Goal: Task Accomplishment & Management: Manage account settings

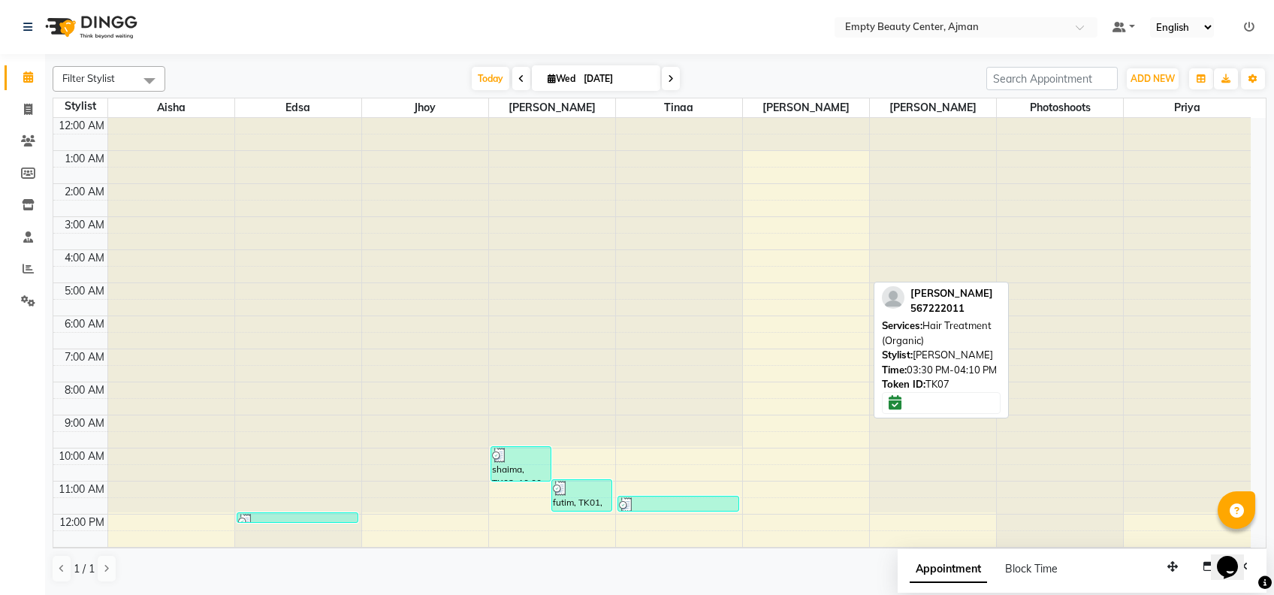
scroll to position [358, 0]
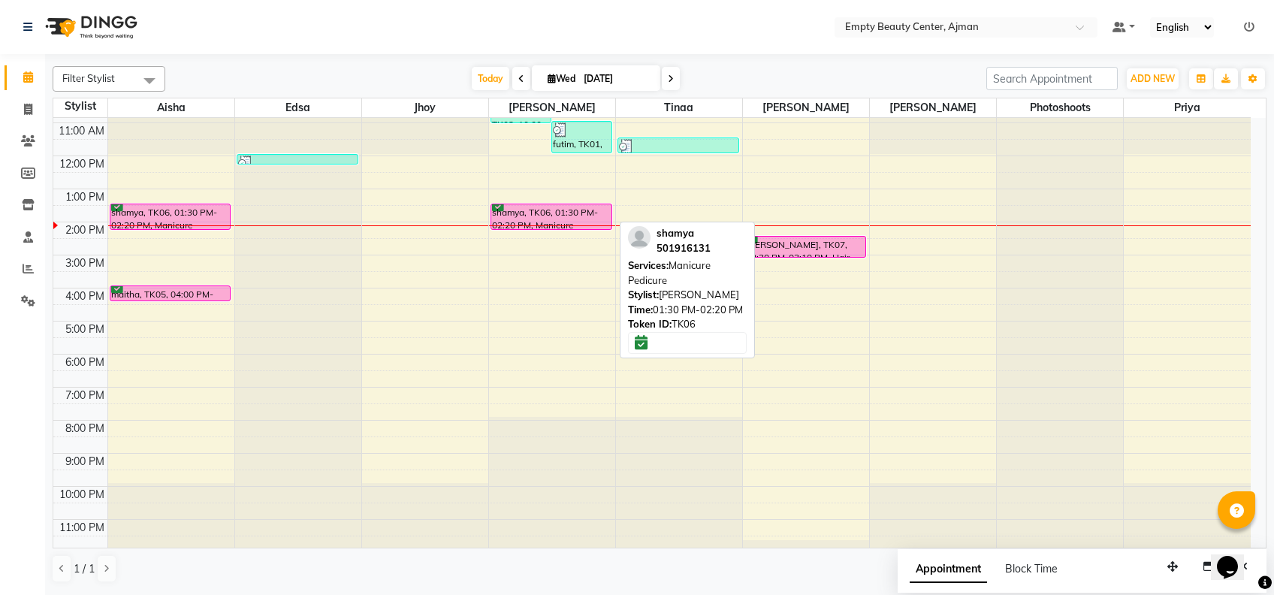
click at [535, 207] on div "shamya, TK06, 01:30 PM-02:20 PM, Manicure Pedicure" at bounding box center [551, 216] width 120 height 25
select select "6"
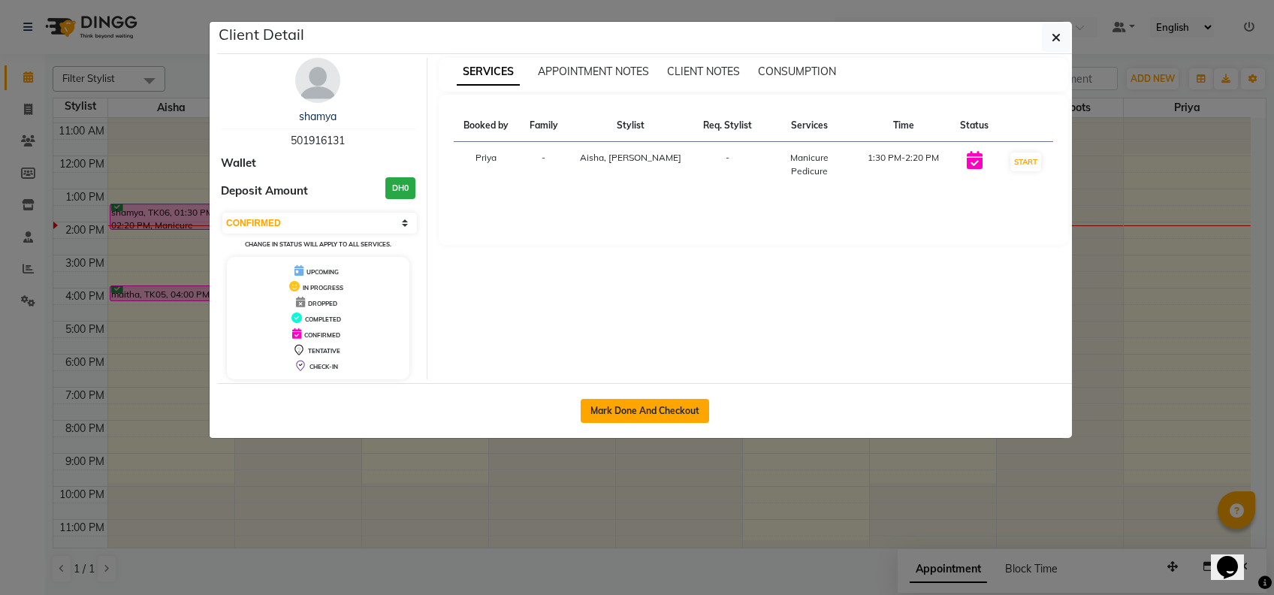
click at [669, 409] on button "Mark Done And Checkout" at bounding box center [645, 411] width 128 height 24
select select "service"
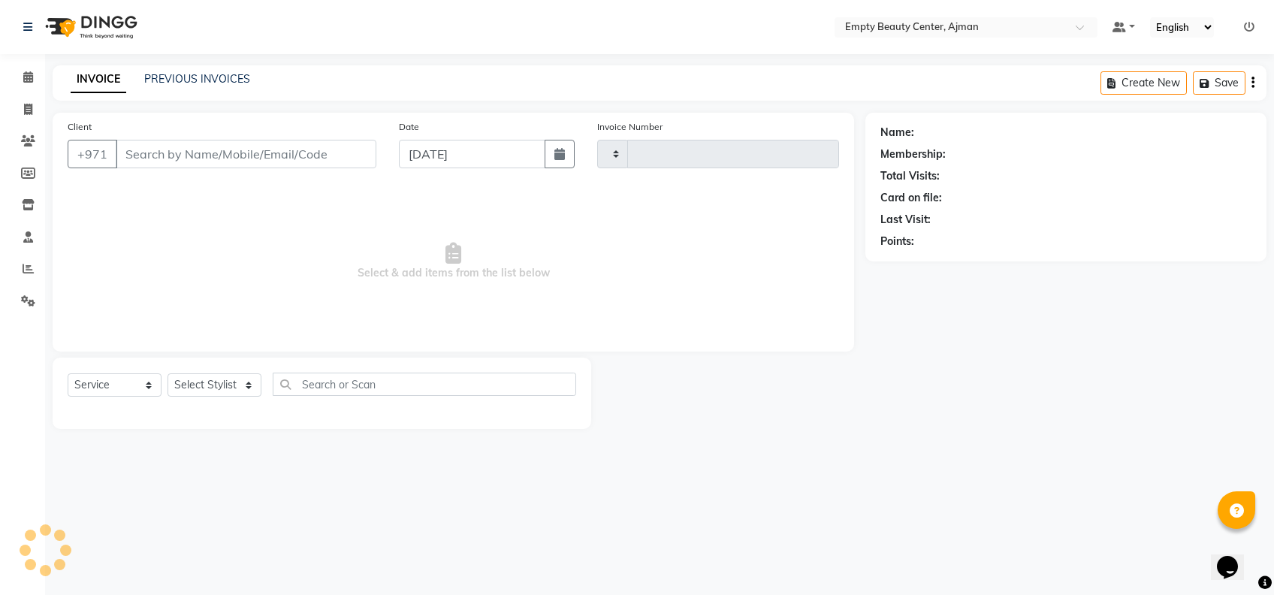
type input "2199"
select select "769"
type input "501916131"
select select "41790"
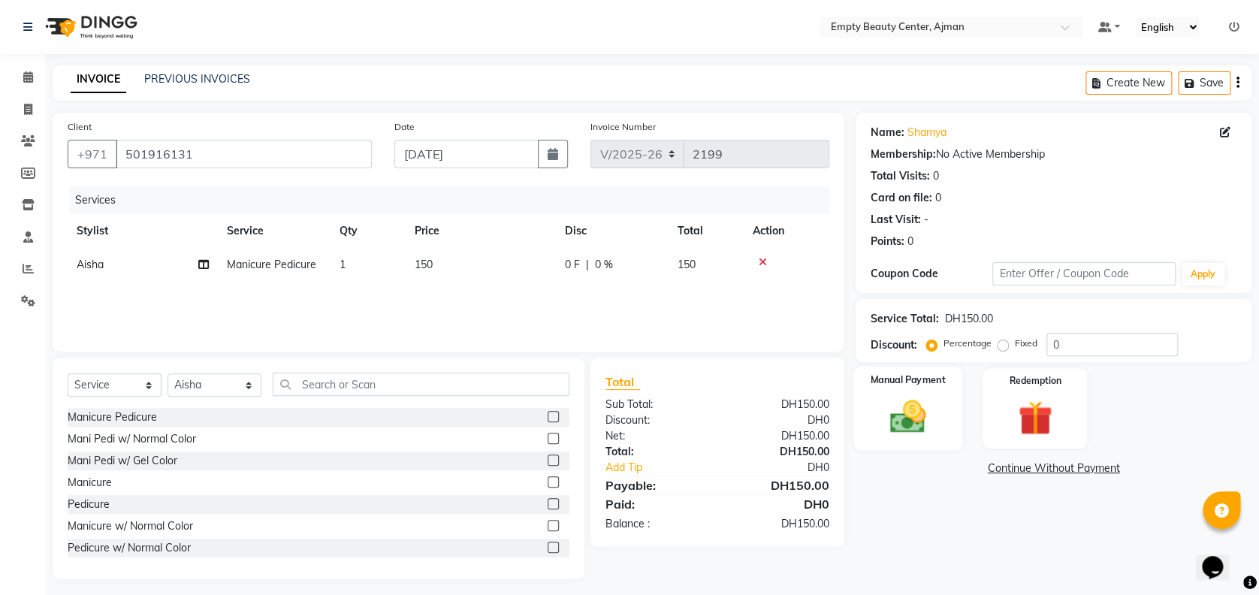
click at [906, 427] on img at bounding box center [908, 416] width 58 height 41
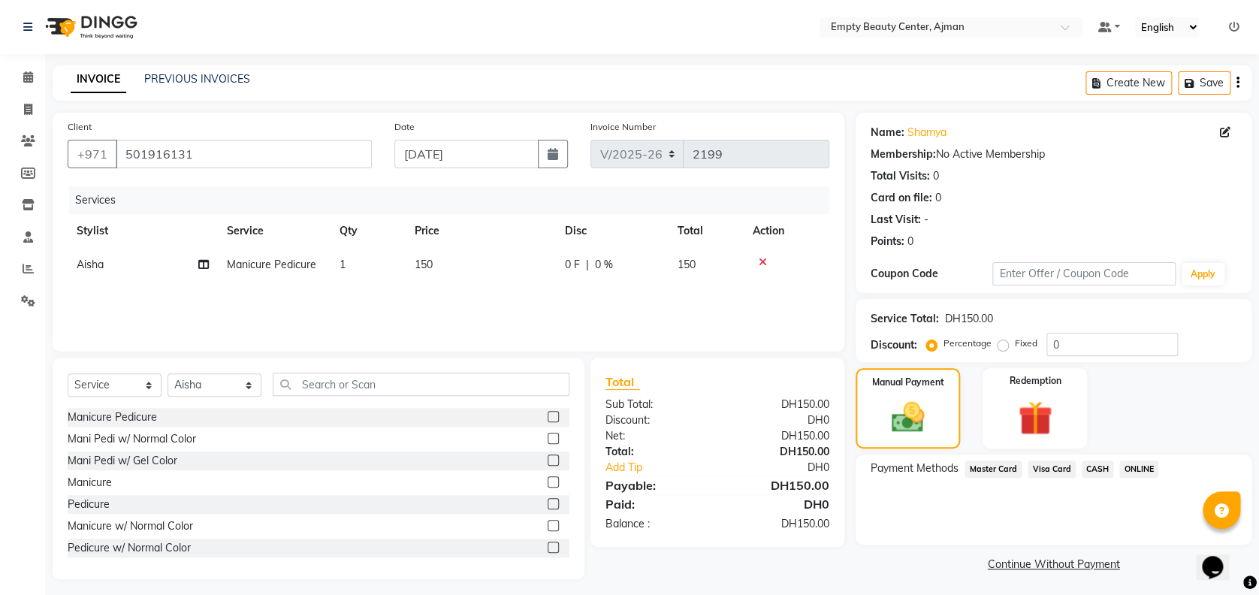
click at [1055, 470] on span "Visa Card" at bounding box center [1052, 468] width 48 height 17
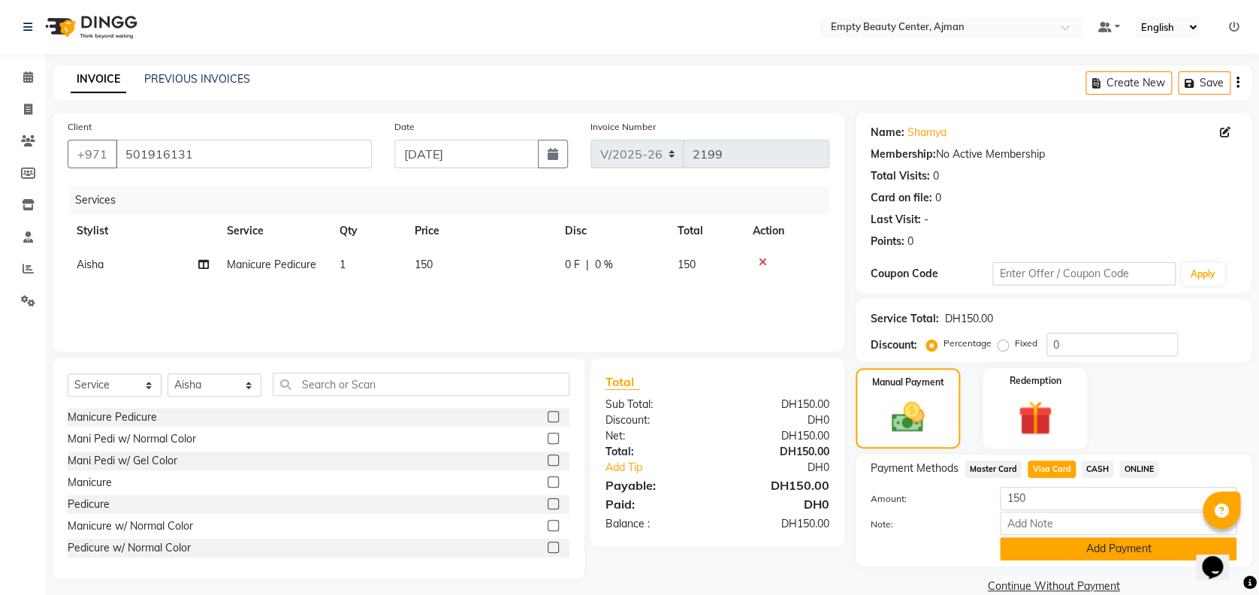
click at [1090, 552] on button "Add Payment" at bounding box center [1118, 548] width 237 height 23
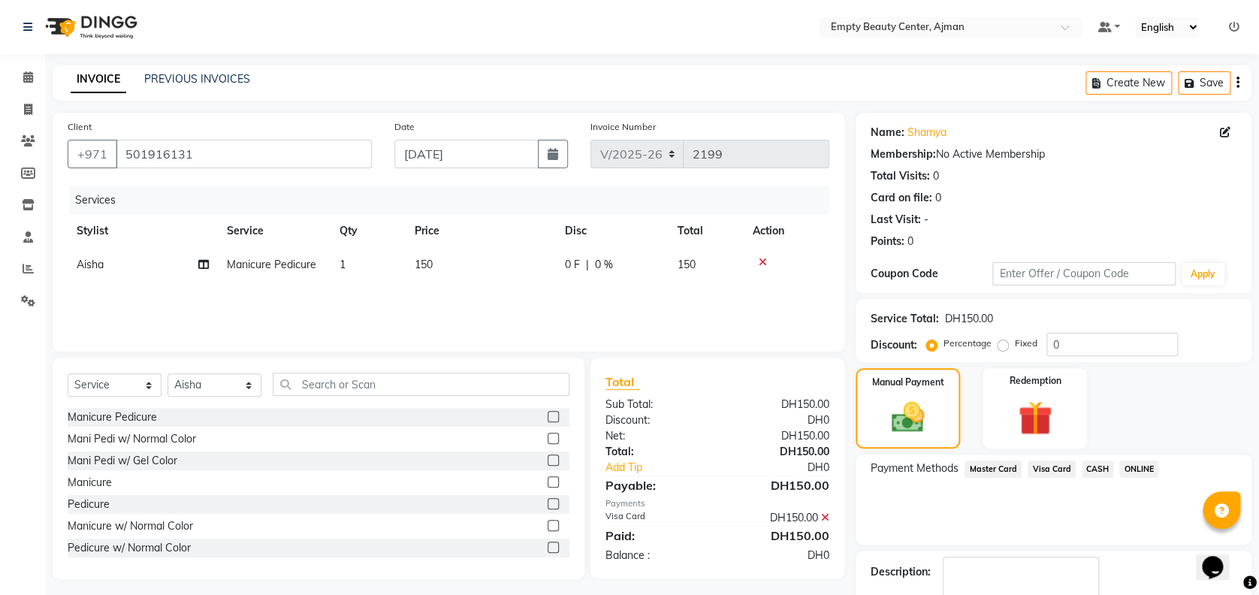
scroll to position [87, 0]
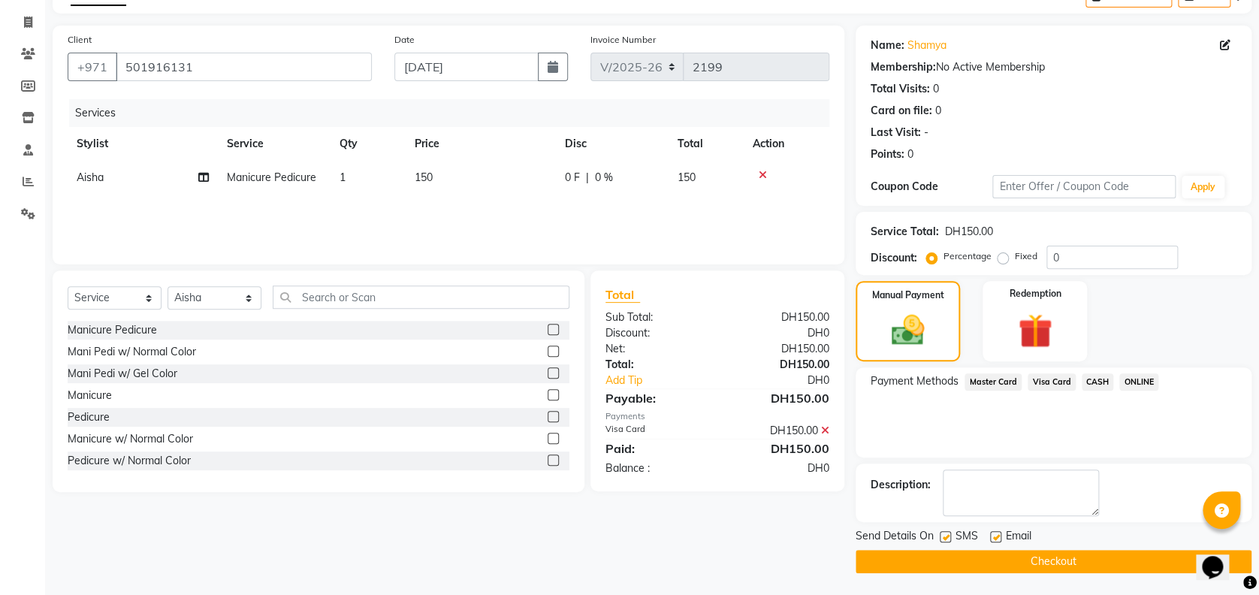
click at [1179, 559] on button "Checkout" at bounding box center [1054, 561] width 396 height 23
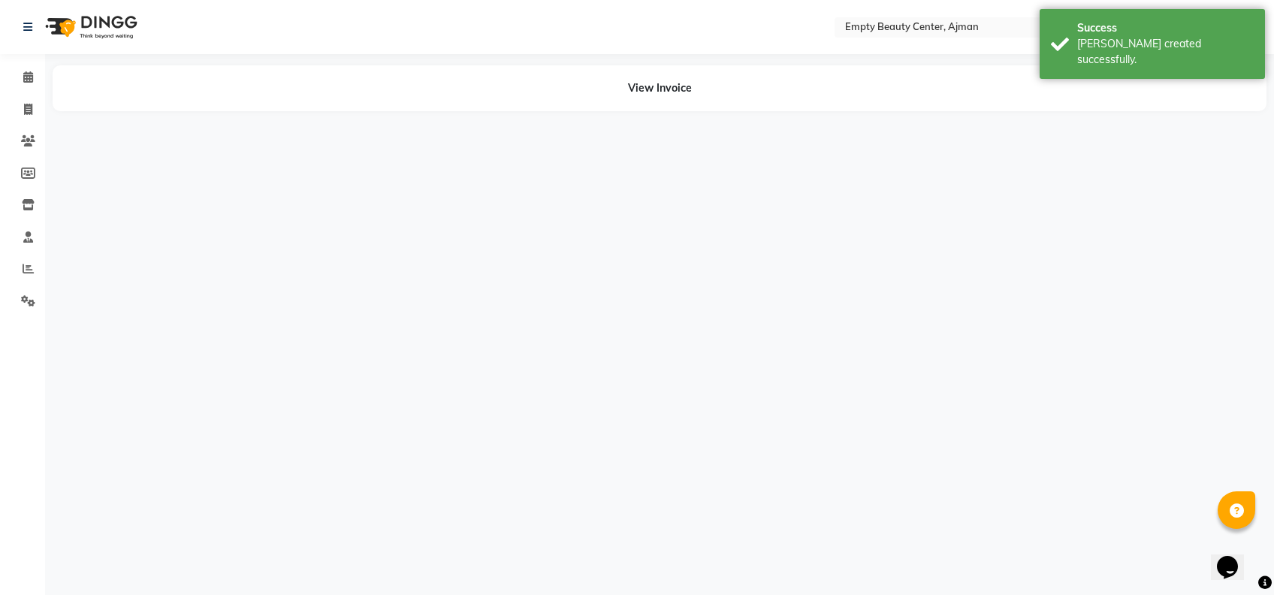
select select "41790"
select select "12545"
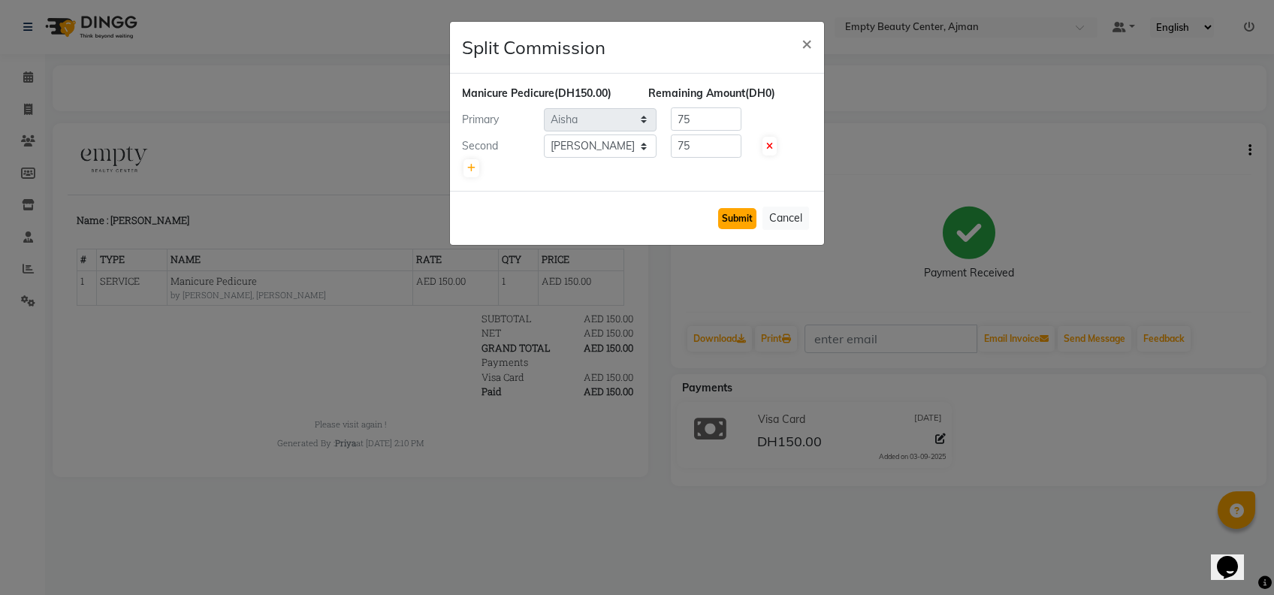
click at [744, 221] on button "Submit" at bounding box center [737, 218] width 38 height 21
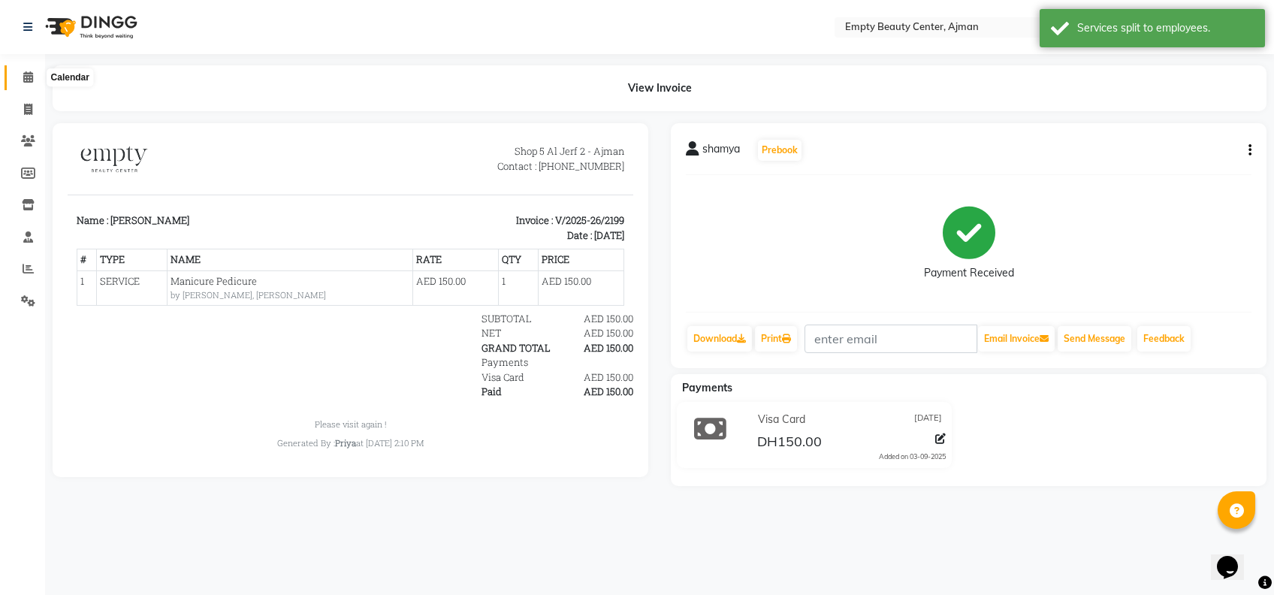
click at [15, 75] on span at bounding box center [28, 77] width 26 height 17
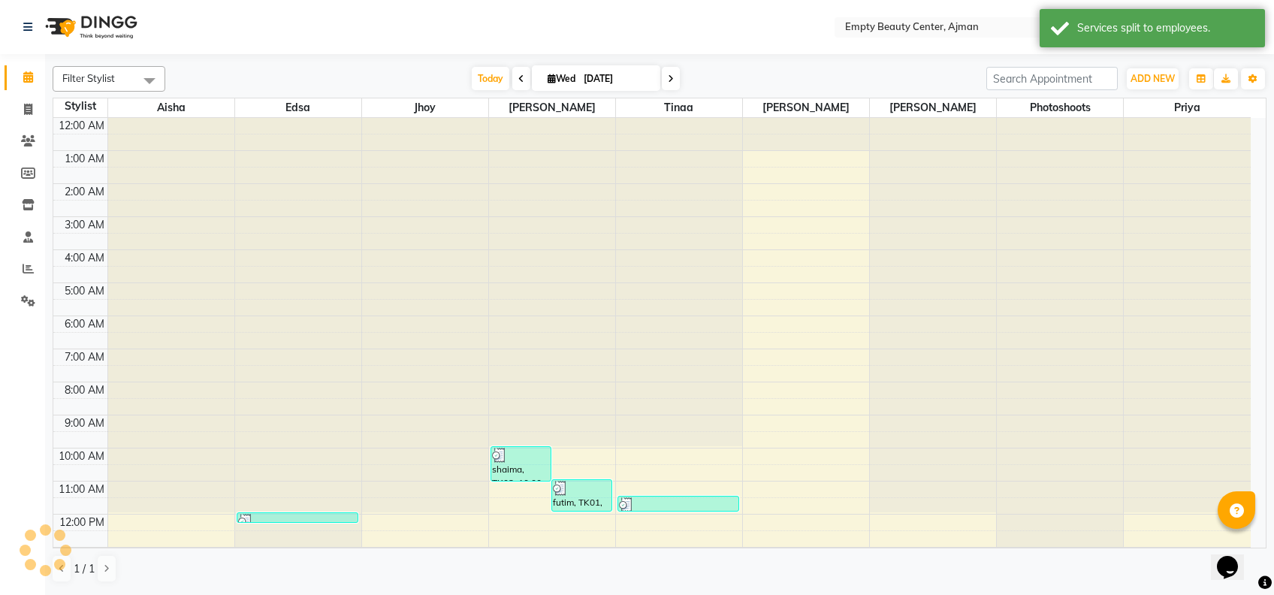
scroll to position [198, 0]
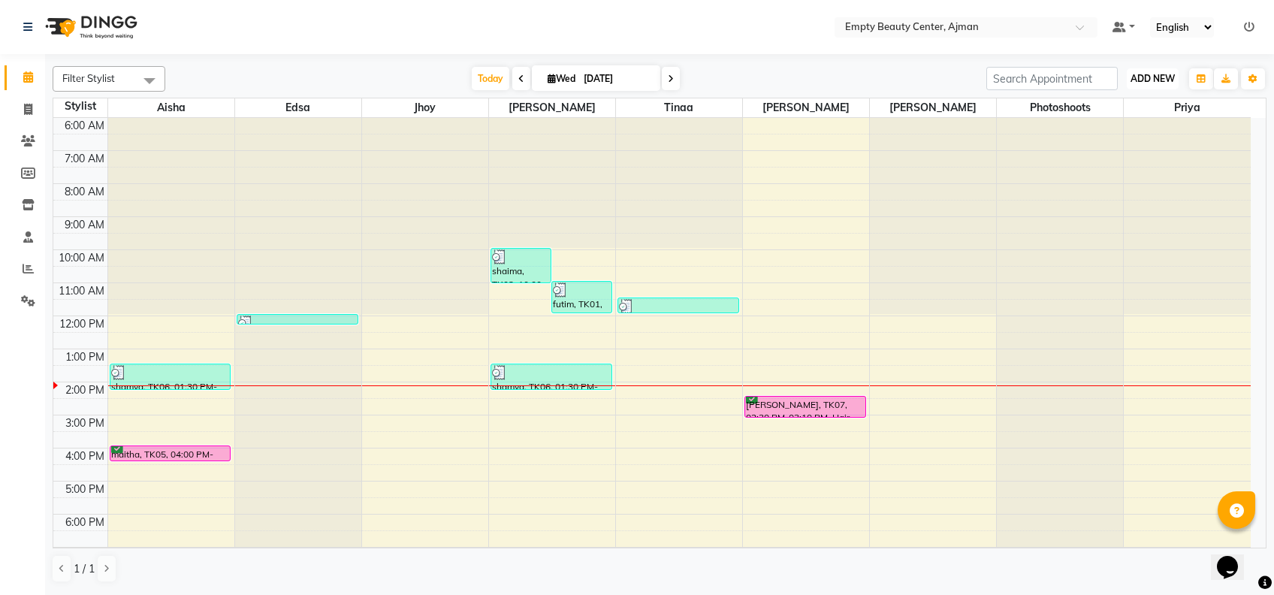
click at [1140, 82] on span "ADD NEW" at bounding box center [1152, 78] width 44 height 11
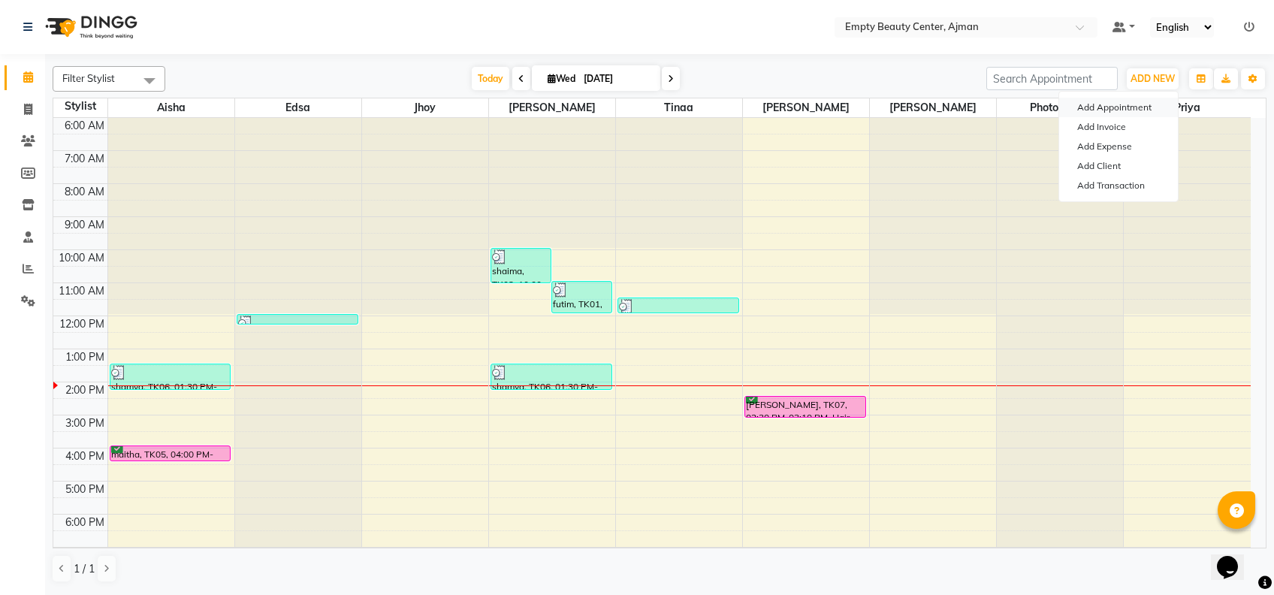
click at [1136, 103] on button "Add Appointment" at bounding box center [1118, 108] width 119 height 20
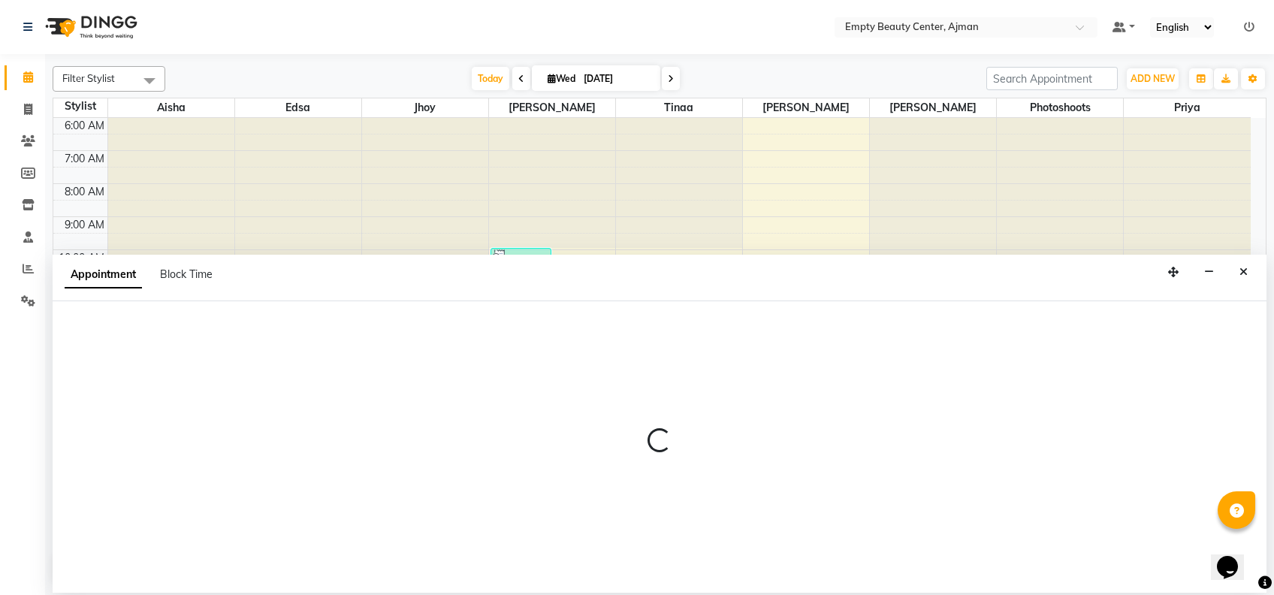
select select "60"
select select "tentative"
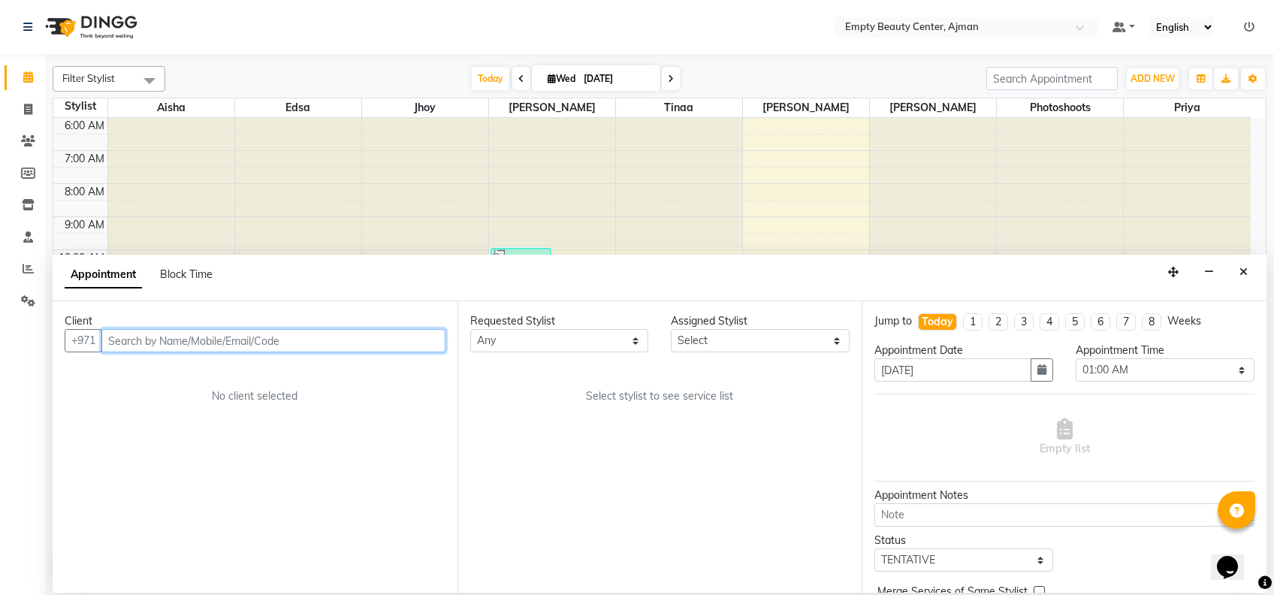
click at [421, 332] on input "text" at bounding box center [273, 340] width 344 height 23
type input "521888885"
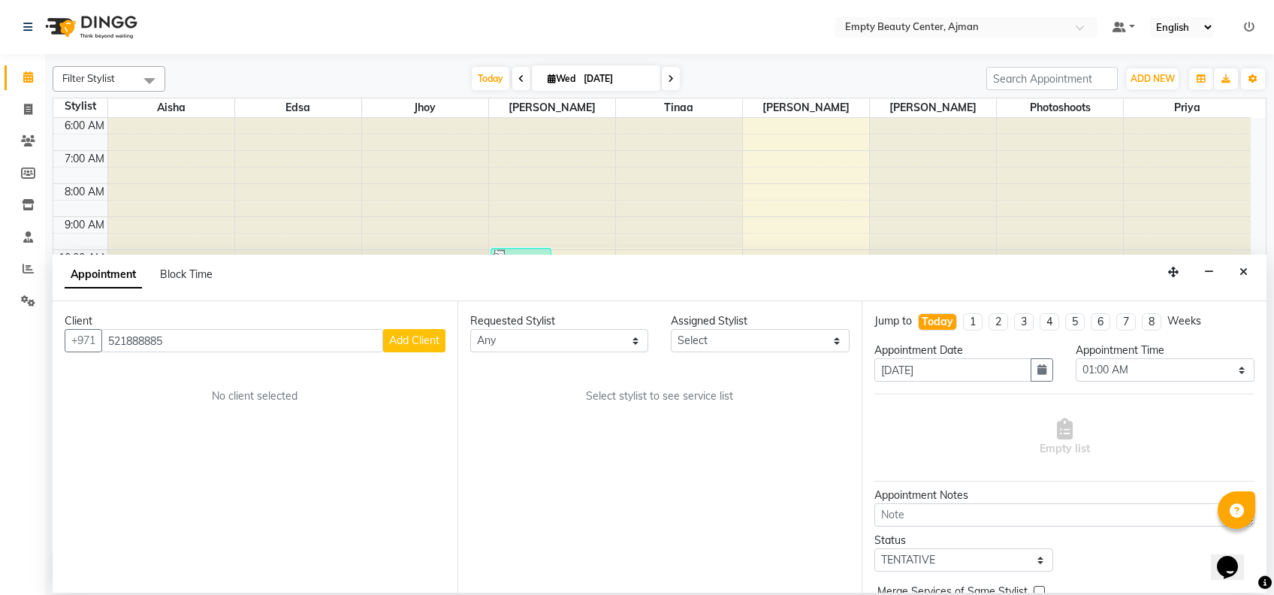
click at [421, 332] on button "Add Client" at bounding box center [414, 340] width 62 height 23
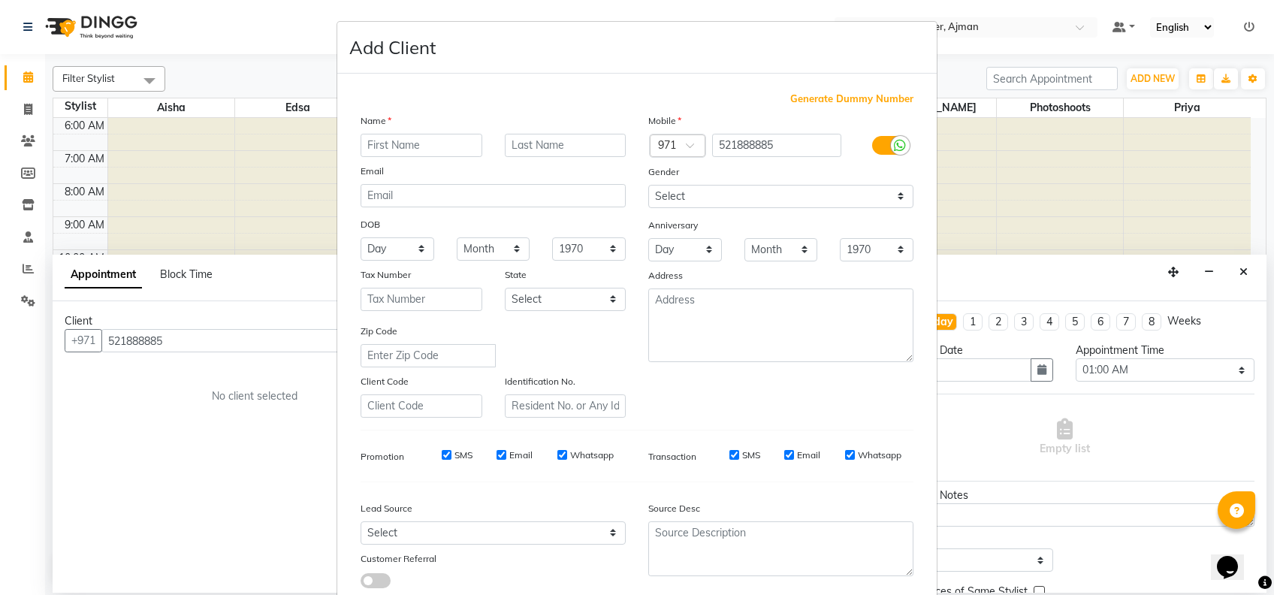
click at [415, 135] on input "text" at bounding box center [422, 145] width 122 height 23
type input "FAIZA"
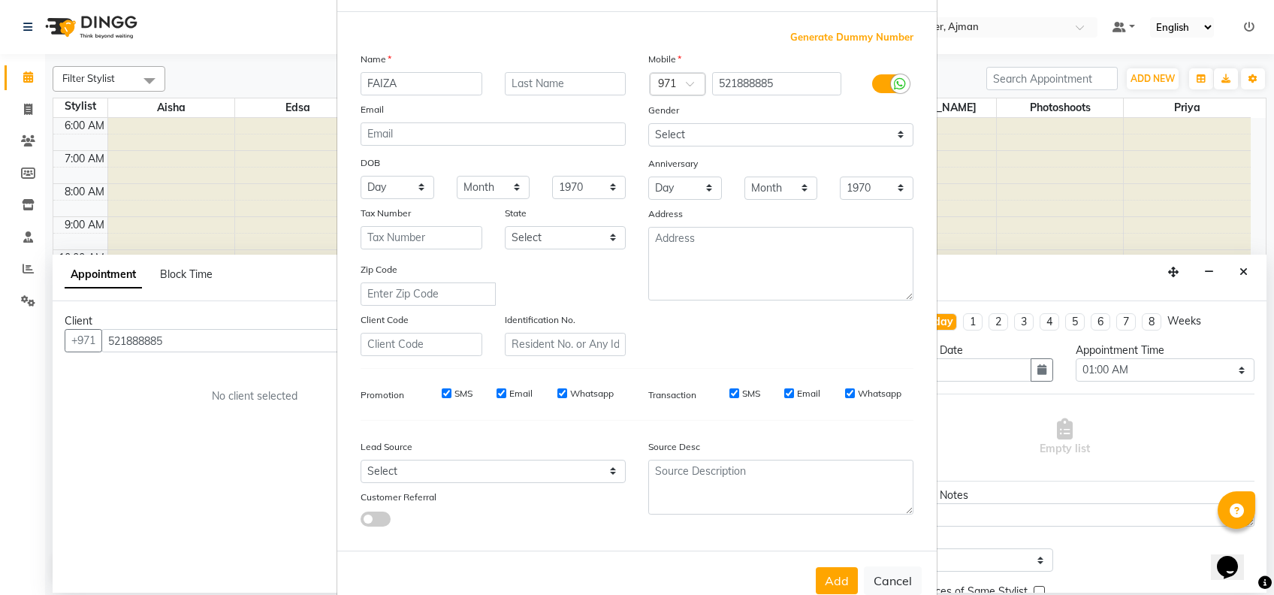
scroll to position [95, 0]
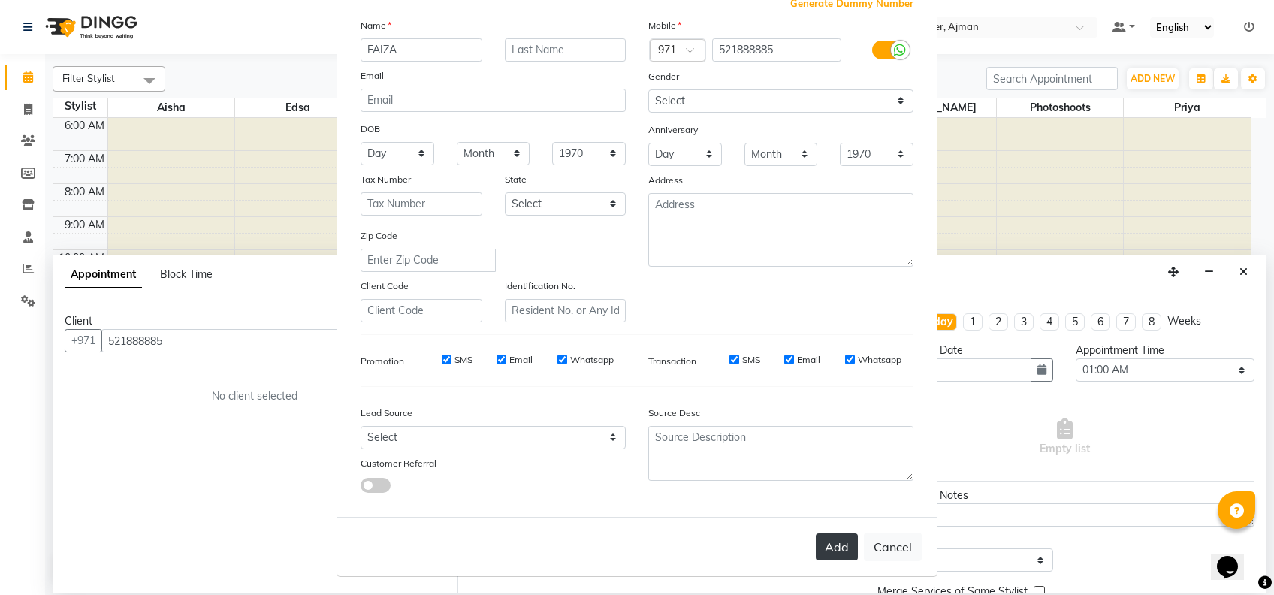
click at [841, 539] on button "Add" at bounding box center [837, 546] width 42 height 27
select select
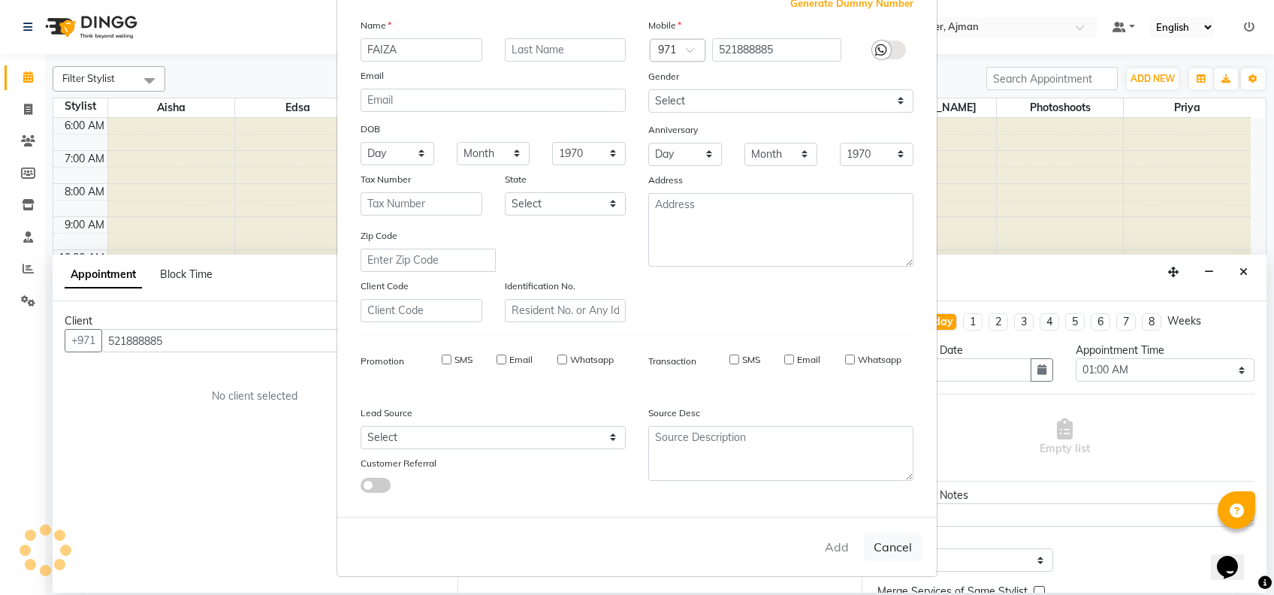
select select
checkbox input "false"
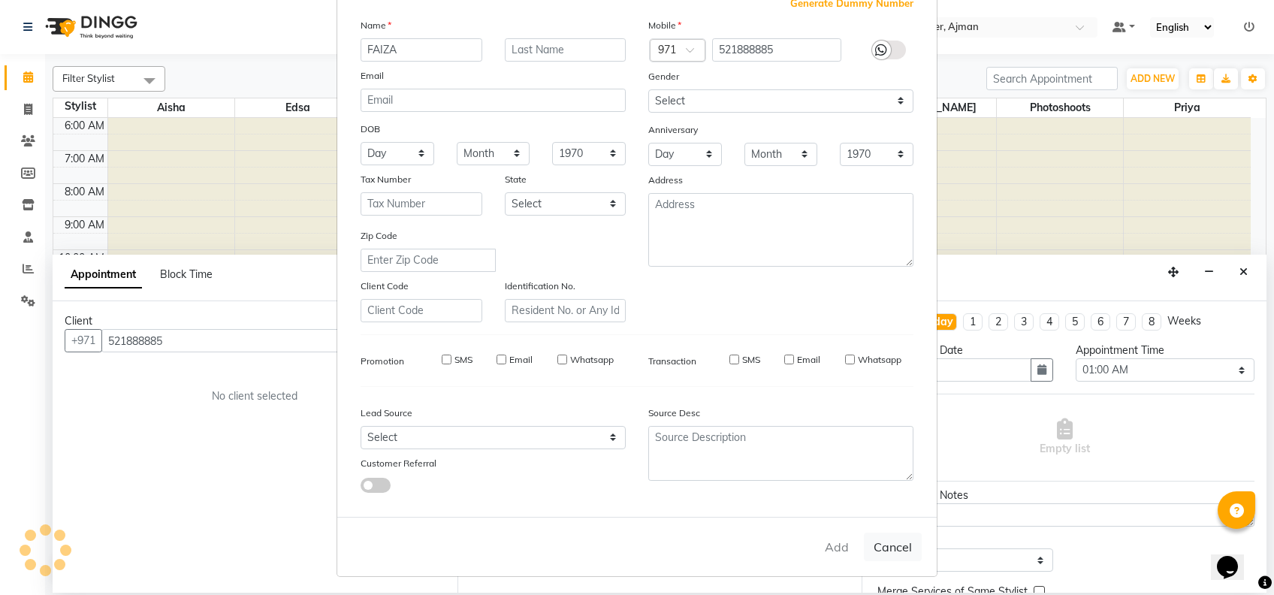
checkbox input "false"
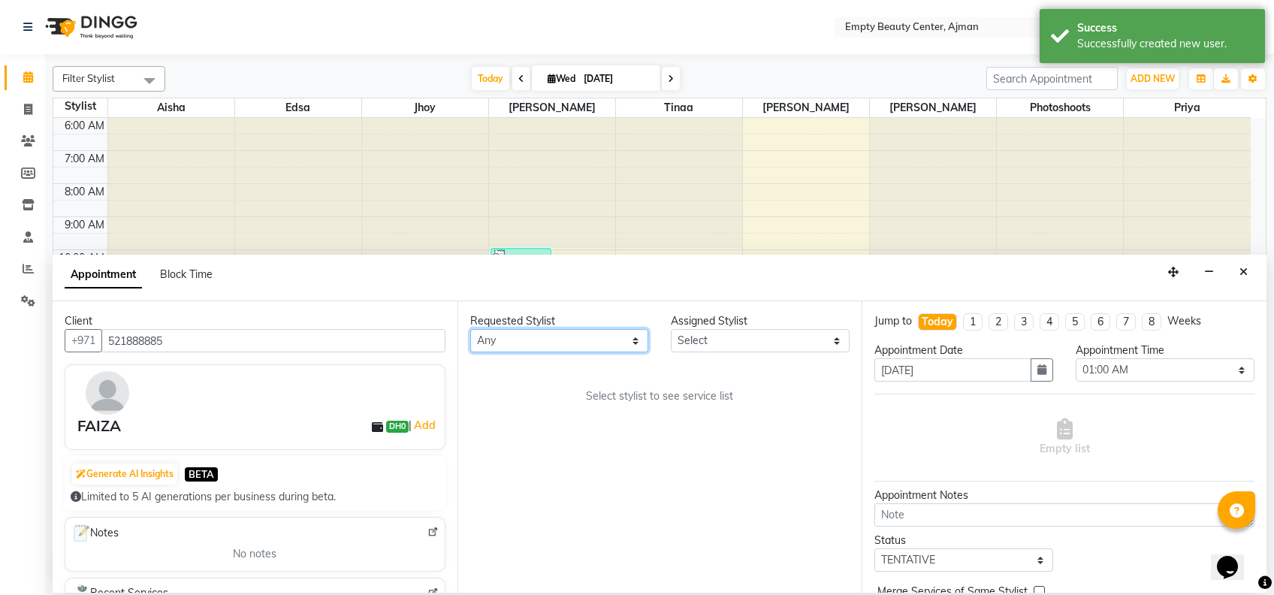
click at [592, 343] on select "Any [PERSON_NAME] Edsa jhoy [PERSON_NAME] Photoshoots Priya [PERSON_NAME] [PERS…" at bounding box center [559, 340] width 179 height 23
select select "26290"
click at [470, 329] on select "Any [PERSON_NAME] Edsa jhoy [PERSON_NAME] Photoshoots Priya [PERSON_NAME] [PERS…" at bounding box center [559, 340] width 179 height 23
select select "26290"
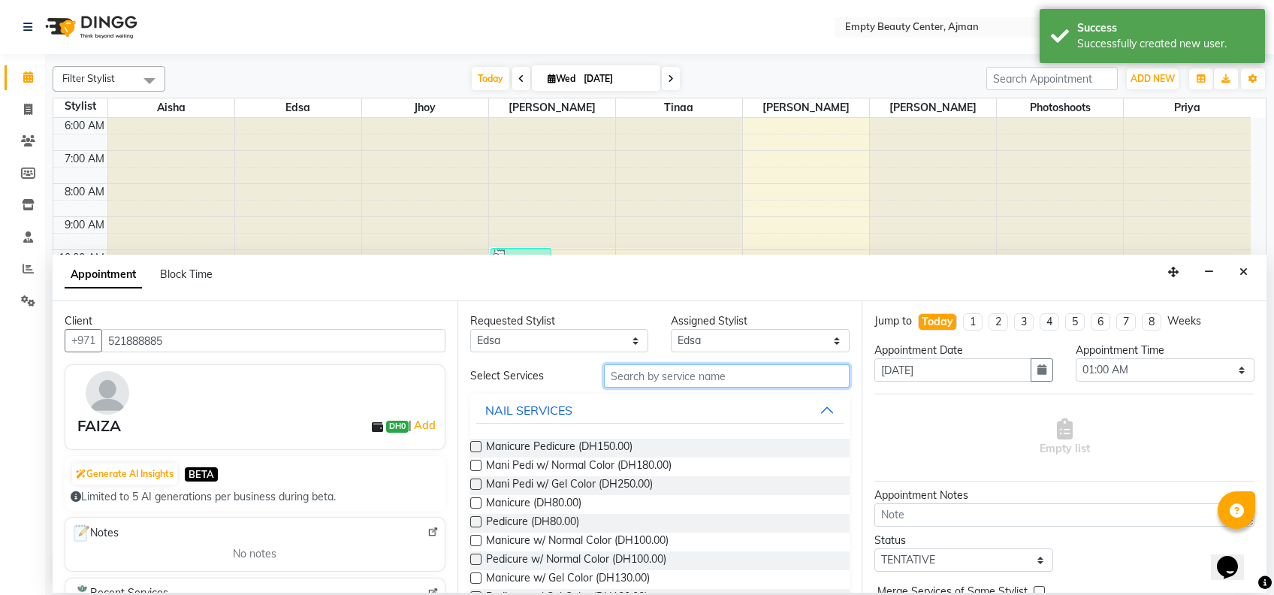
click at [641, 367] on input "text" at bounding box center [727, 375] width 246 height 23
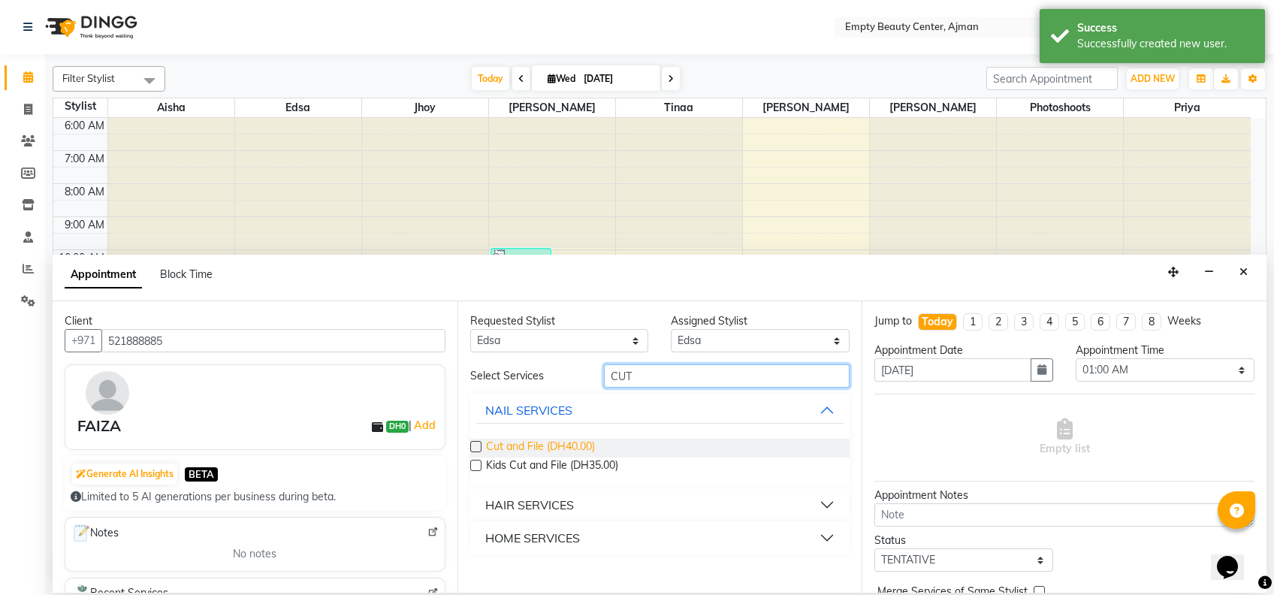
type input "CUT"
click at [564, 445] on span "Cut and File (DH40.00)" at bounding box center [540, 448] width 109 height 19
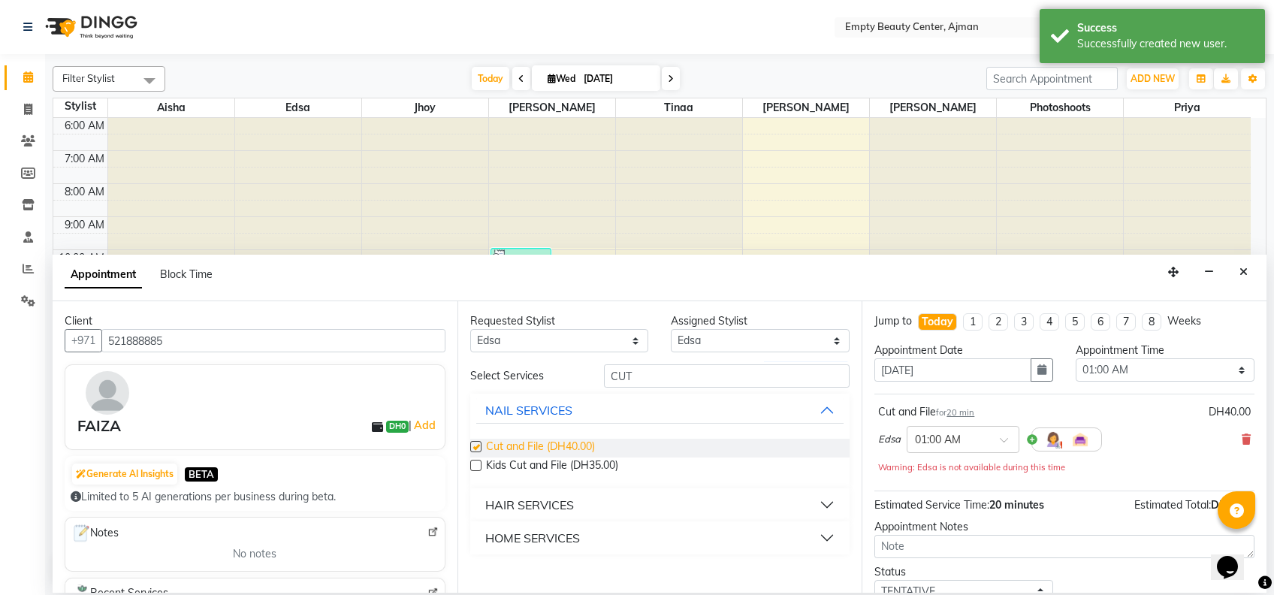
checkbox input "false"
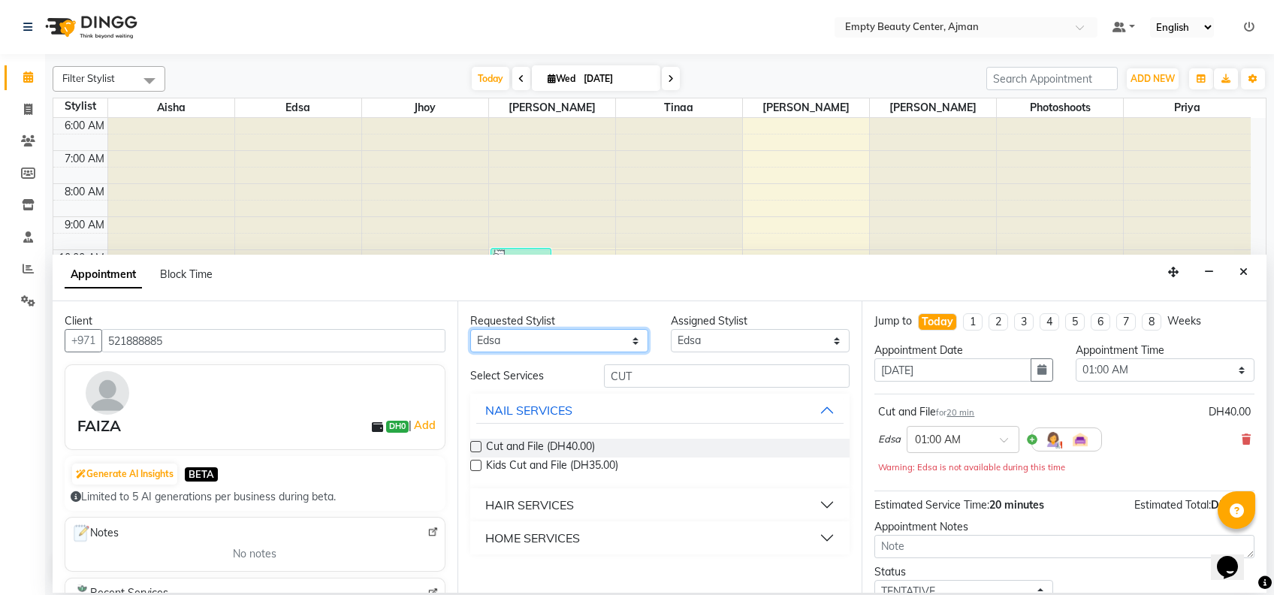
click at [558, 346] on select "Any [PERSON_NAME] Edsa jhoy [PERSON_NAME] Photoshoots Priya [PERSON_NAME] [PERS…" at bounding box center [559, 340] width 179 height 23
select select "41790"
click at [470, 329] on select "Any [PERSON_NAME] Edsa jhoy [PERSON_NAME] Photoshoots Priya [PERSON_NAME] [PERS…" at bounding box center [559, 340] width 179 height 23
select select "41790"
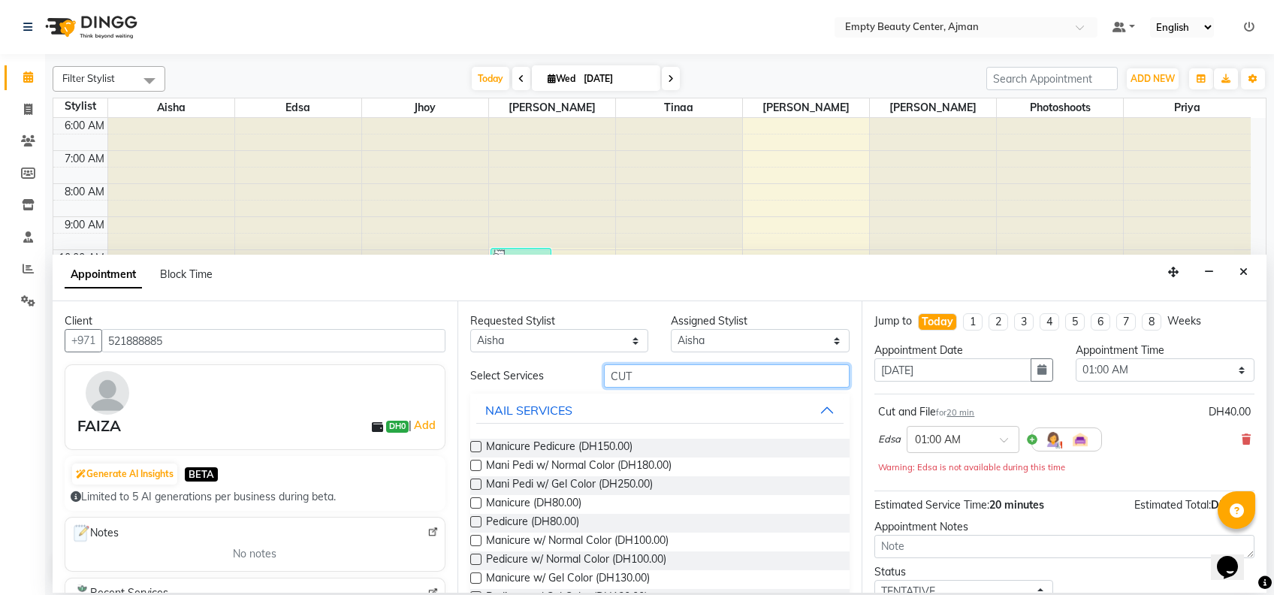
click at [632, 377] on input "CUT" at bounding box center [727, 375] width 246 height 23
type input "C"
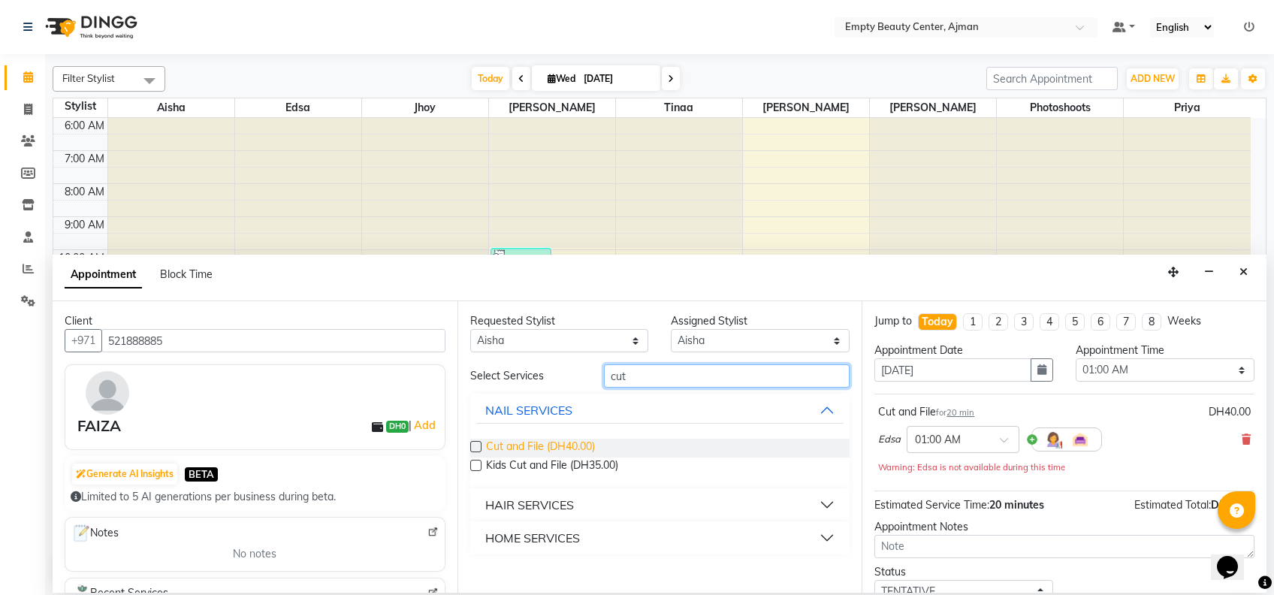
type input "cut"
click at [576, 451] on span "Cut and File (DH40.00)" at bounding box center [540, 448] width 109 height 19
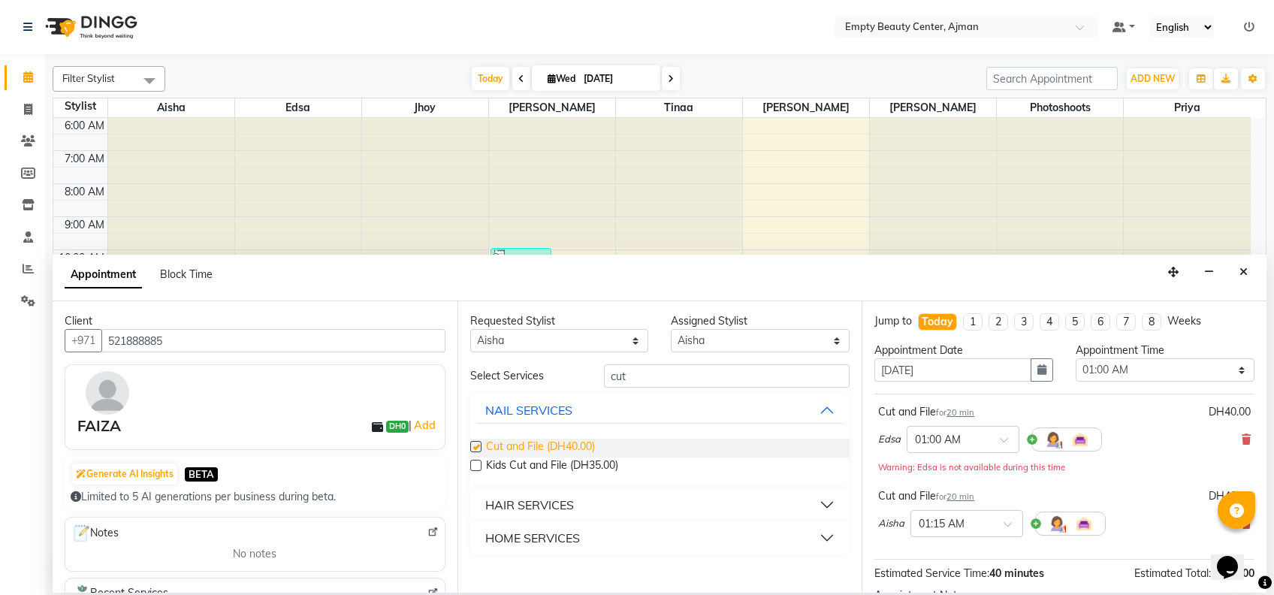
checkbox input "false"
click at [651, 373] on input "cut" at bounding box center [727, 375] width 246 height 23
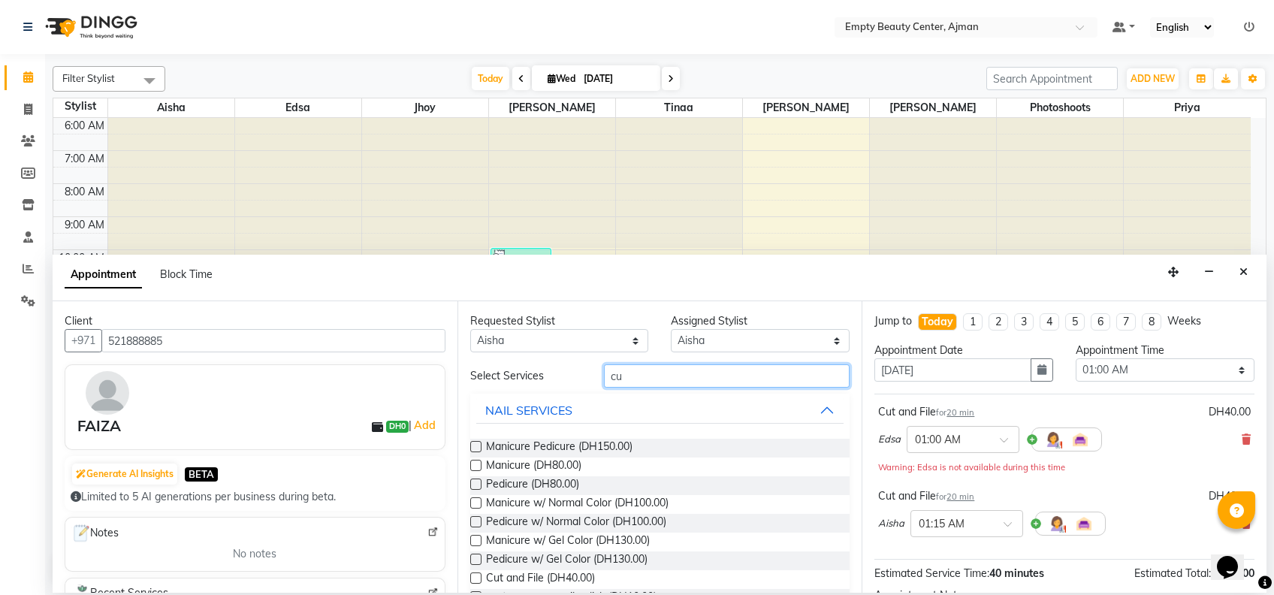
type input "c"
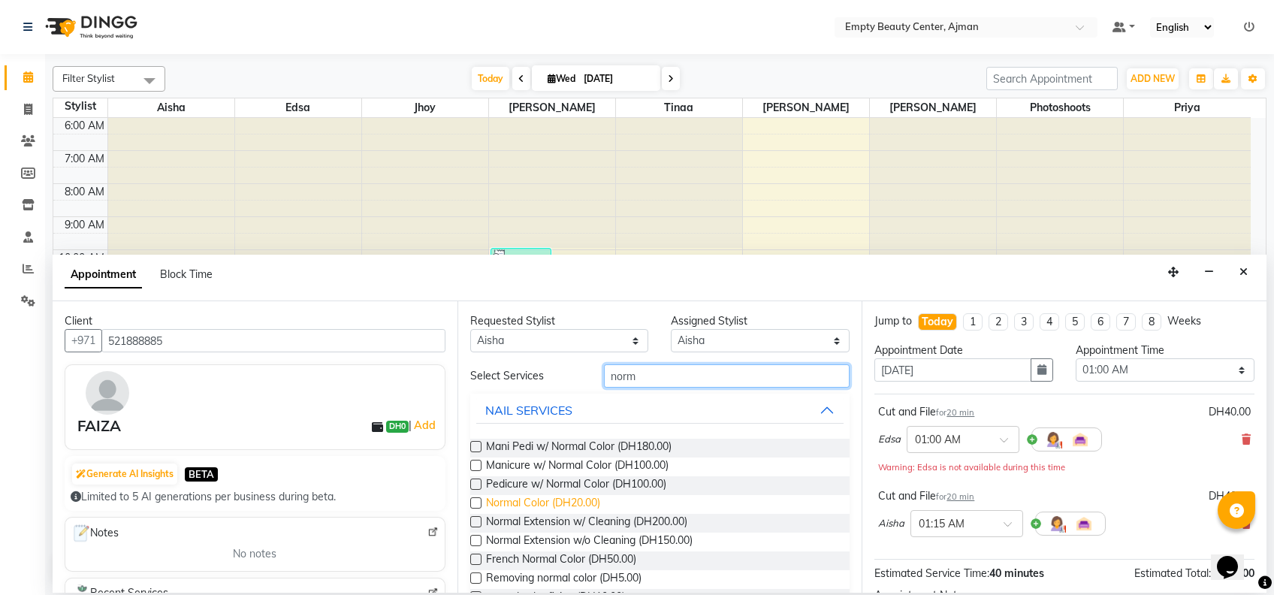
type input "norm"
click at [554, 505] on span "Normal Color (DH20.00)" at bounding box center [543, 504] width 114 height 19
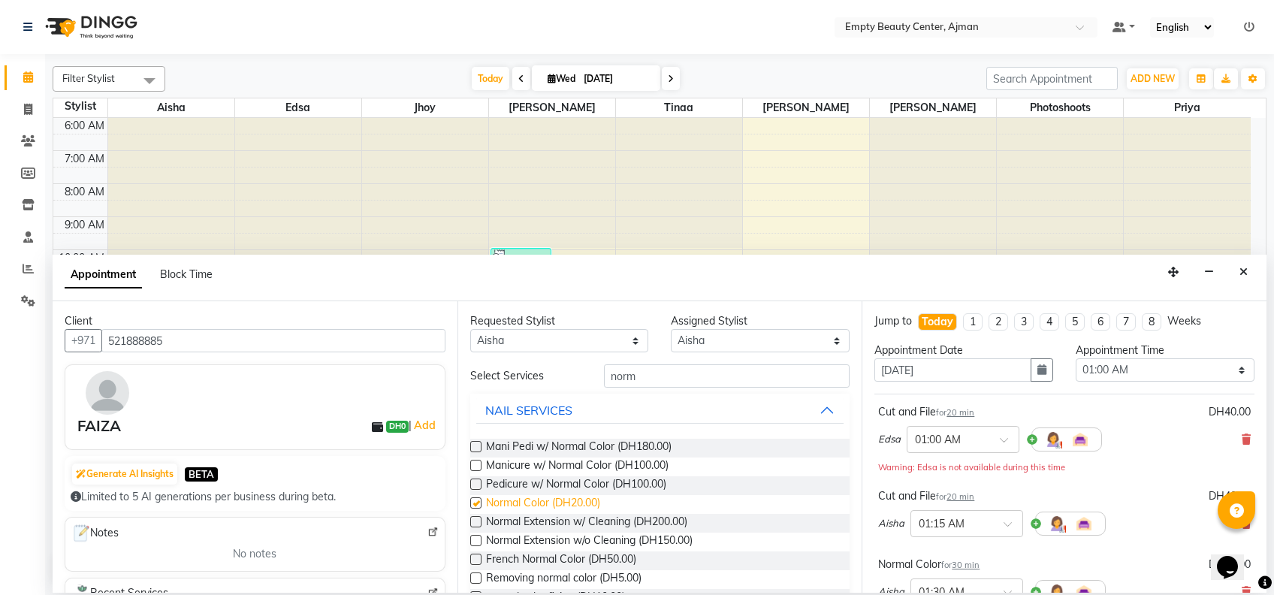
checkbox input "false"
click at [674, 373] on input "norm" at bounding box center [727, 375] width 246 height 23
click at [634, 341] on select "Any [PERSON_NAME] Edsa jhoy [PERSON_NAME] Photoshoots Priya [PERSON_NAME] [PERS…" at bounding box center [559, 340] width 179 height 23
select select "57154"
click at [470, 329] on select "Any [PERSON_NAME] Edsa jhoy [PERSON_NAME] Photoshoots Priya [PERSON_NAME] [PERS…" at bounding box center [559, 340] width 179 height 23
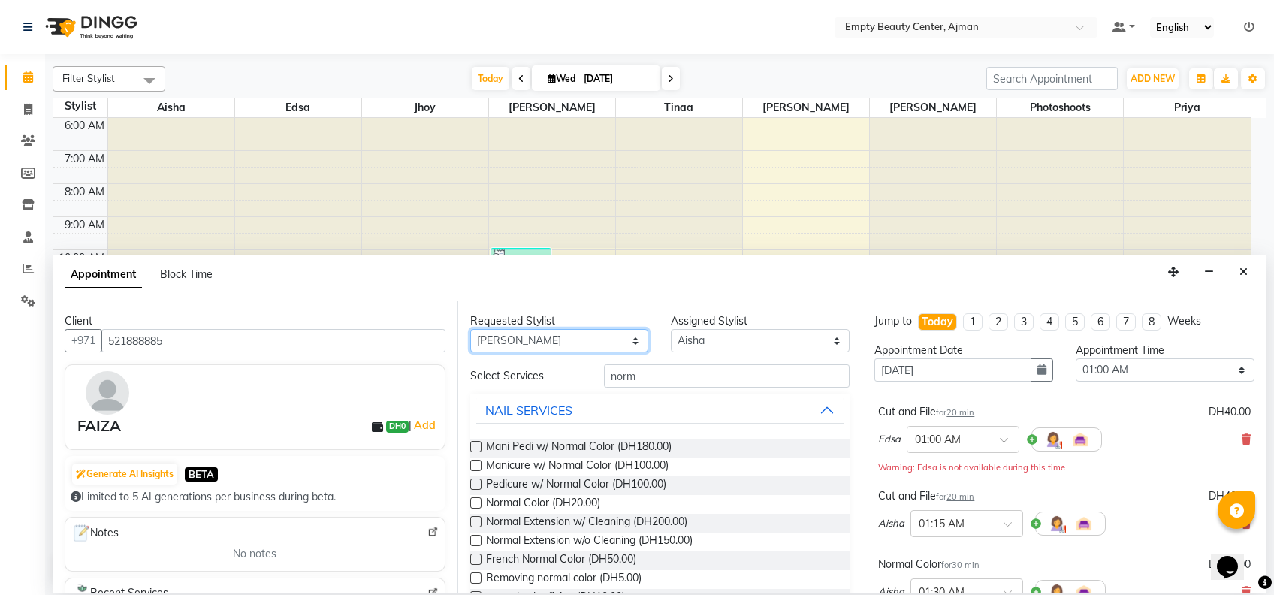
select select "57154"
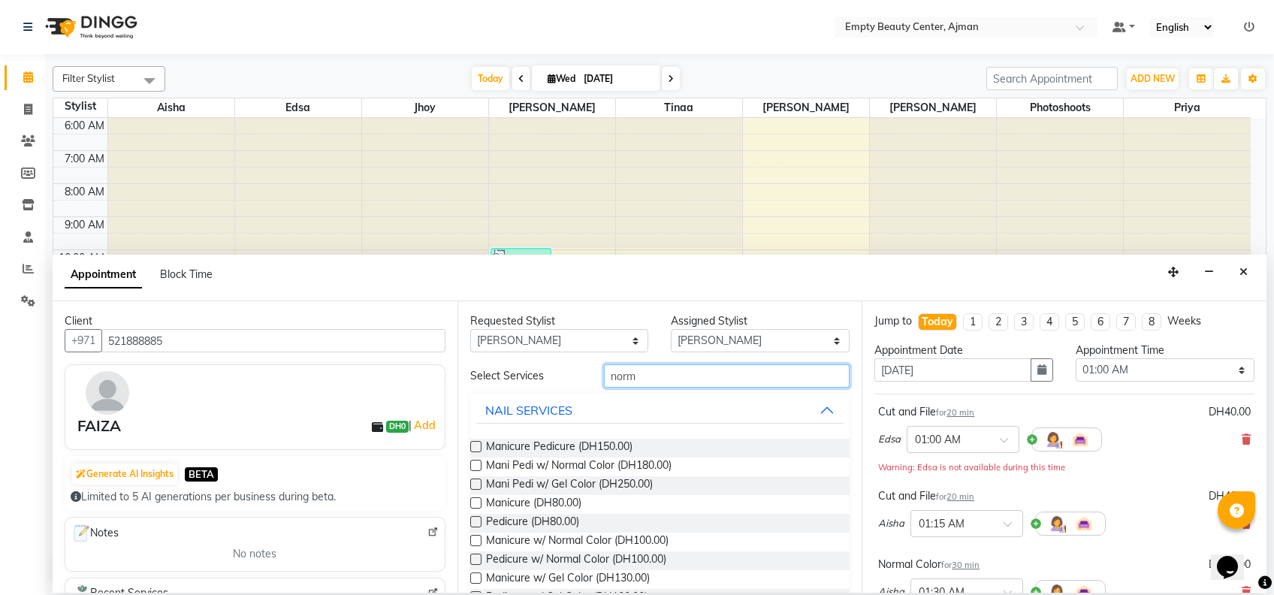
click at [736, 376] on input "norm" at bounding box center [727, 375] width 246 height 23
type input "n"
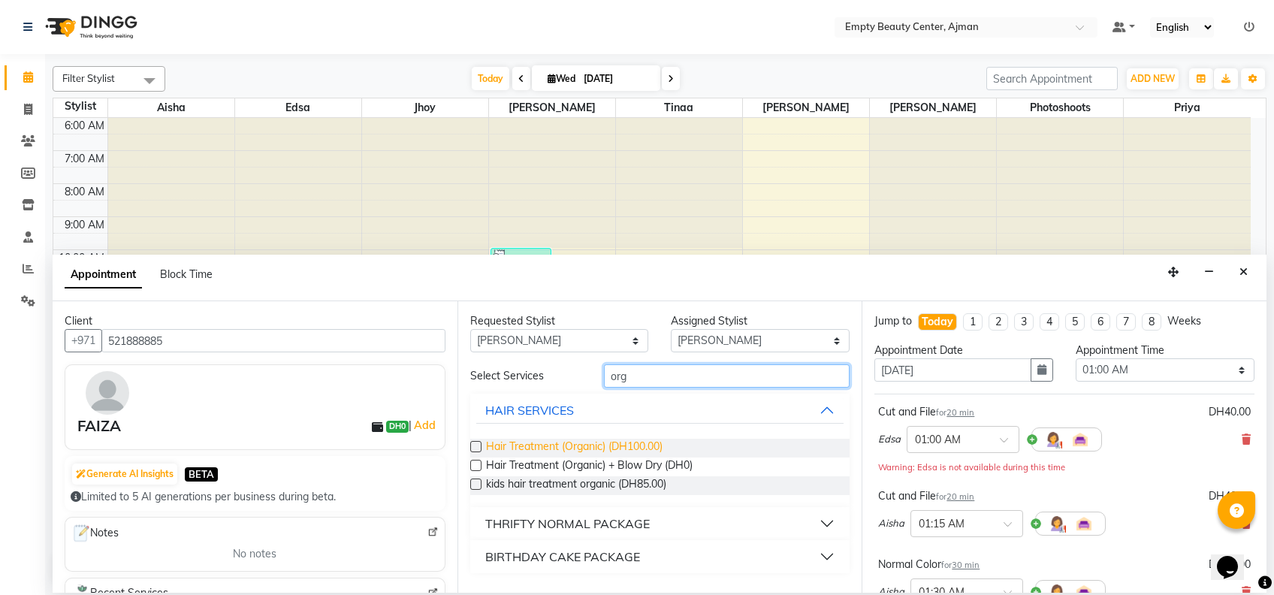
type input "org"
click at [584, 450] on span "Hair Treatment (Organic) (DH100.00)" at bounding box center [574, 448] width 177 height 19
checkbox input "false"
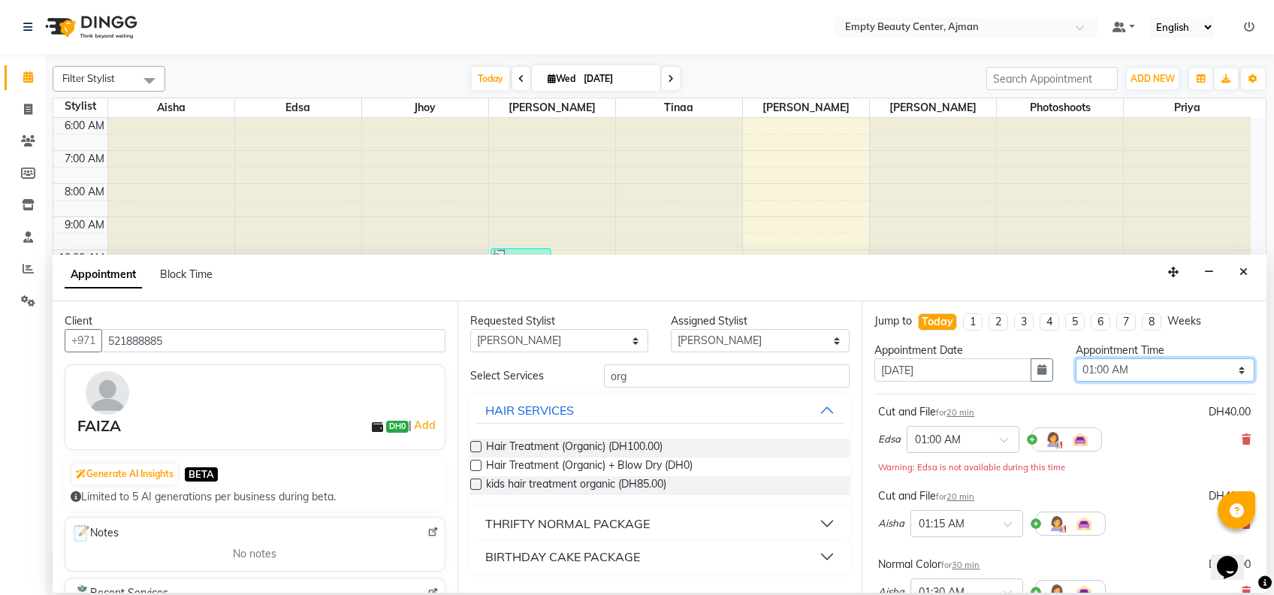
click at [1205, 361] on select "Select 01:00 AM 01:15 AM 01:30 AM 01:45 AM 02:00 AM 02:15 AM 02:30 AM 02:45 AM …" at bounding box center [1165, 369] width 179 height 23
select select "840"
click at [1076, 358] on select "Select 01:00 AM 01:15 AM 01:30 AM 01:45 AM 02:00 AM 02:15 AM 02:30 AM 02:45 AM …" at bounding box center [1165, 369] width 179 height 23
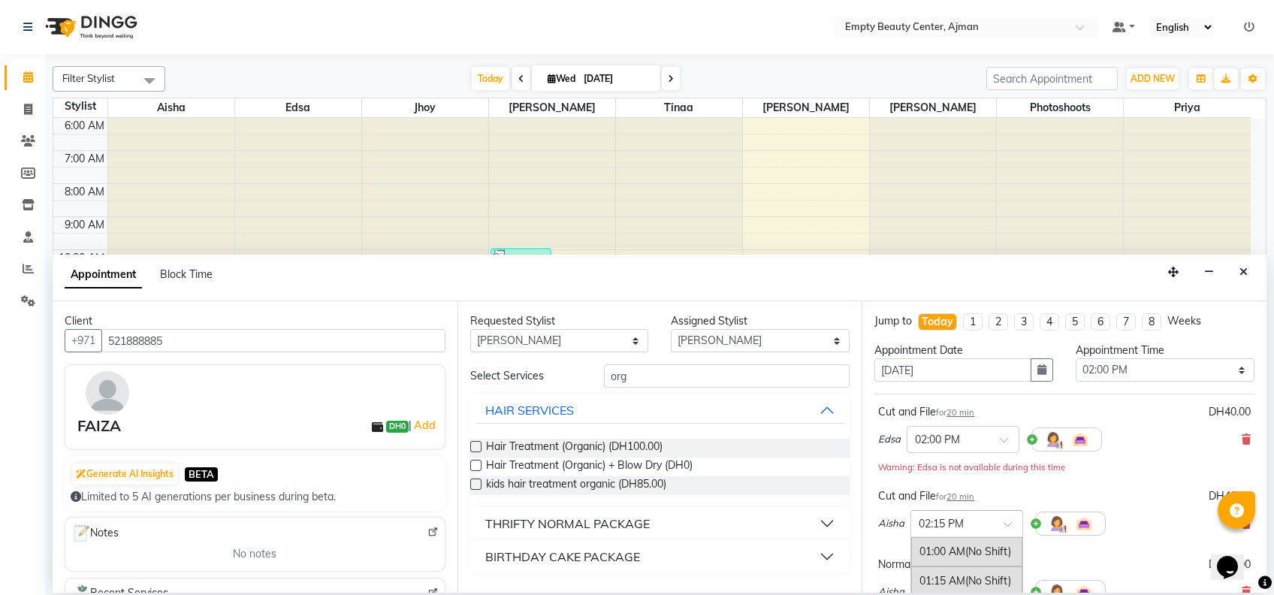
click at [1001, 511] on div "× 02:15 PM" at bounding box center [966, 523] width 113 height 27
click at [977, 563] on span "(Booked)" at bounding box center [985, 570] width 43 height 14
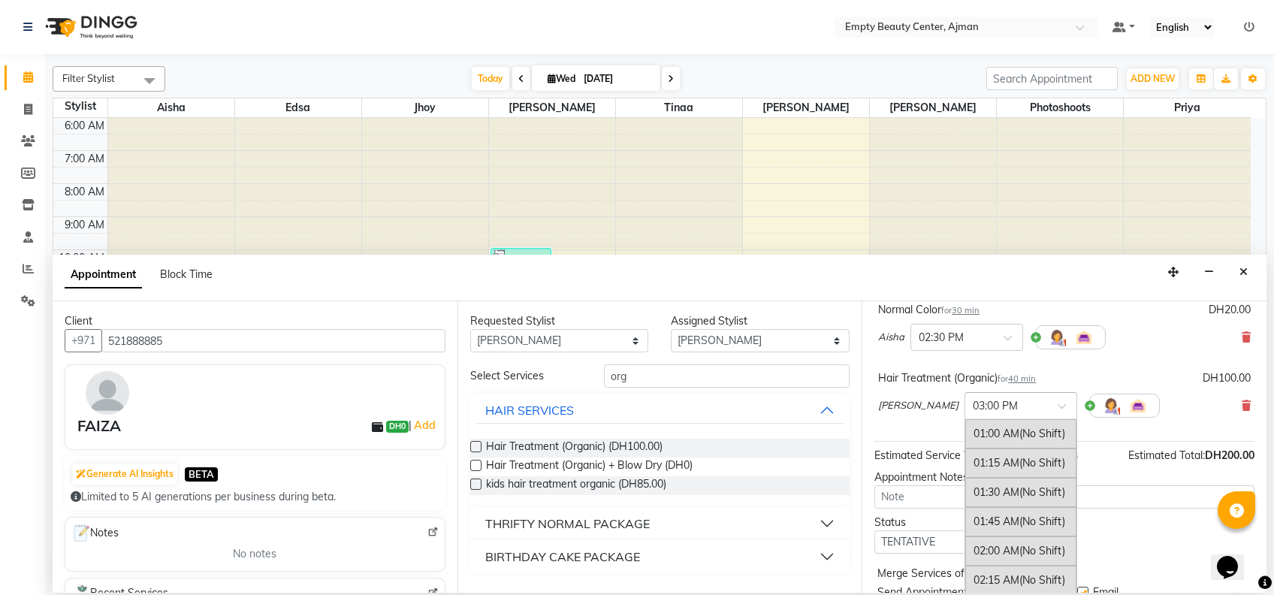
click at [998, 409] on div at bounding box center [1020, 405] width 111 height 16
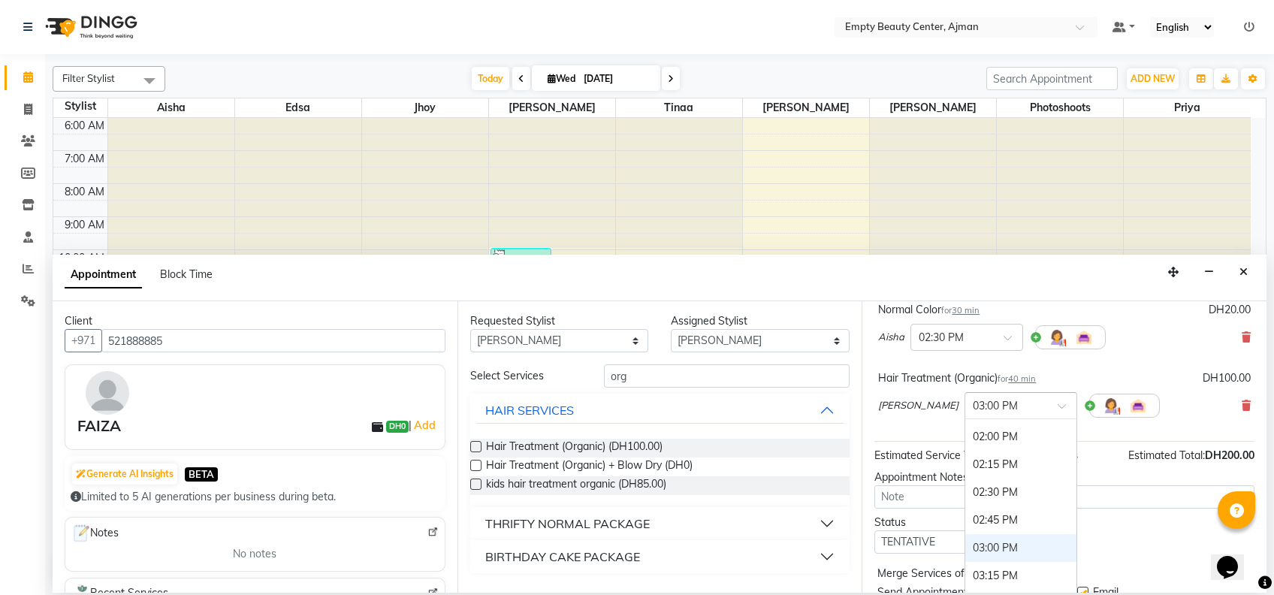
scroll to position [1495, 0]
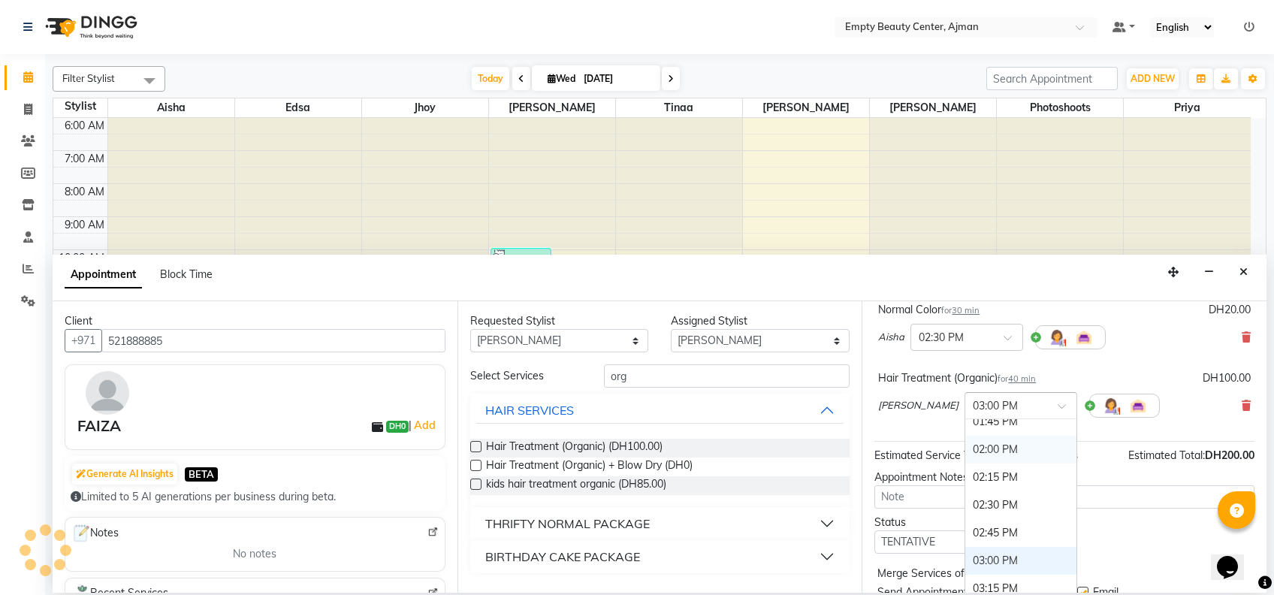
click at [987, 439] on div "02:00 PM" at bounding box center [1020, 450] width 111 height 28
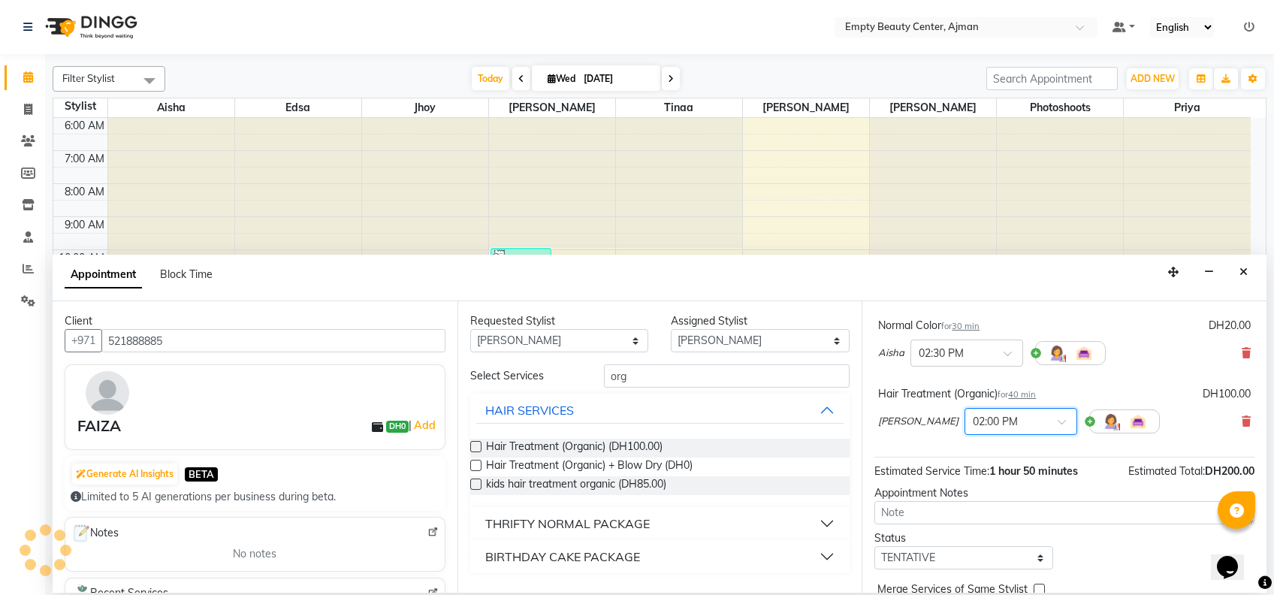
scroll to position [270, 0]
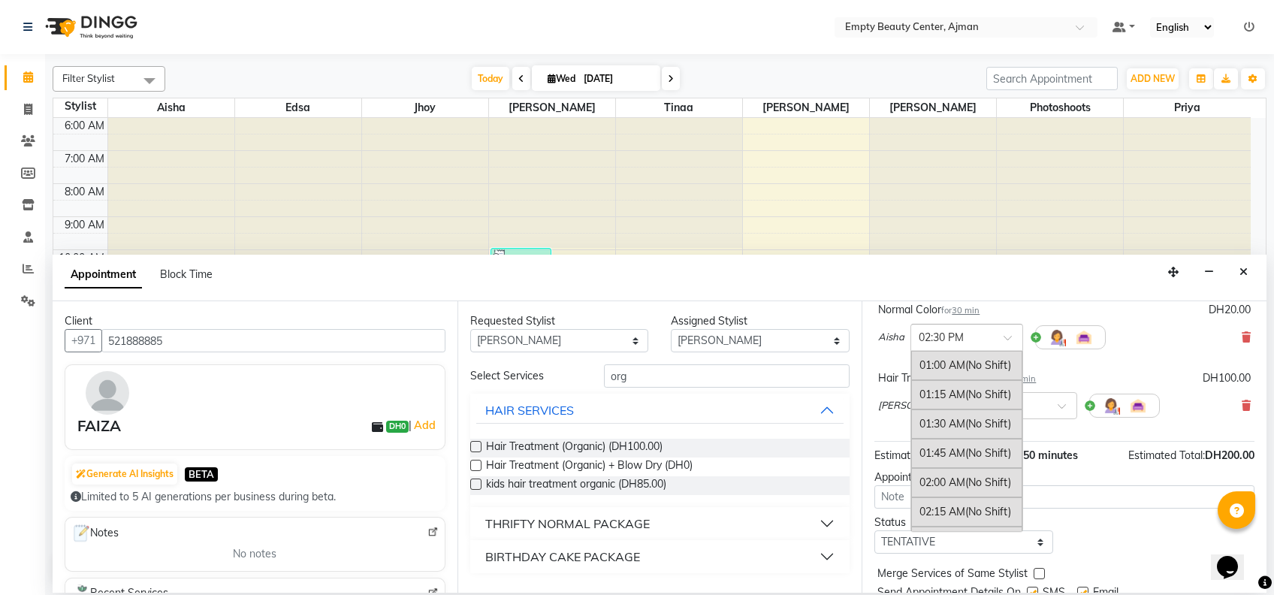
click at [1002, 335] on div at bounding box center [966, 336] width 111 height 16
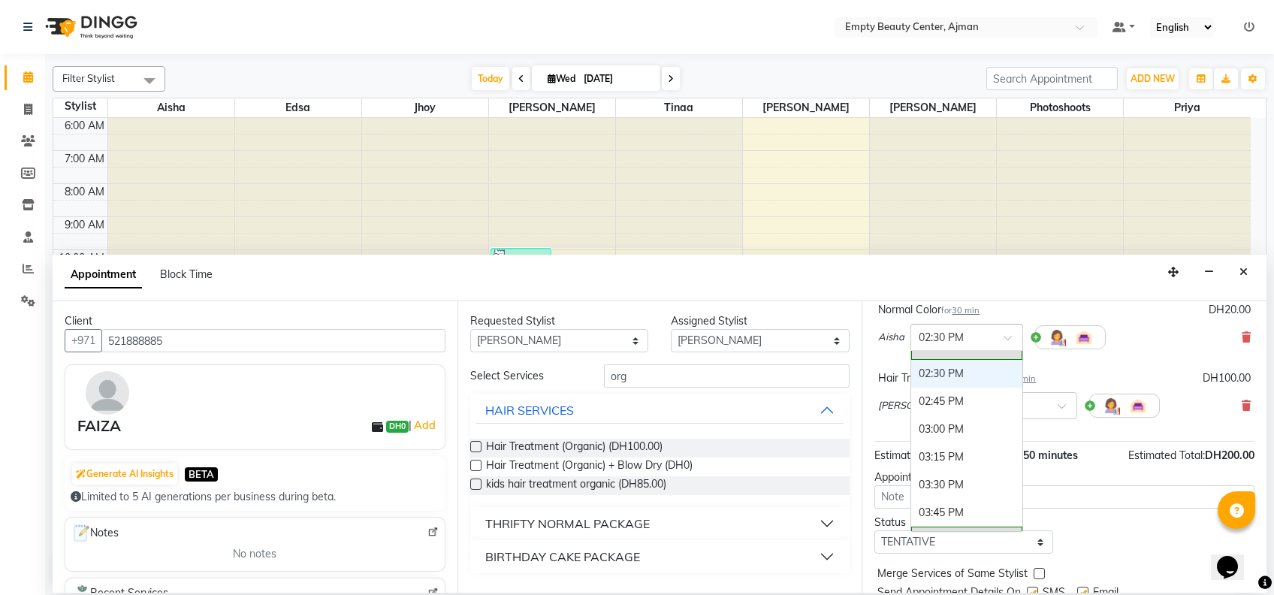
scroll to position [1524, 0]
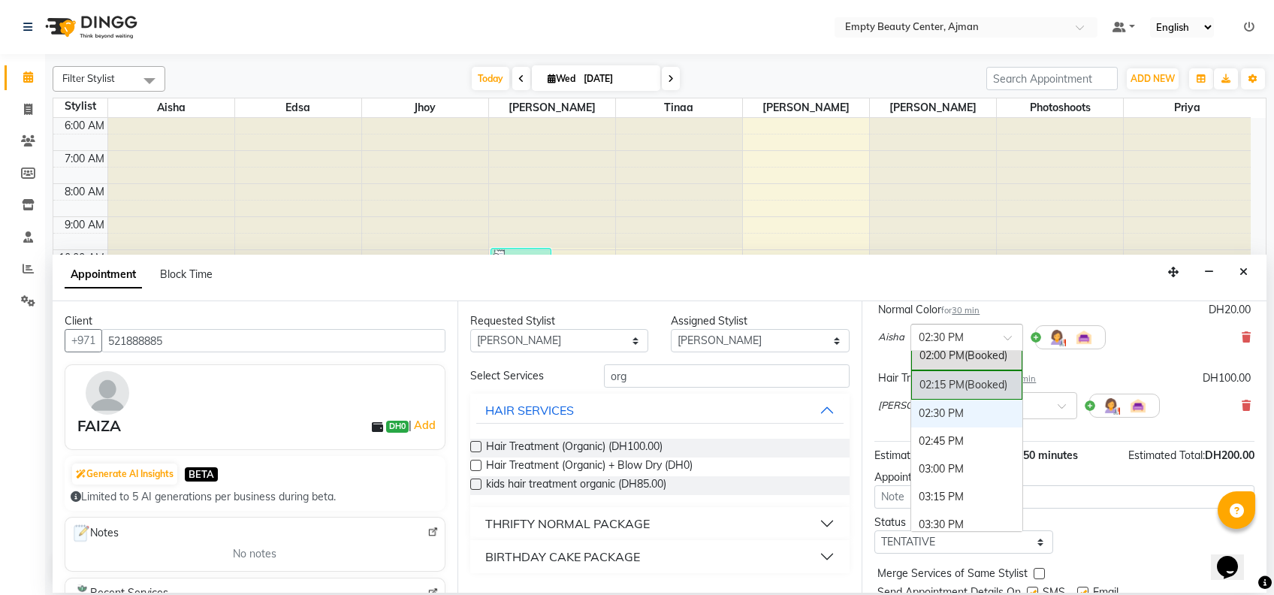
click at [1003, 378] on span "(Booked)" at bounding box center [985, 385] width 43 height 14
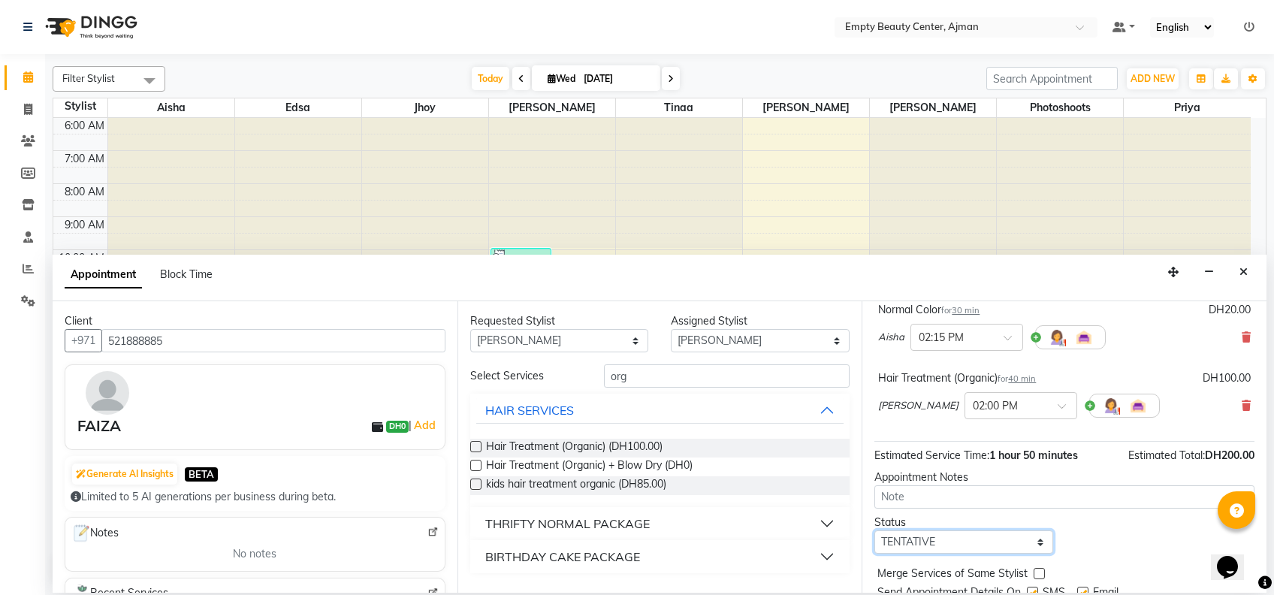
click at [958, 537] on select "Select TENTATIVE CONFIRM CHECK-IN UPCOMING" at bounding box center [963, 541] width 179 height 23
select select "confirm booking"
click at [874, 530] on select "Select TENTATIVE CONFIRM CHECK-IN UPCOMING" at bounding box center [963, 541] width 179 height 23
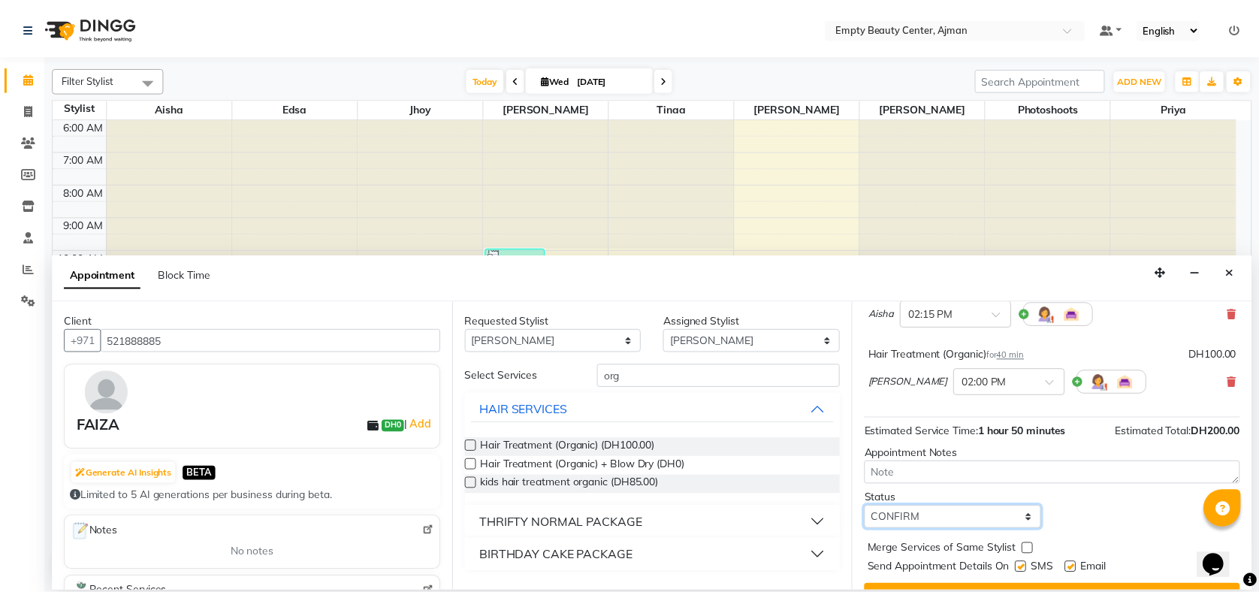
scroll to position [325, 0]
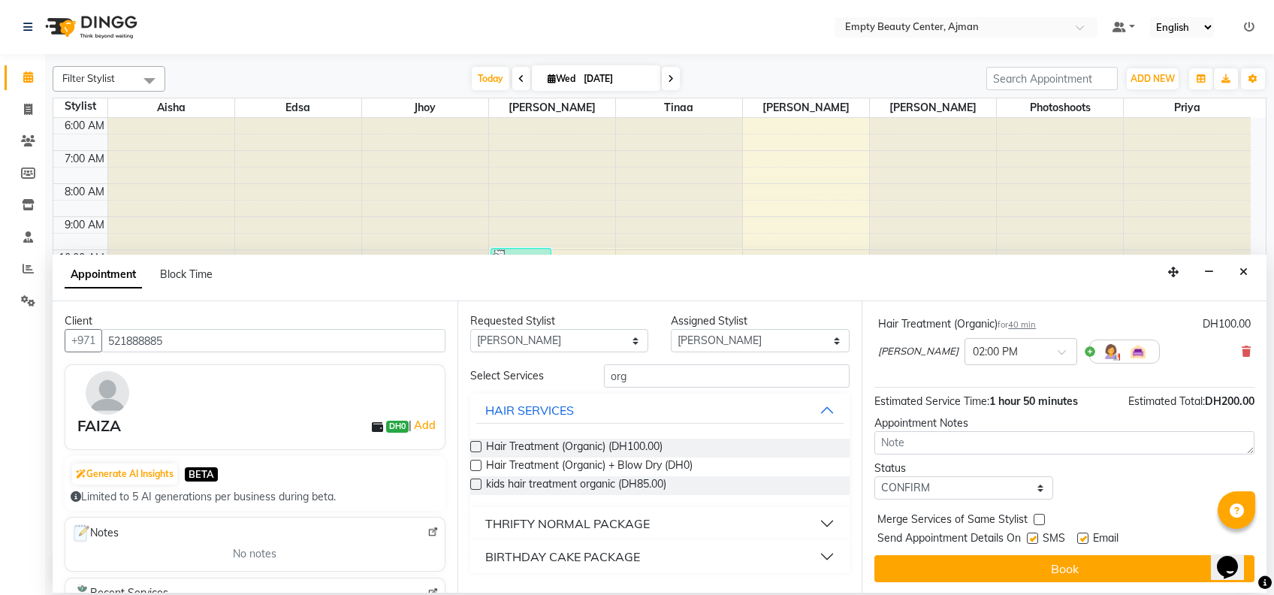
click at [1034, 517] on label at bounding box center [1039, 519] width 11 height 11
click at [1034, 517] on input "checkbox" at bounding box center [1039, 521] width 10 height 10
checkbox input "true"
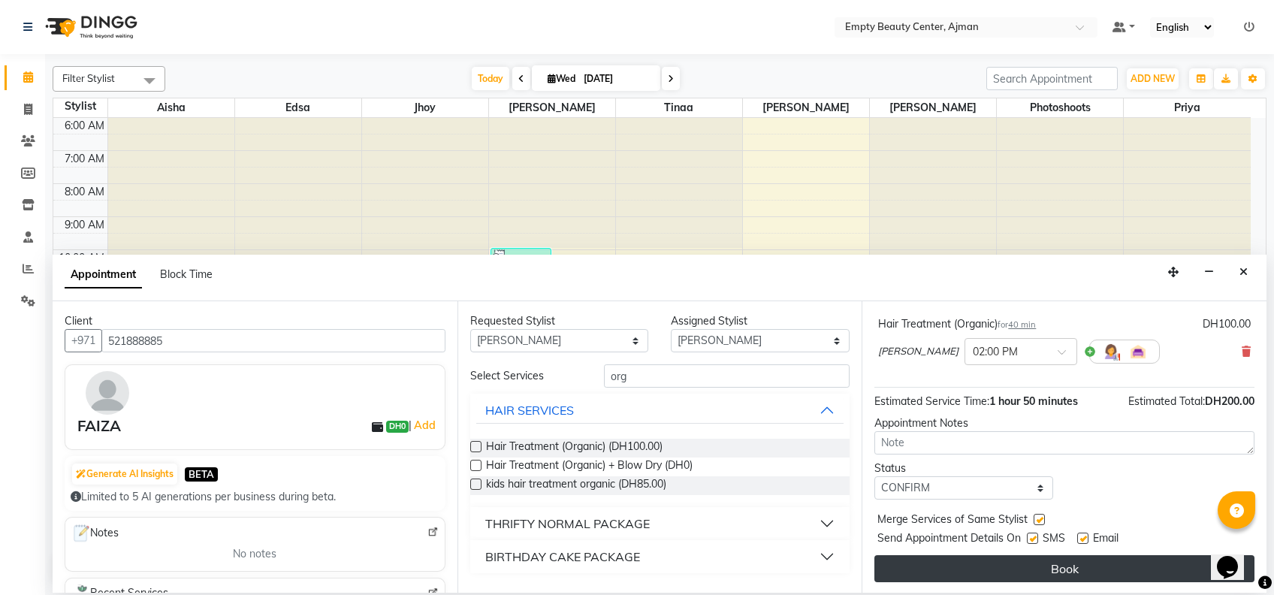
click at [1020, 570] on button "Book" at bounding box center [1064, 568] width 380 height 27
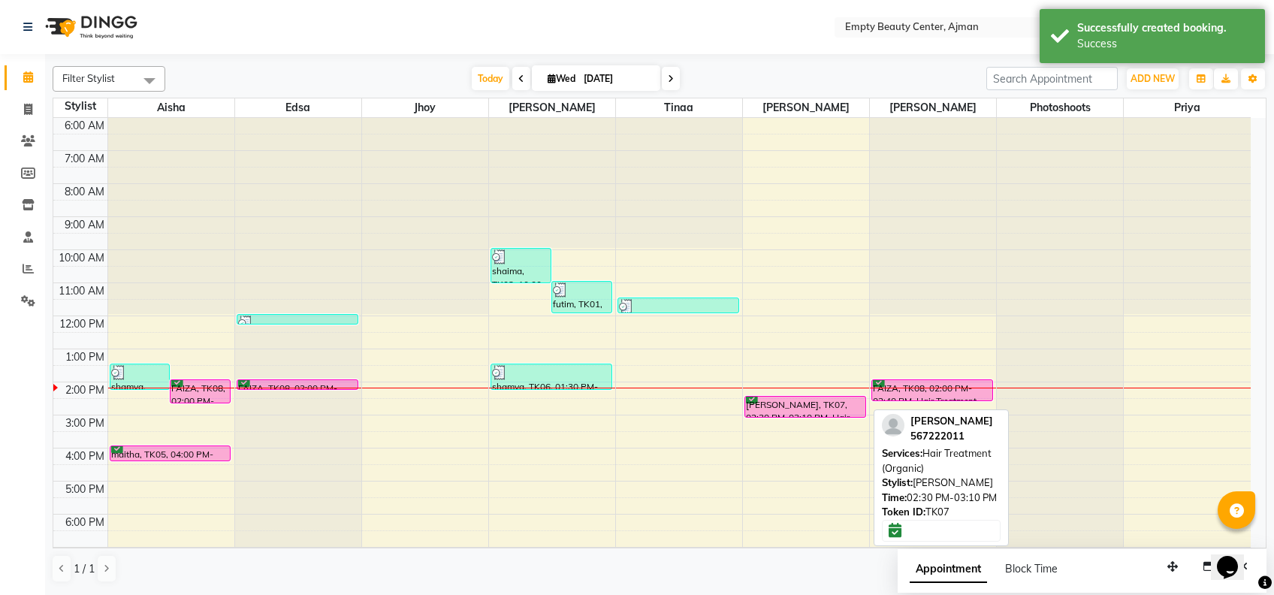
click at [774, 403] on div "[PERSON_NAME], TK07, 02:30 PM-03:10 PM, Hair Treatment (Organic)" at bounding box center [805, 407] width 120 height 20
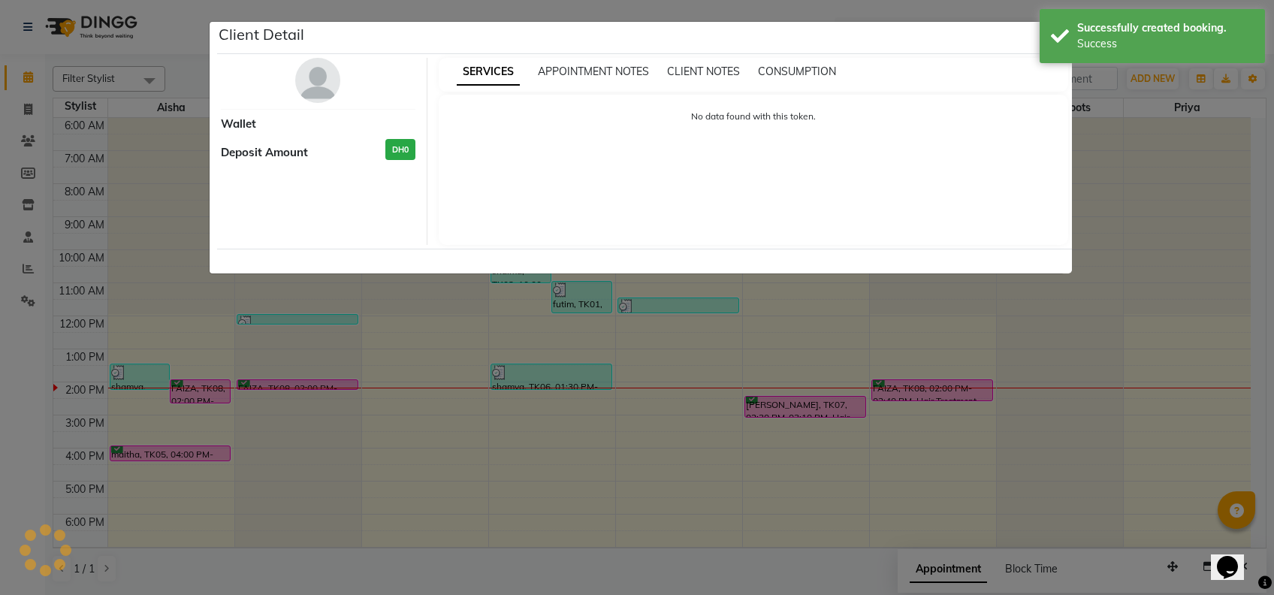
select select "6"
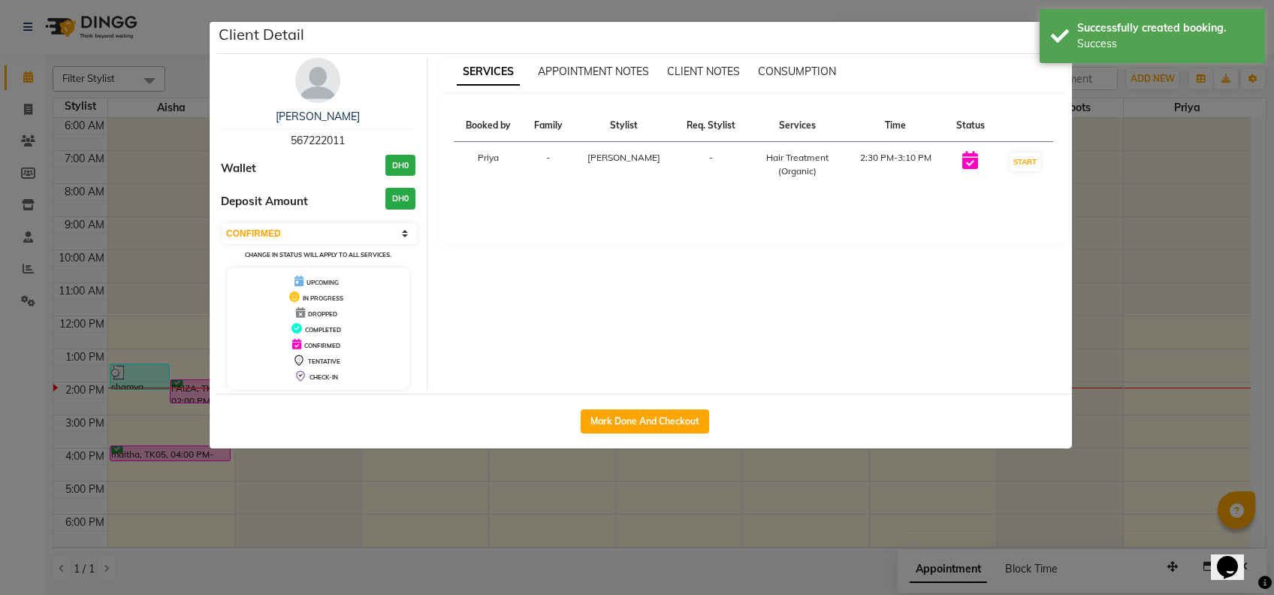
click at [330, 90] on img at bounding box center [317, 80] width 45 height 45
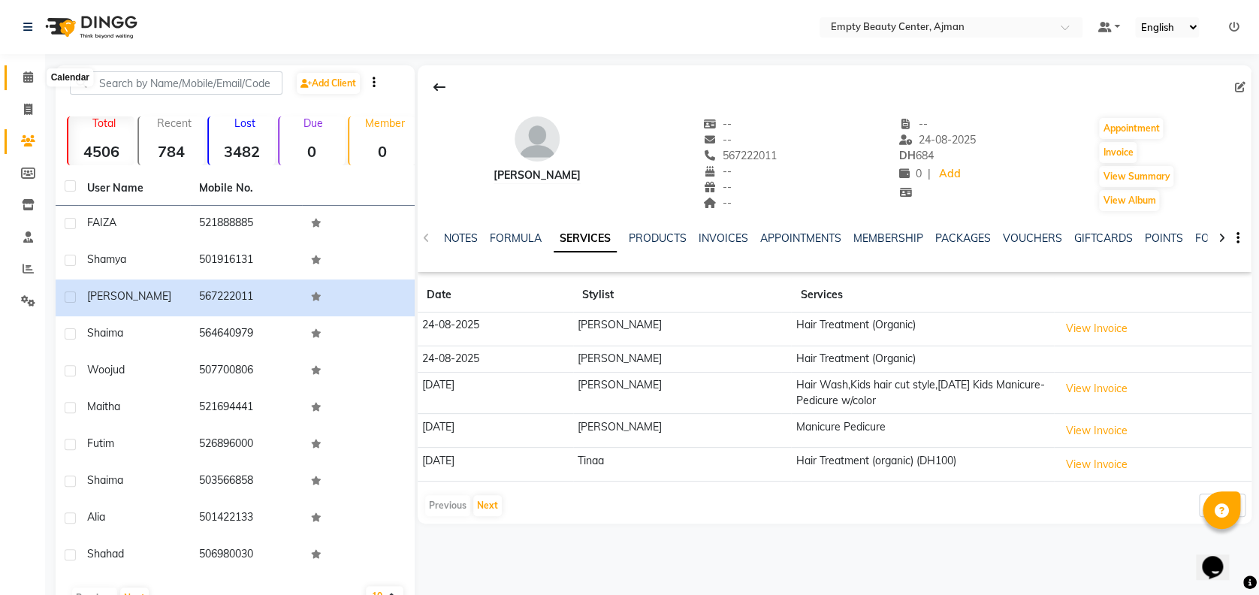
click at [30, 84] on span at bounding box center [28, 77] width 26 height 17
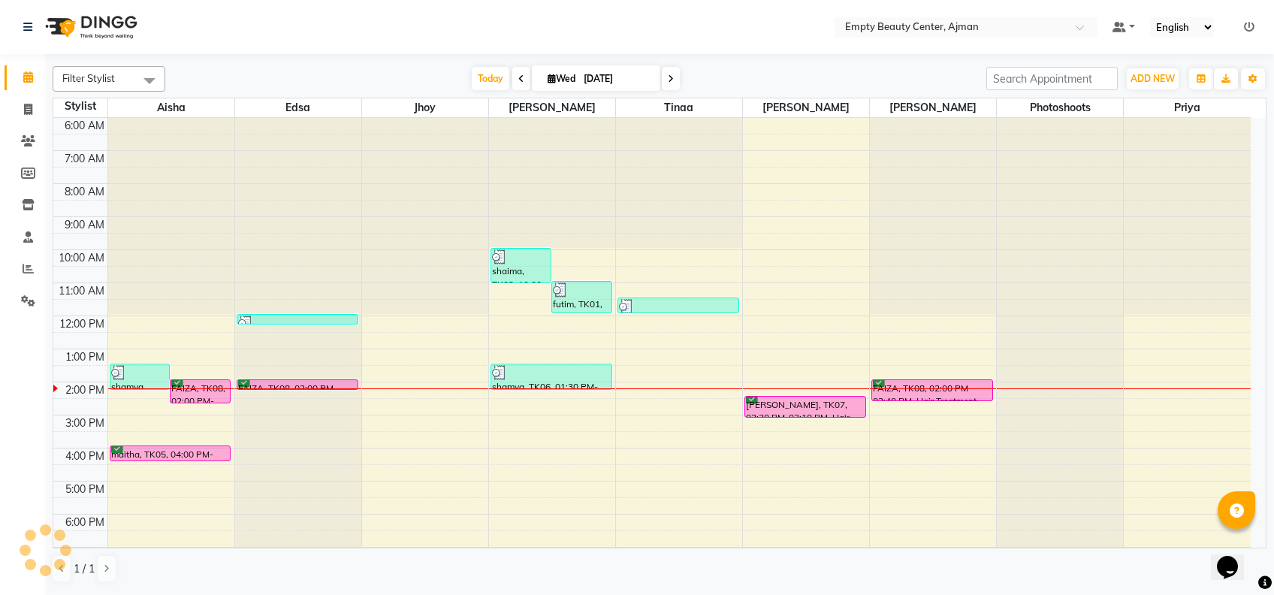
scroll to position [333, 0]
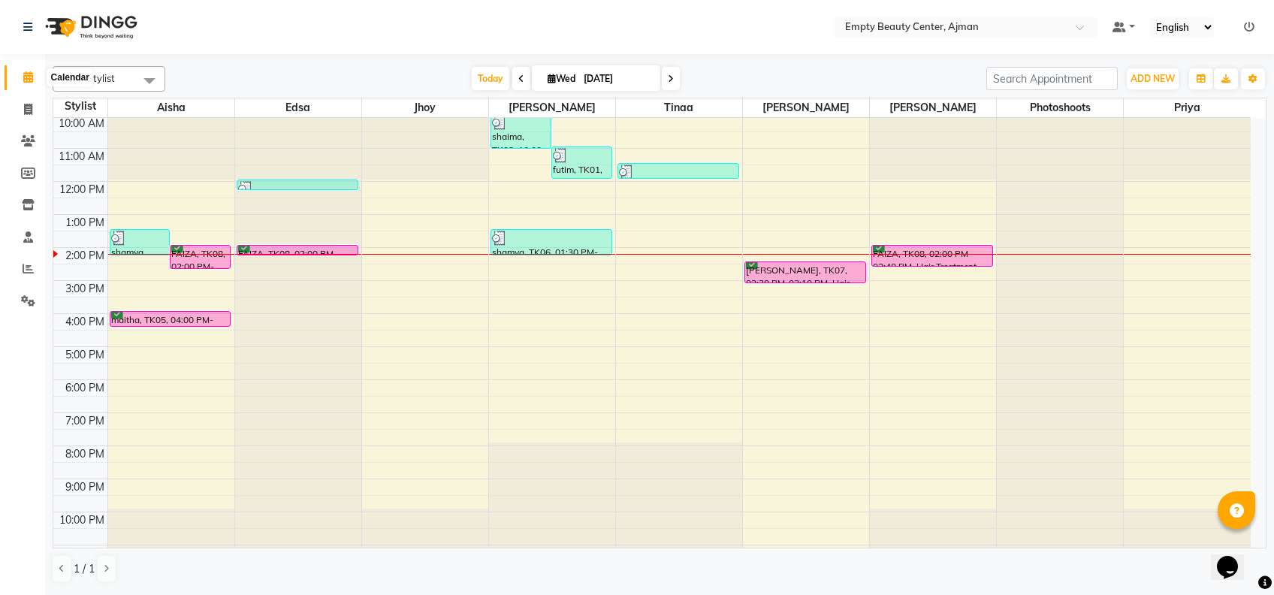
click at [32, 81] on icon at bounding box center [28, 76] width 10 height 11
click at [23, 74] on icon at bounding box center [28, 76] width 10 height 11
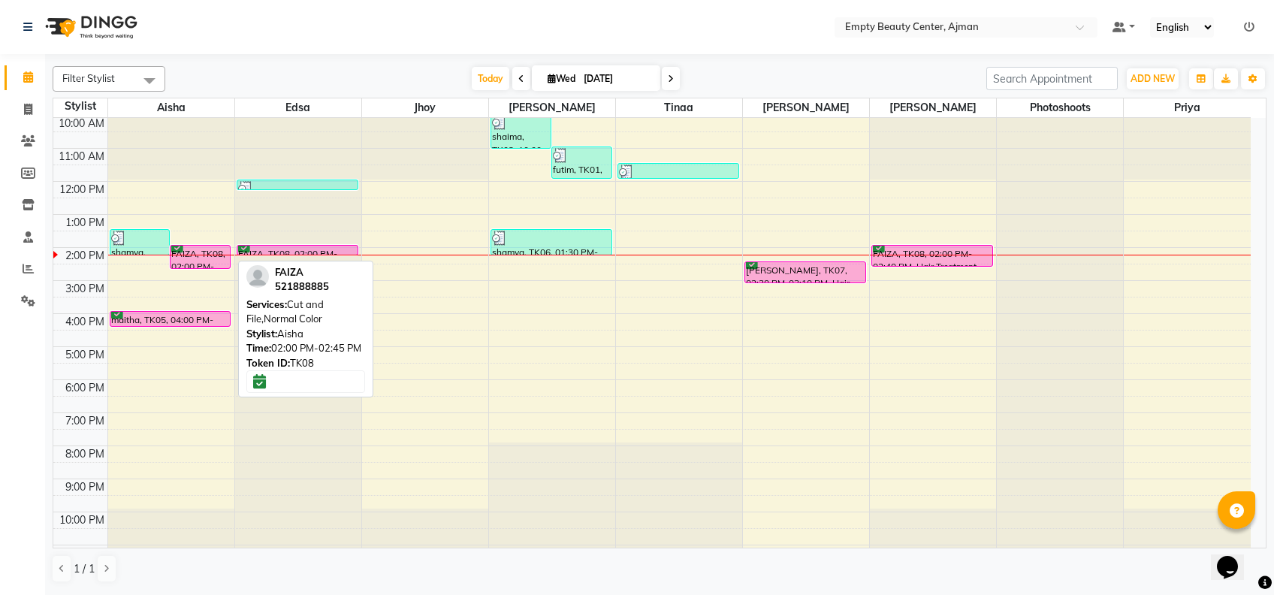
click at [195, 246] on div "FAIZA, TK08, 02:00 PM-02:45 PM, Cut and File,Normal Color" at bounding box center [200, 257] width 59 height 23
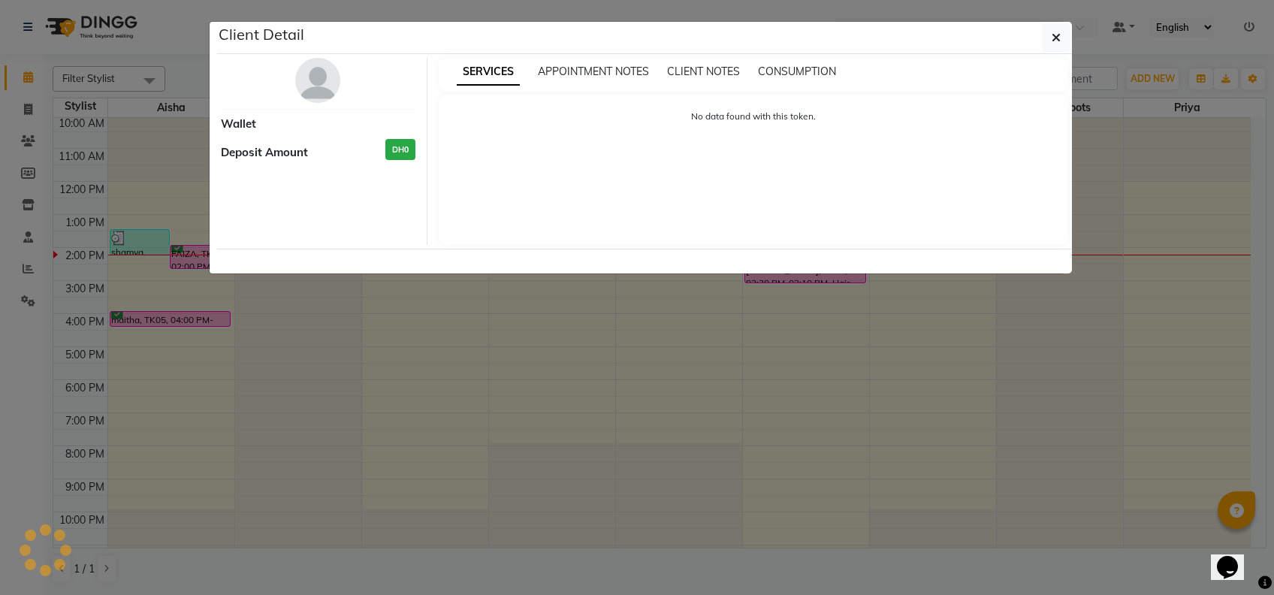
select select "6"
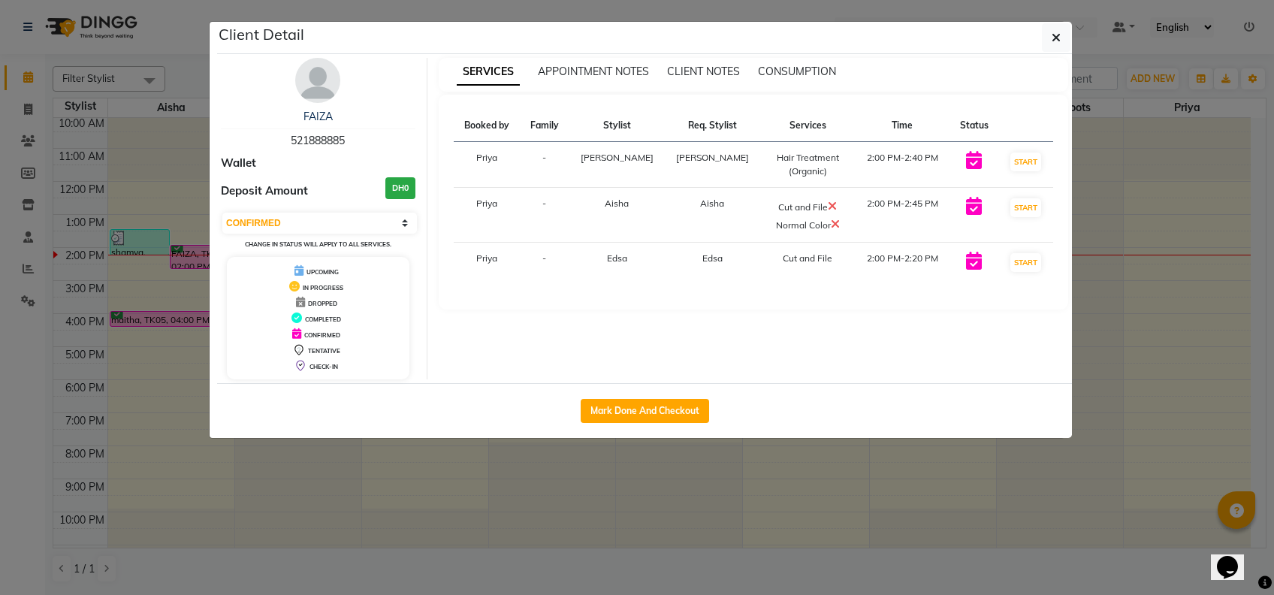
click at [1045, 457] on ngb-modal-window "Client Detail FAIZA 521888885 Wallet Deposit Amount DH0 Select IN SERVICE CONFI…" at bounding box center [637, 297] width 1274 height 595
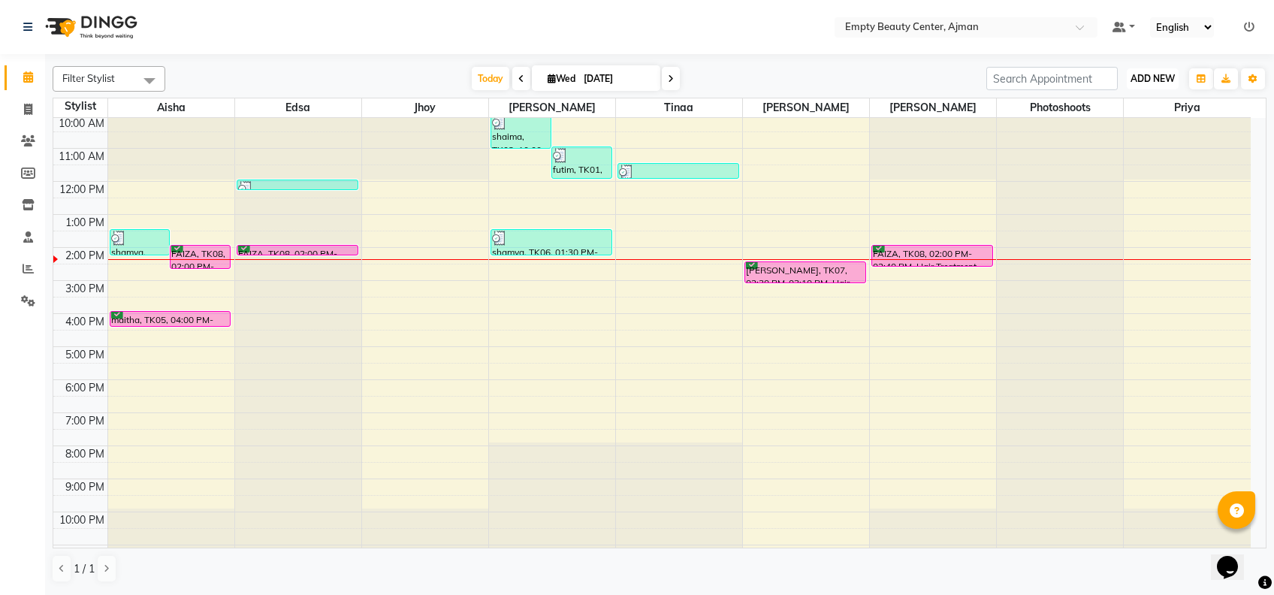
click at [1167, 71] on button "ADD NEW Toggle Dropdown" at bounding box center [1153, 78] width 52 height 21
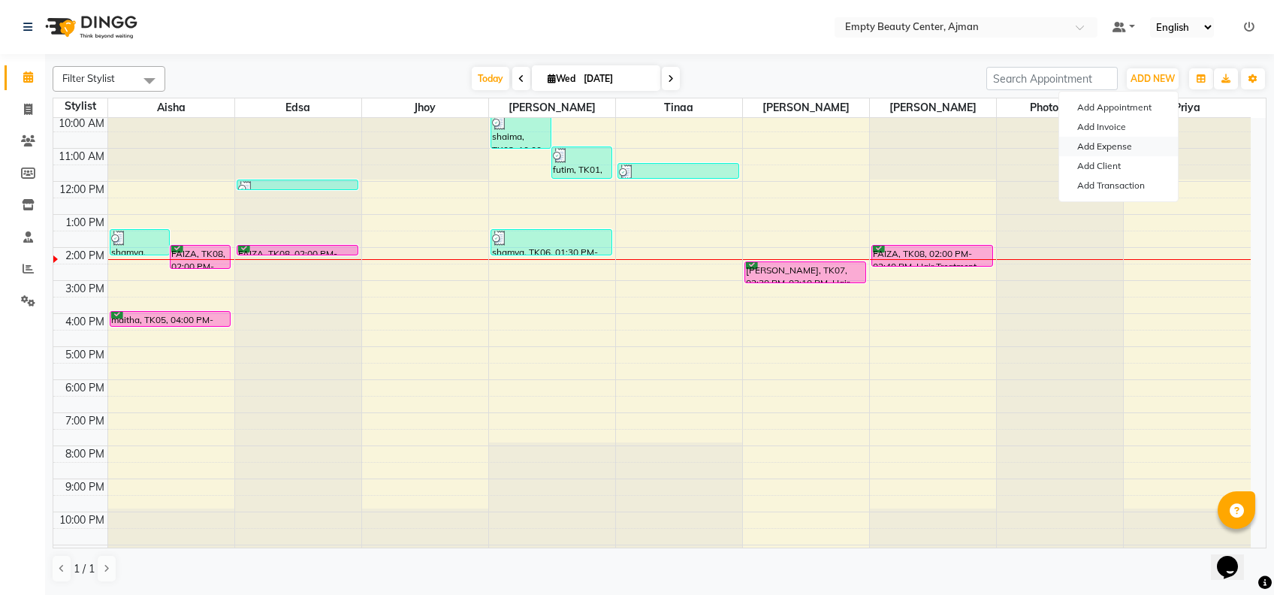
click at [1113, 142] on link "Add Expense" at bounding box center [1118, 147] width 119 height 20
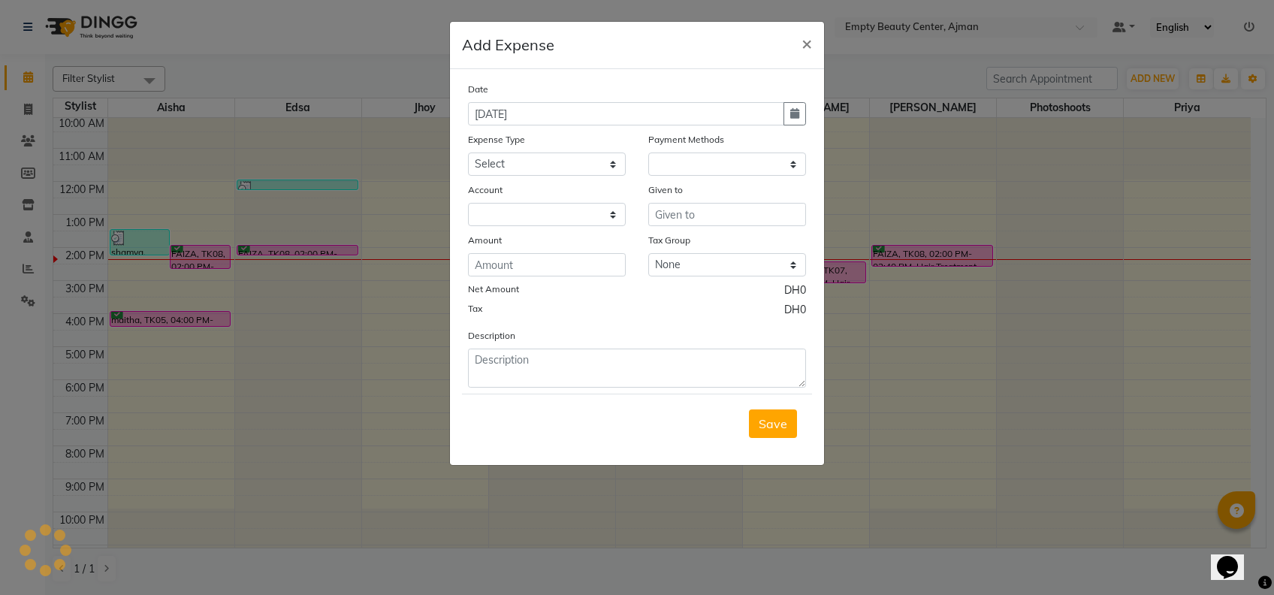
select select "1"
select select "2050"
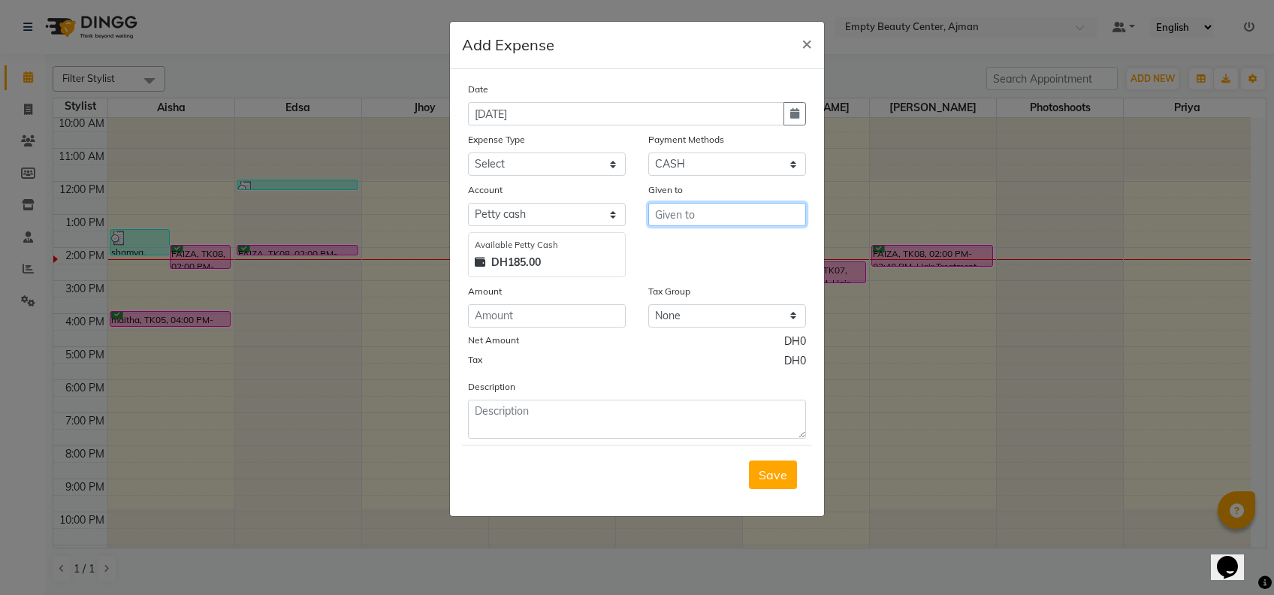
click at [718, 211] on input "text" at bounding box center [727, 214] width 158 height 23
type input "quick corner"
click at [512, 317] on input "number" at bounding box center [547, 315] width 158 height 23
type input "2.5"
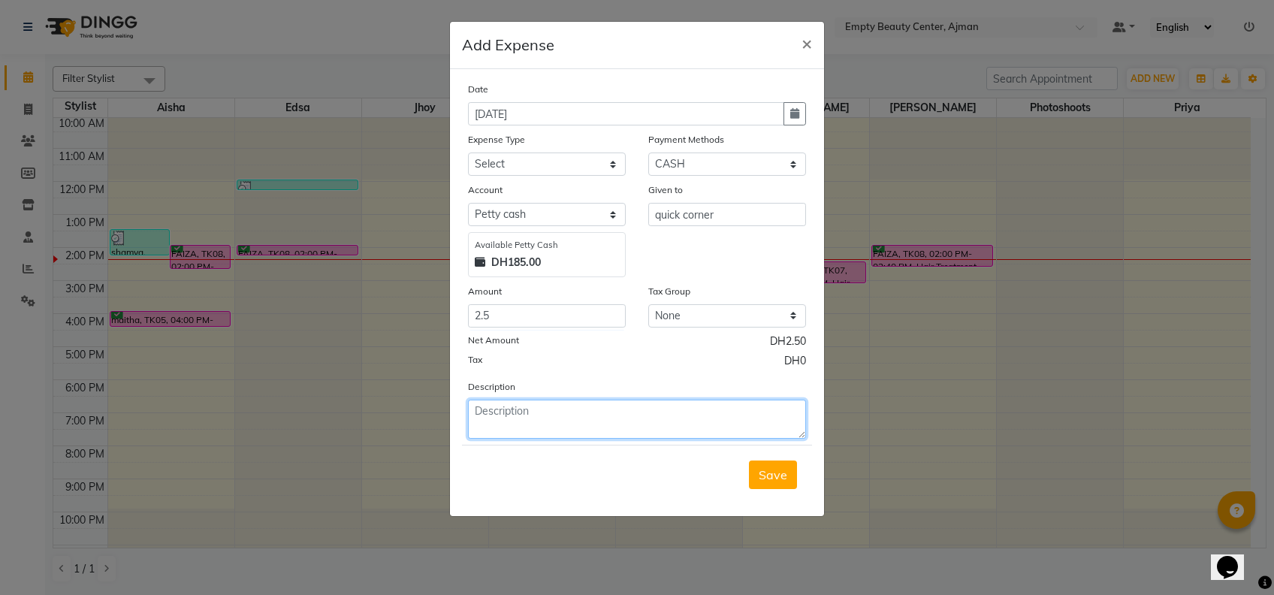
click at [532, 406] on textarea at bounding box center [637, 419] width 338 height 39
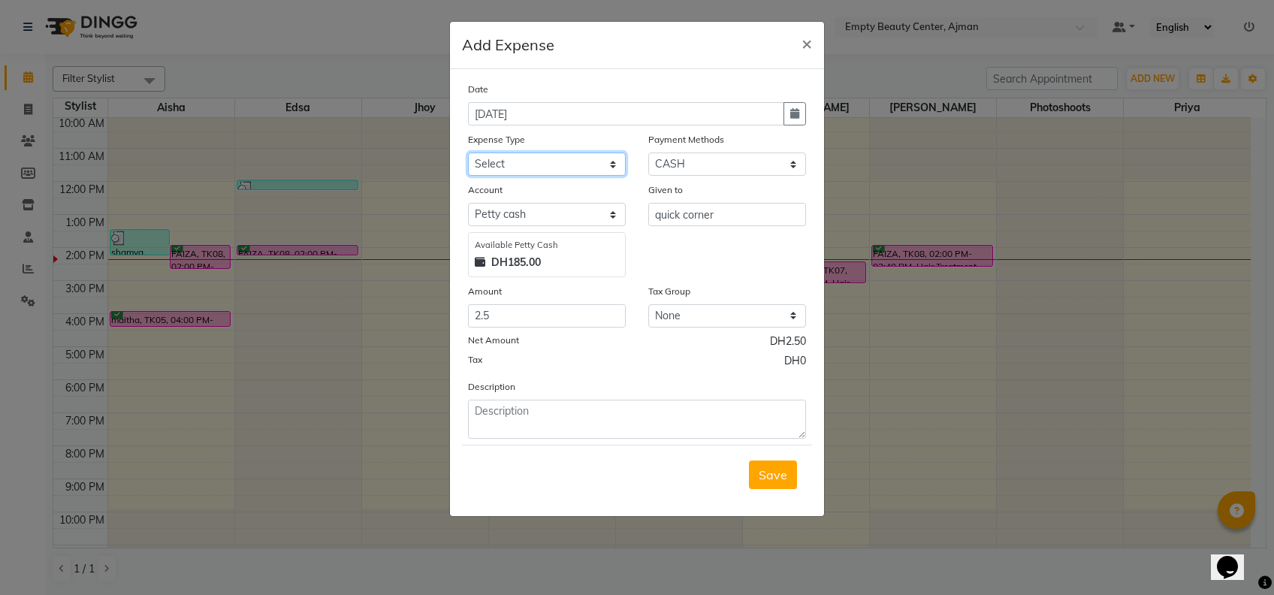
click at [529, 171] on select "Select Advance Salary Bank charges Car maintenance Cash transfer to bank Cash t…" at bounding box center [547, 163] width 158 height 23
select select "1735"
click at [468, 152] on select "Select Advance Salary Bank charges Car maintenance Cash transfer to bank Cash t…" at bounding box center [547, 163] width 158 height 23
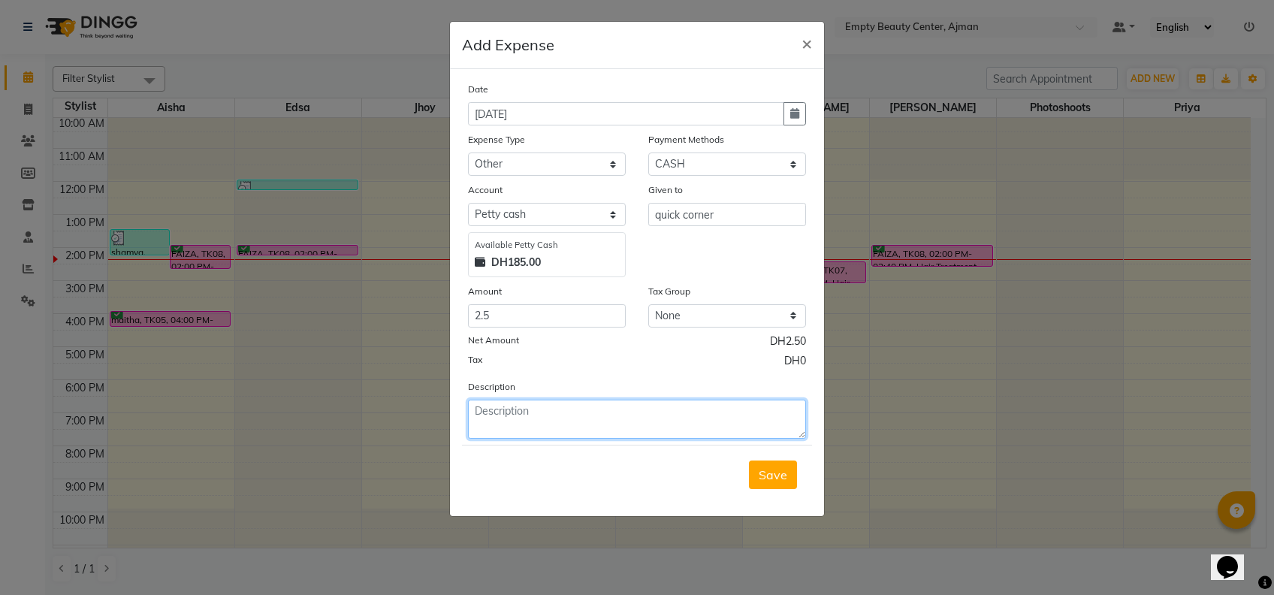
click at [664, 424] on textarea at bounding box center [637, 419] width 338 height 39
type textarea "banana for hair treatment"
click at [780, 468] on span "Save" at bounding box center [773, 474] width 29 height 15
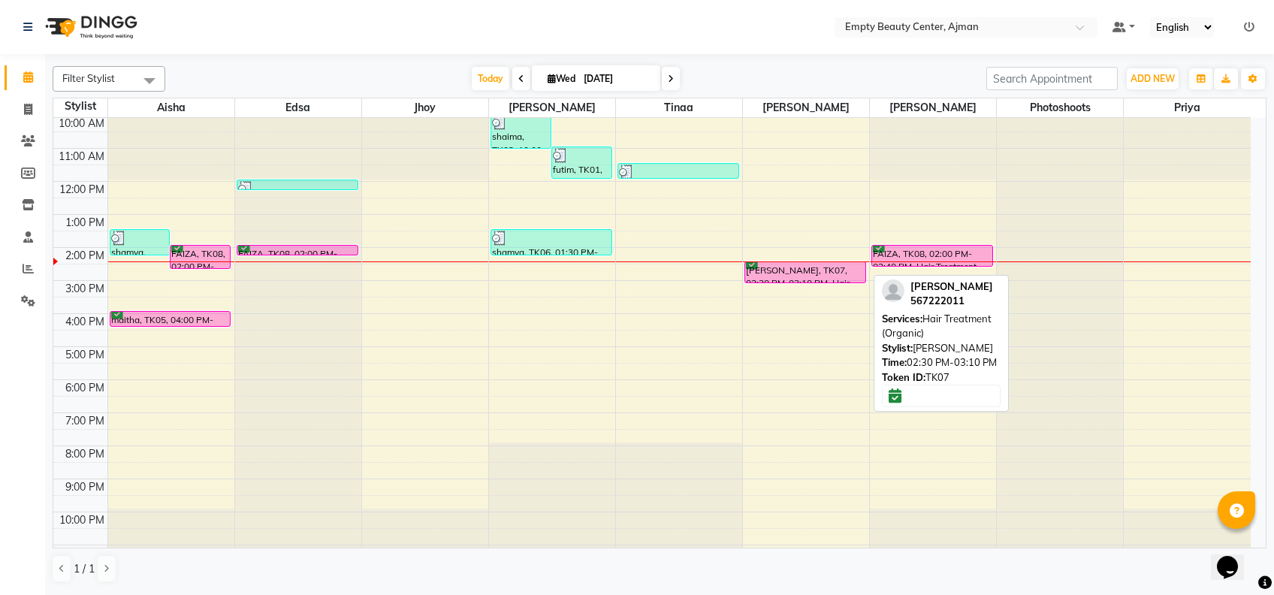
click at [811, 265] on div "[PERSON_NAME], TK07, 02:30 PM-03:10 PM, Hair Treatment (Organic)" at bounding box center [805, 272] width 120 height 20
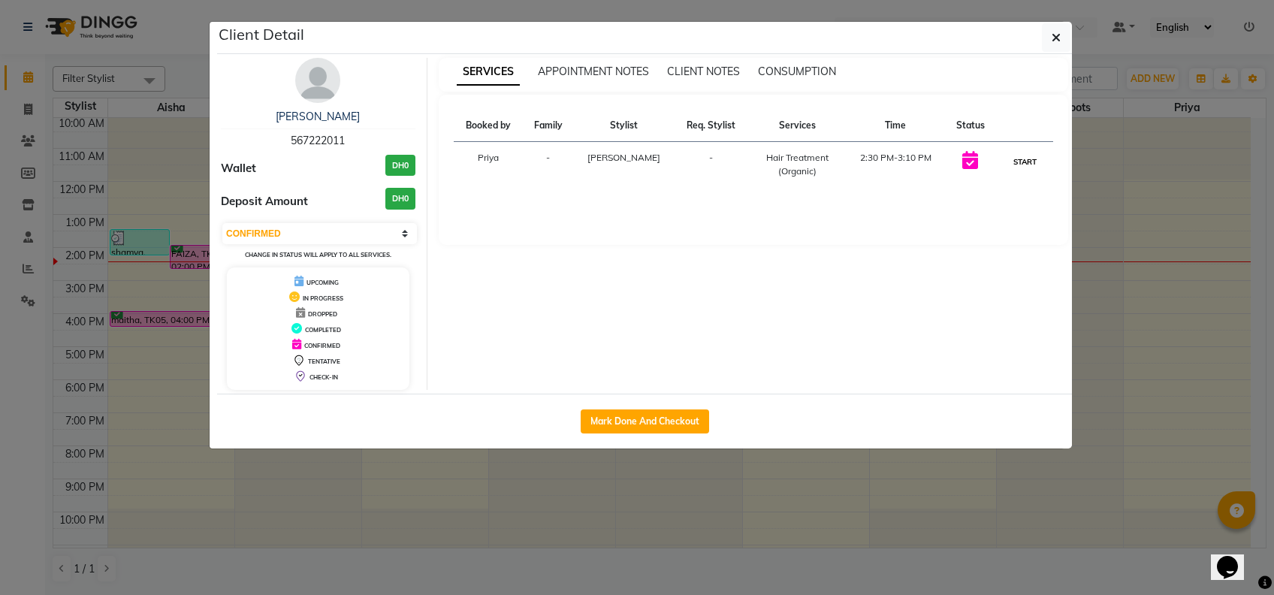
click at [1019, 159] on button "START" at bounding box center [1025, 161] width 31 height 19
select select "1"
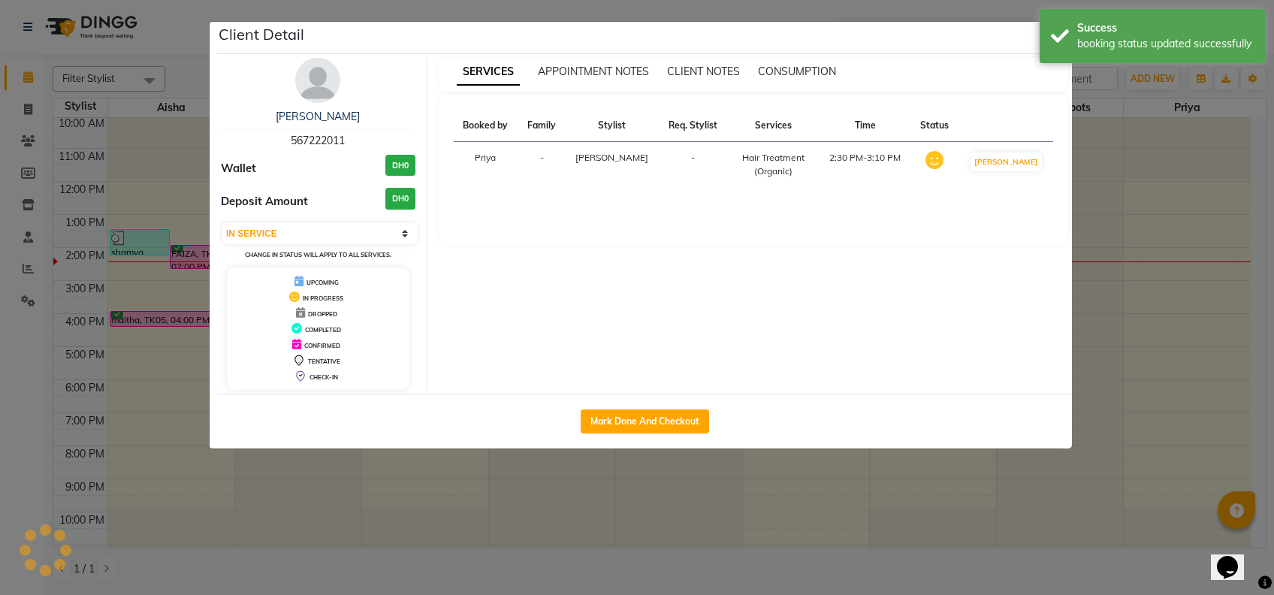
click at [1127, 196] on ngb-modal-window "Client Detail [PERSON_NAME] 567222011 Wallet DH0 Deposit Amount DH0 Select IN S…" at bounding box center [637, 297] width 1274 height 595
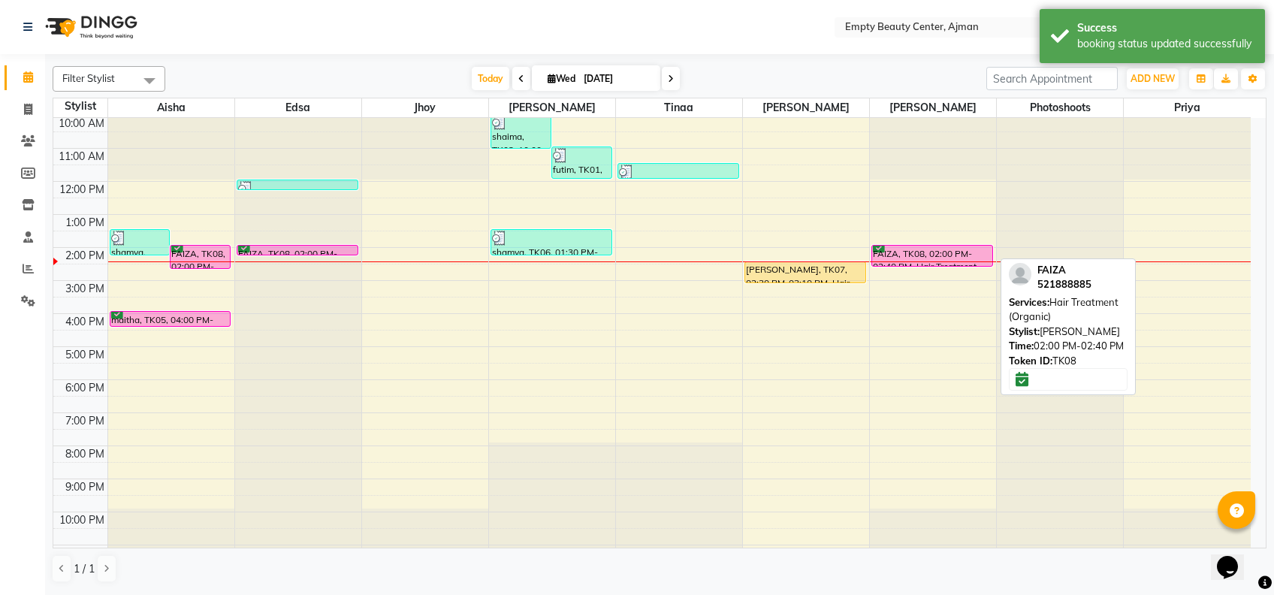
click at [964, 256] on div "FAIZA, TK08, 02:00 PM-02:40 PM, Hair Treatment (Organic)" at bounding box center [932, 256] width 120 height 20
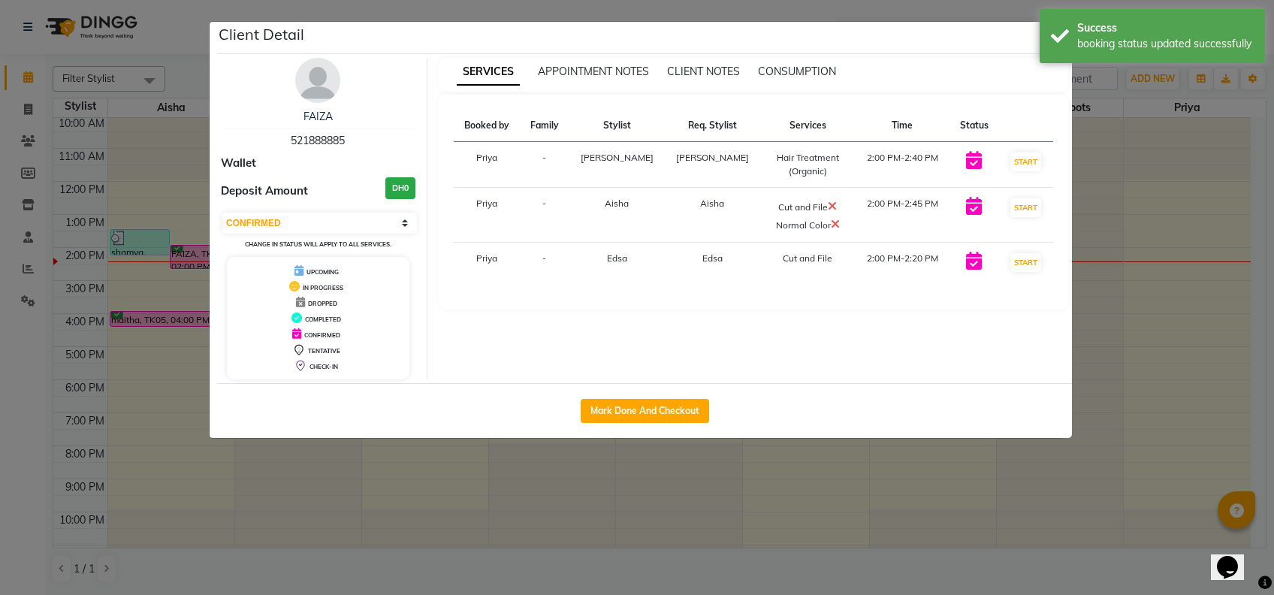
click at [966, 256] on icon at bounding box center [974, 261] width 16 height 18
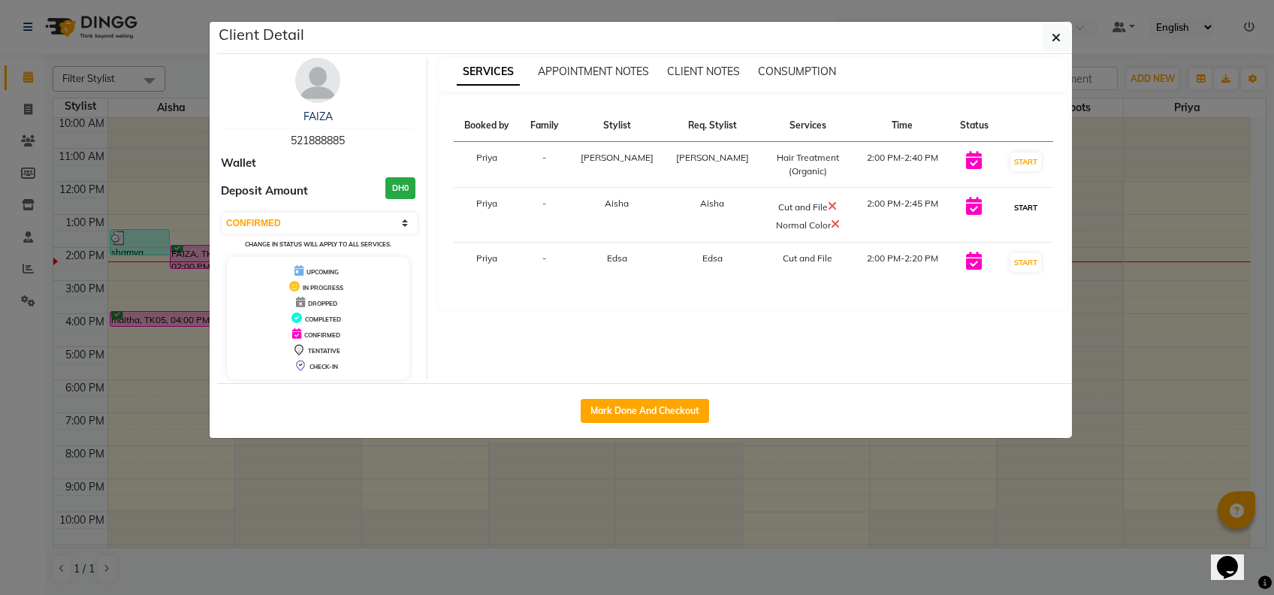
click at [1013, 203] on button "START" at bounding box center [1025, 207] width 31 height 19
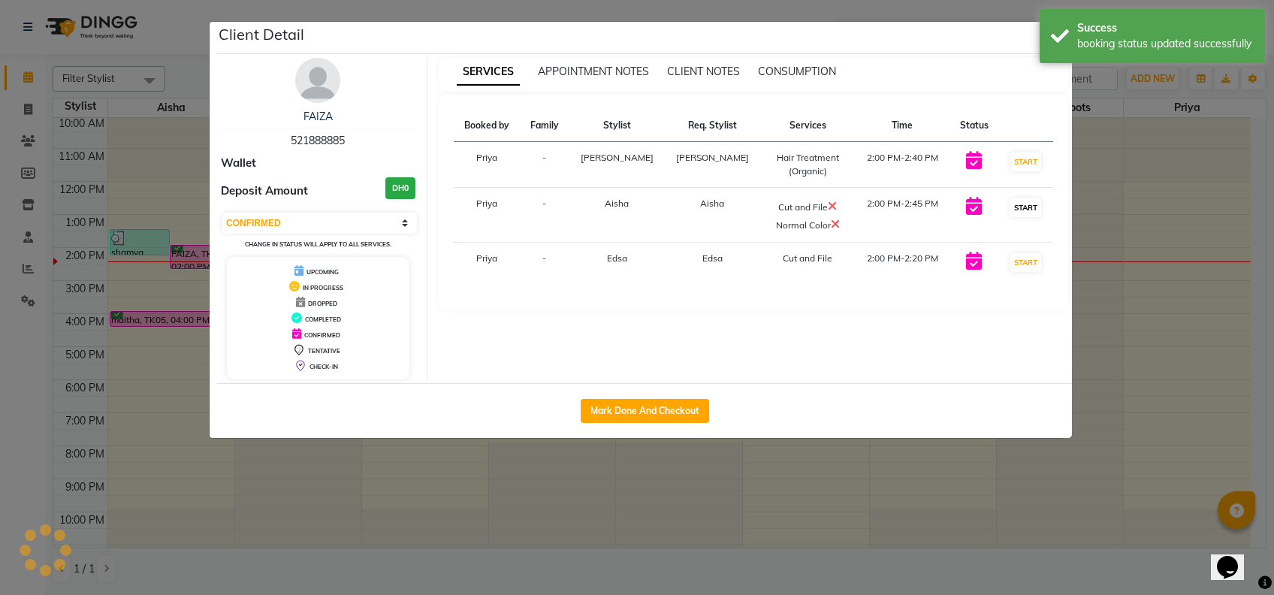
select select "select"
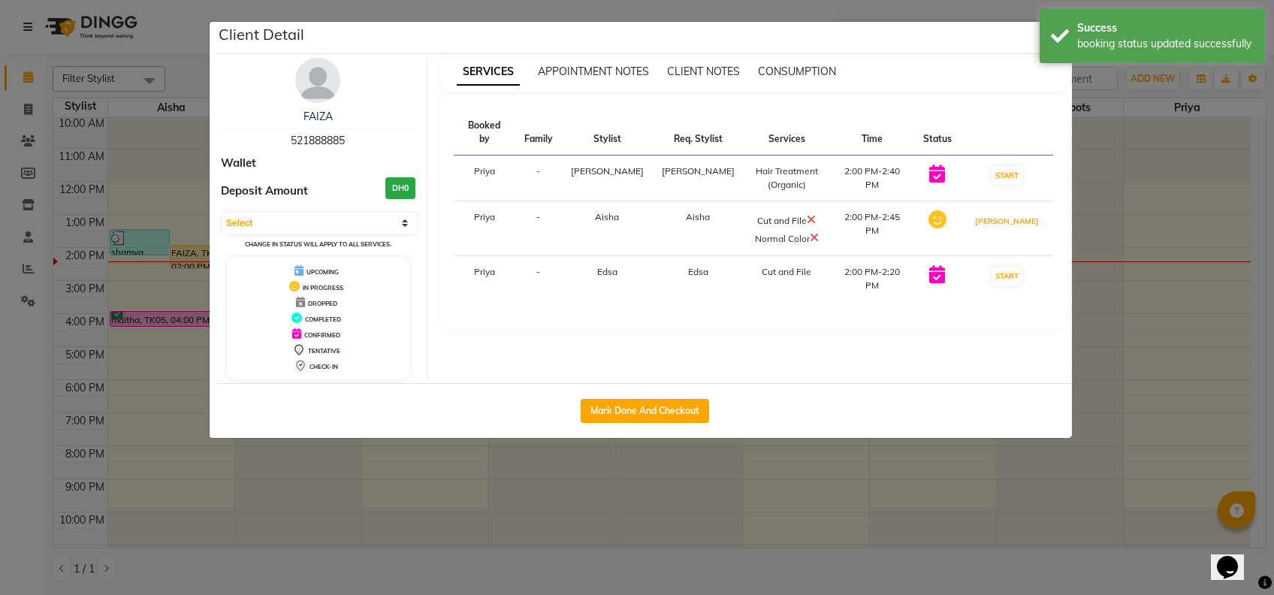
click at [1013, 212] on button "[PERSON_NAME]" at bounding box center [1006, 221] width 71 height 19
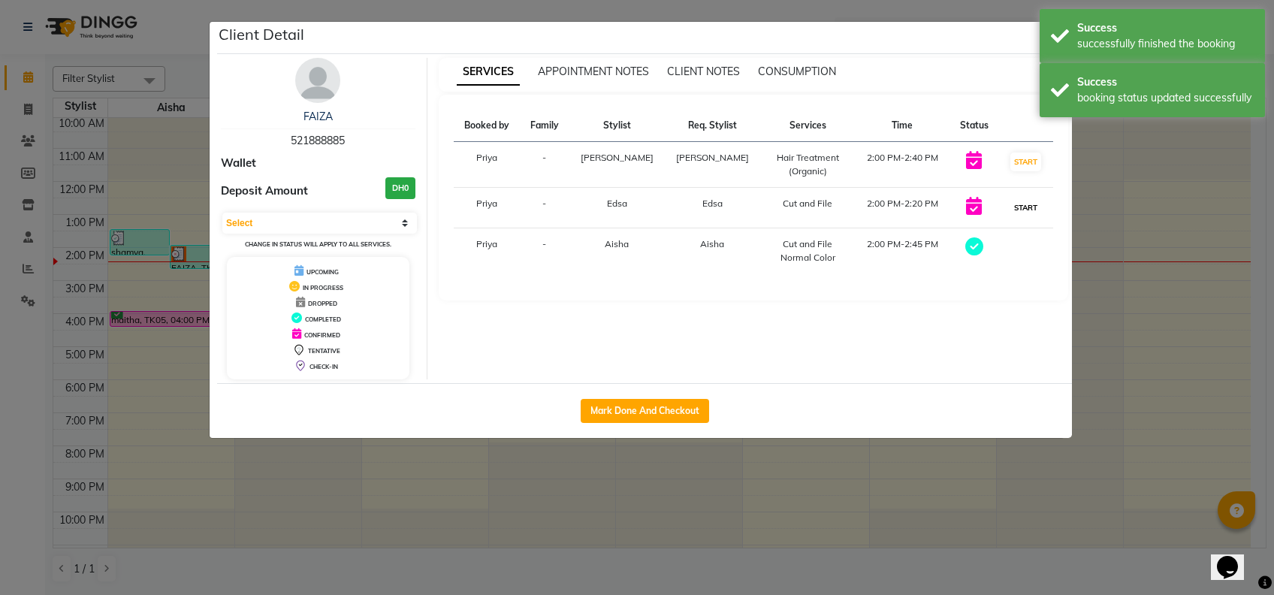
click at [1020, 203] on button "START" at bounding box center [1025, 207] width 31 height 19
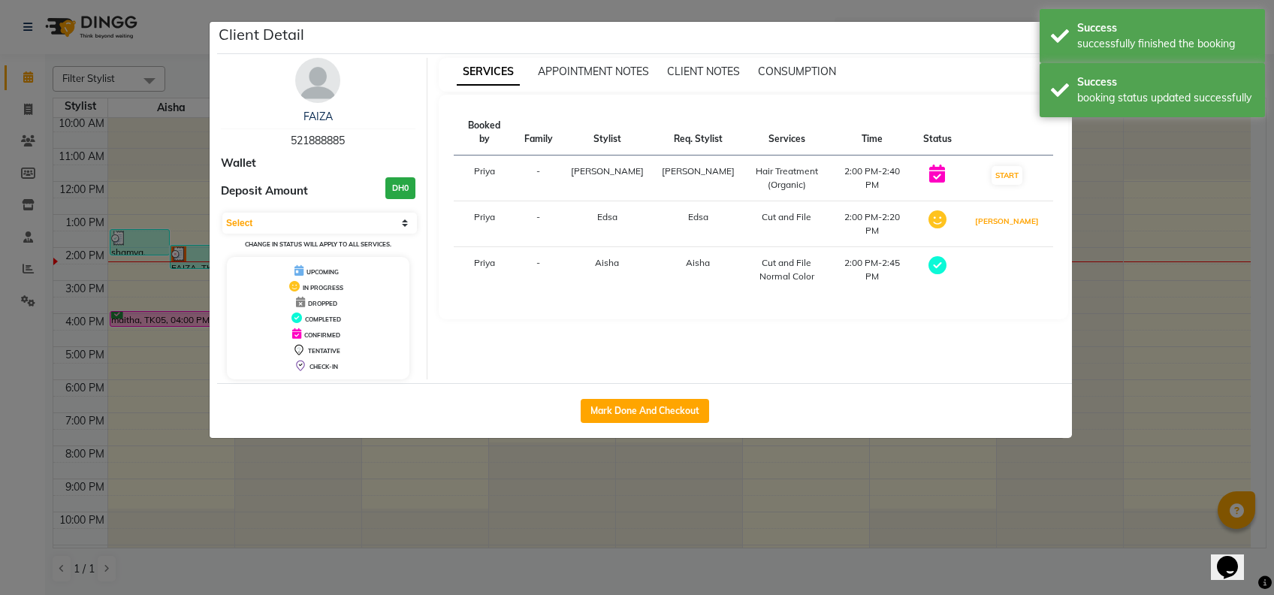
click at [1020, 212] on button "[PERSON_NAME]" at bounding box center [1006, 221] width 71 height 19
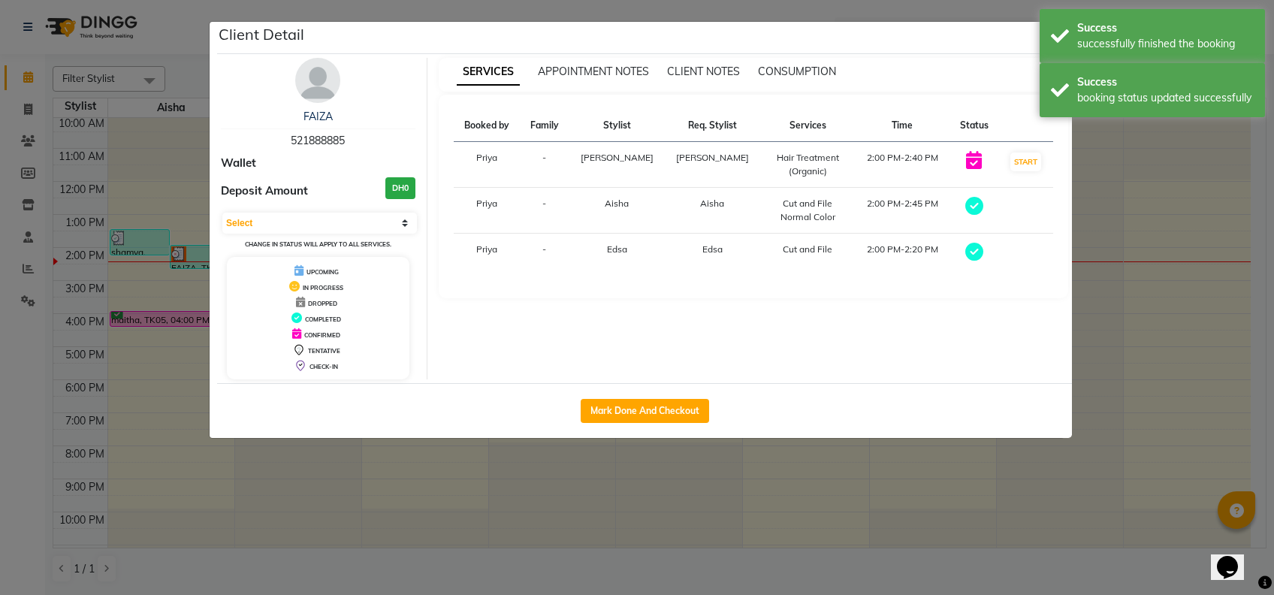
click at [1166, 424] on ngb-modal-window "Client Detail FAIZA 521888885 Wallet Deposit Amount DH0 Select MARK DONE DROPPE…" at bounding box center [637, 297] width 1274 height 595
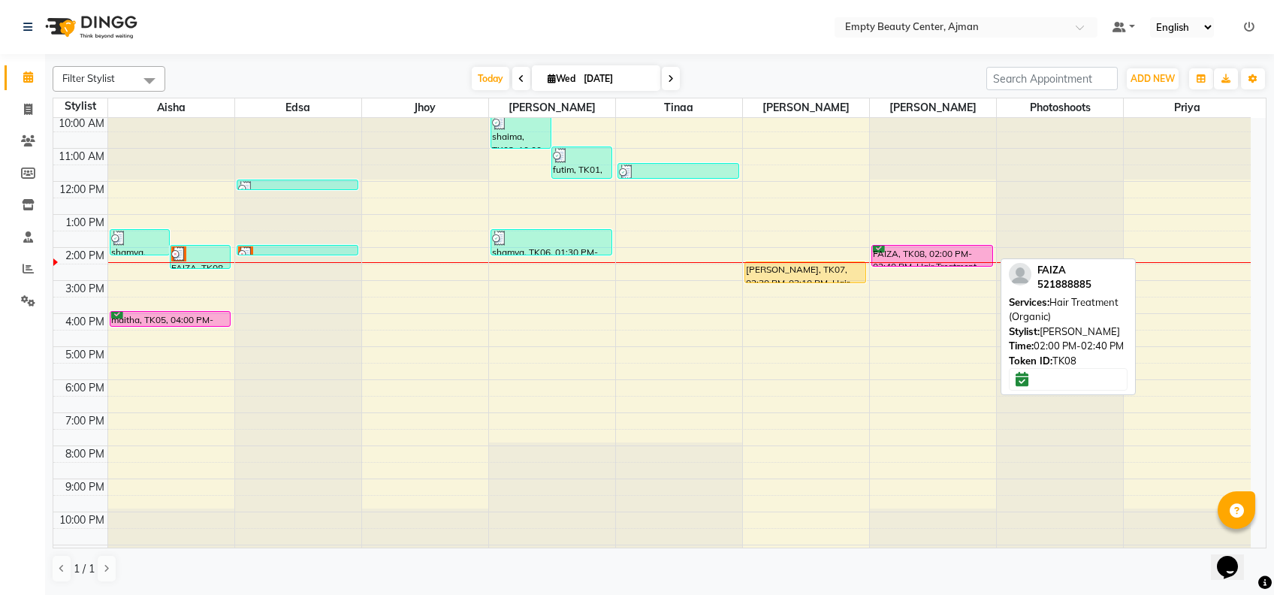
click at [892, 247] on div "FAIZA, TK08, 02:00 PM-02:40 PM, Hair Treatment (Organic)" at bounding box center [932, 256] width 120 height 20
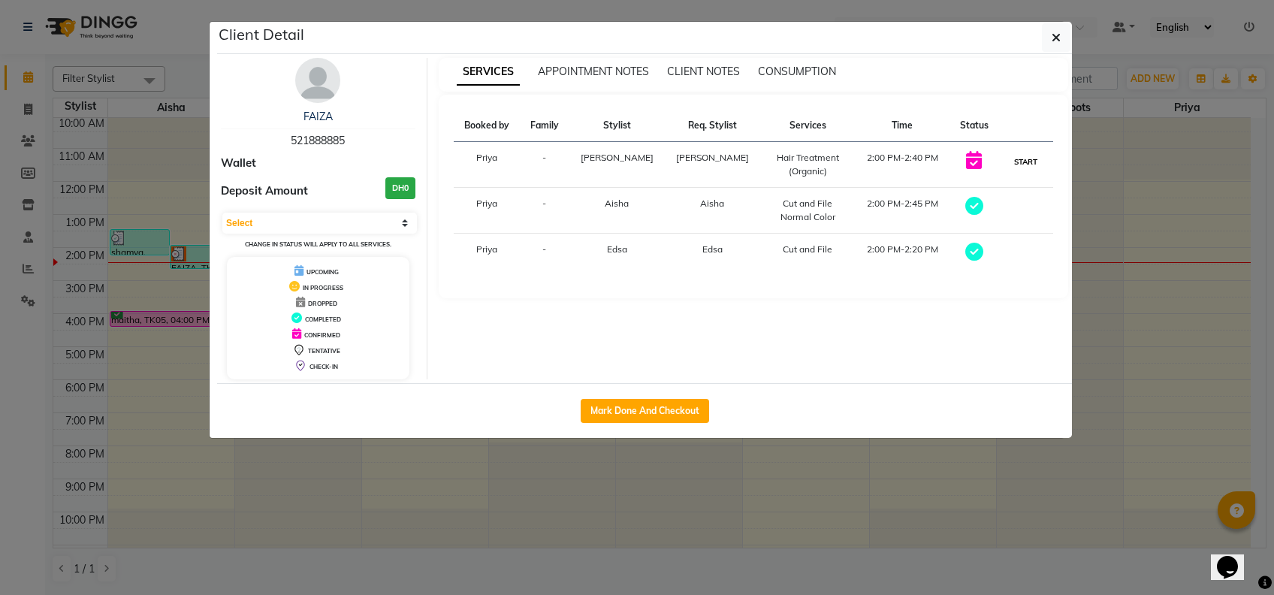
click at [1020, 163] on button "START" at bounding box center [1025, 161] width 31 height 19
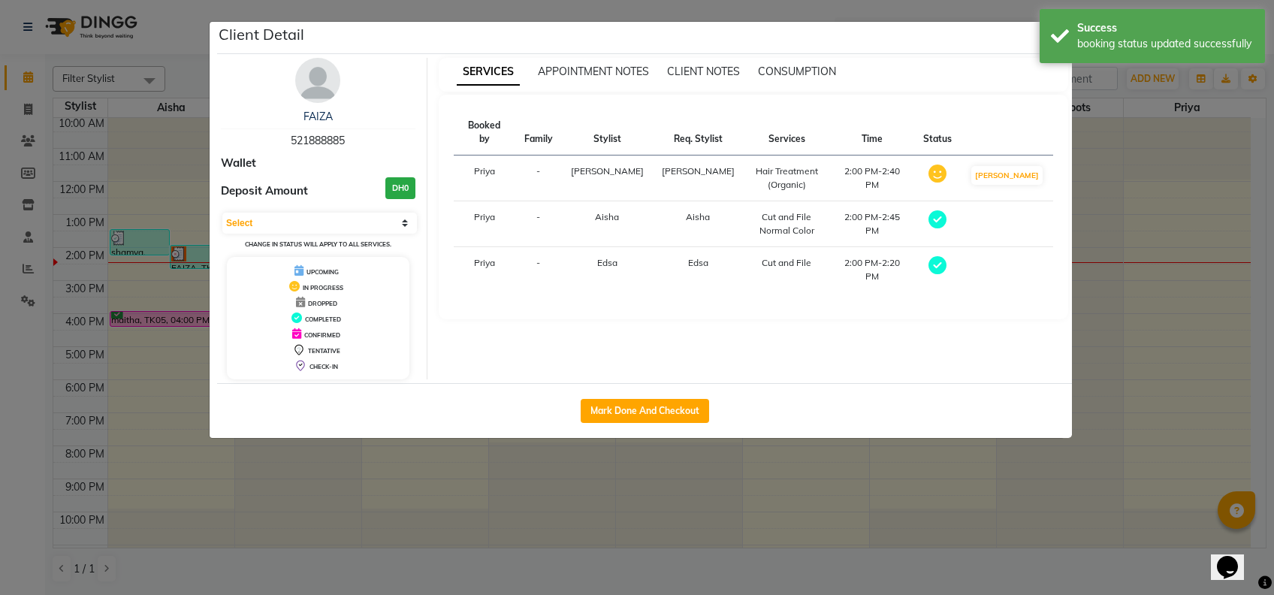
click at [1130, 291] on ngb-modal-window "Client Detail FAIZA 521888885 Wallet Deposit Amount DH0 Select MARK DONE DROPPE…" at bounding box center [637, 297] width 1274 height 595
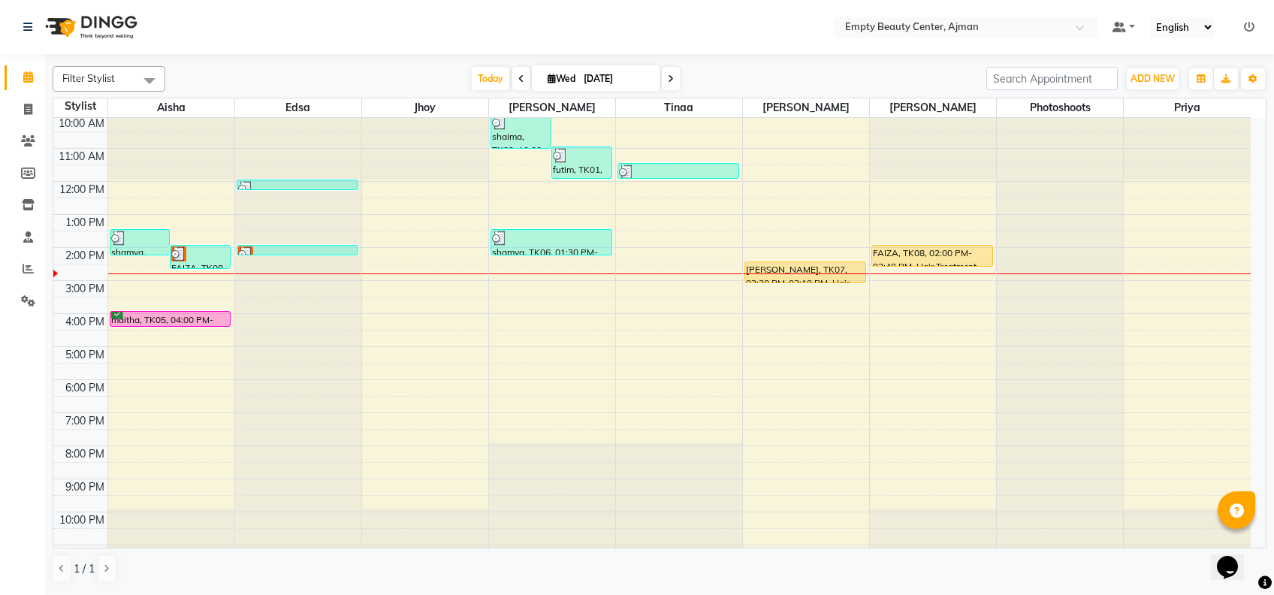
click at [180, 382] on div "12:00 AM 1:00 AM 2:00 AM 3:00 AM 4:00 AM 5:00 AM 6:00 AM 7:00 AM 8:00 AM 9:00 A…" at bounding box center [651, 181] width 1197 height 792
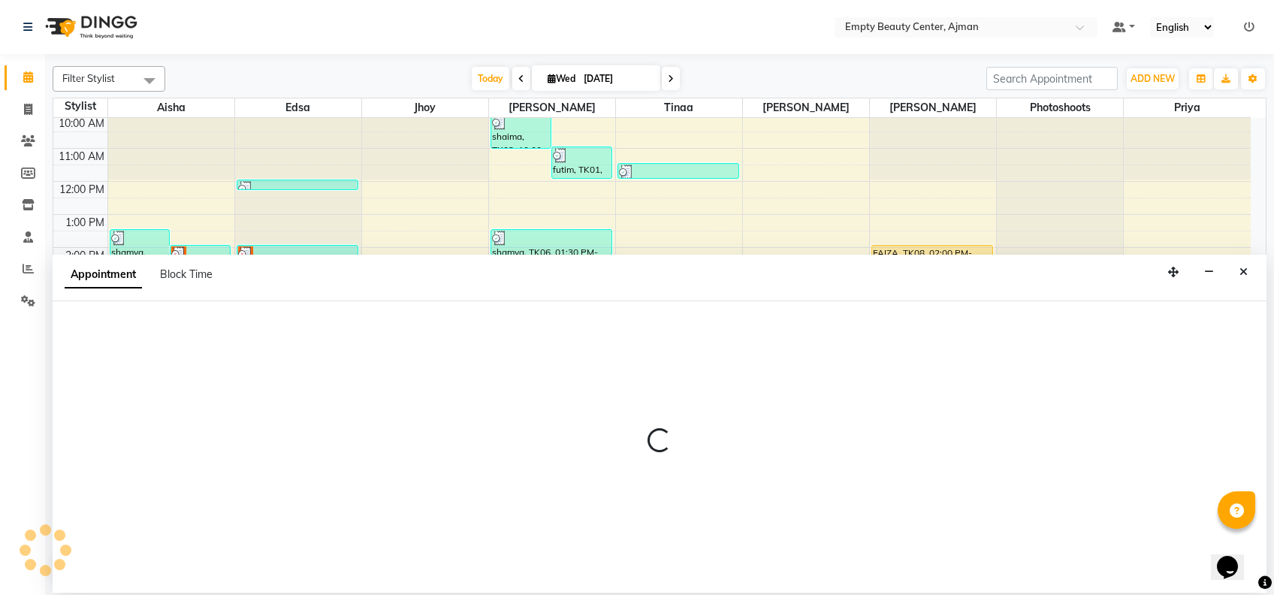
select select "41790"
select select "tentative"
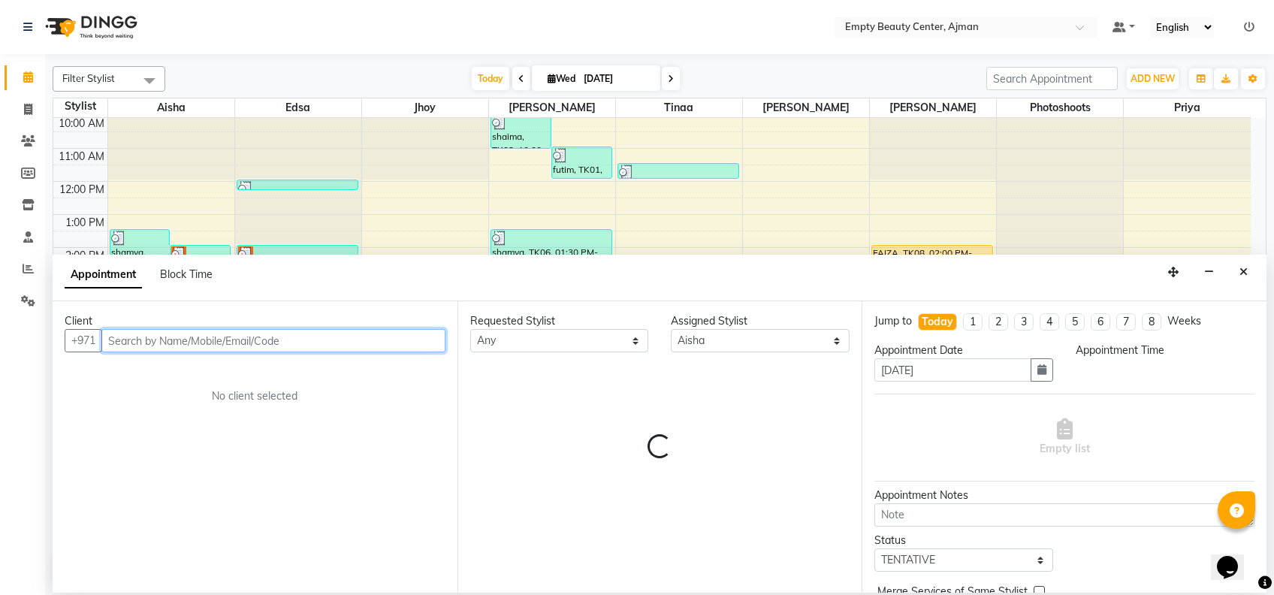
select select "1080"
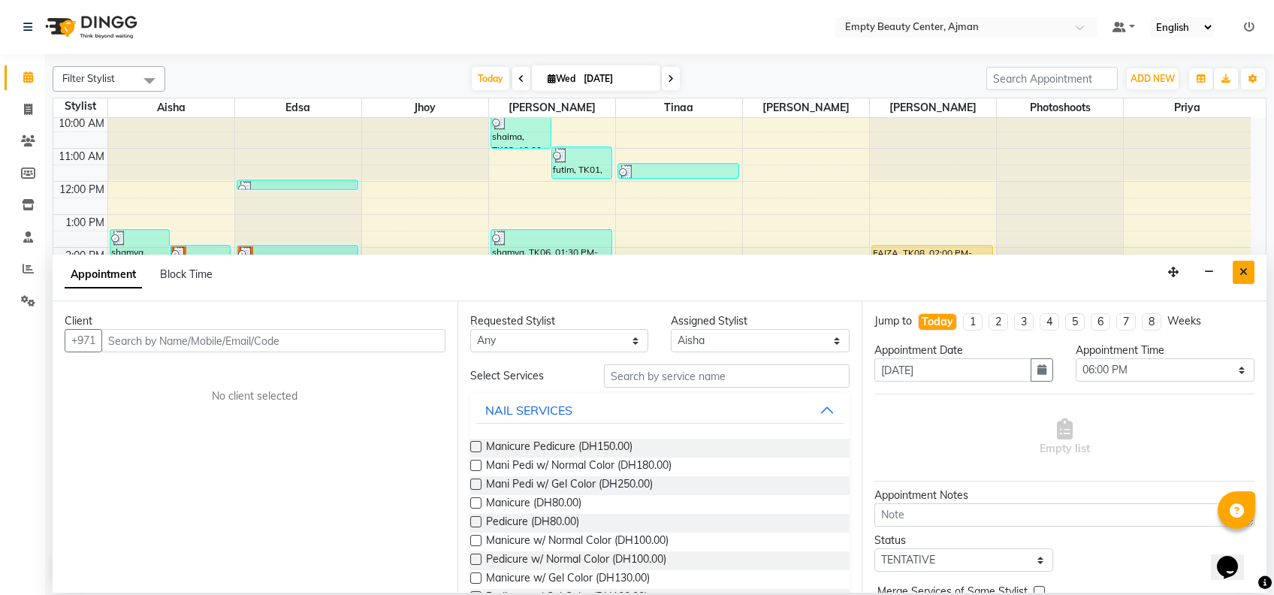
click at [1233, 270] on button "Close" at bounding box center [1244, 272] width 22 height 23
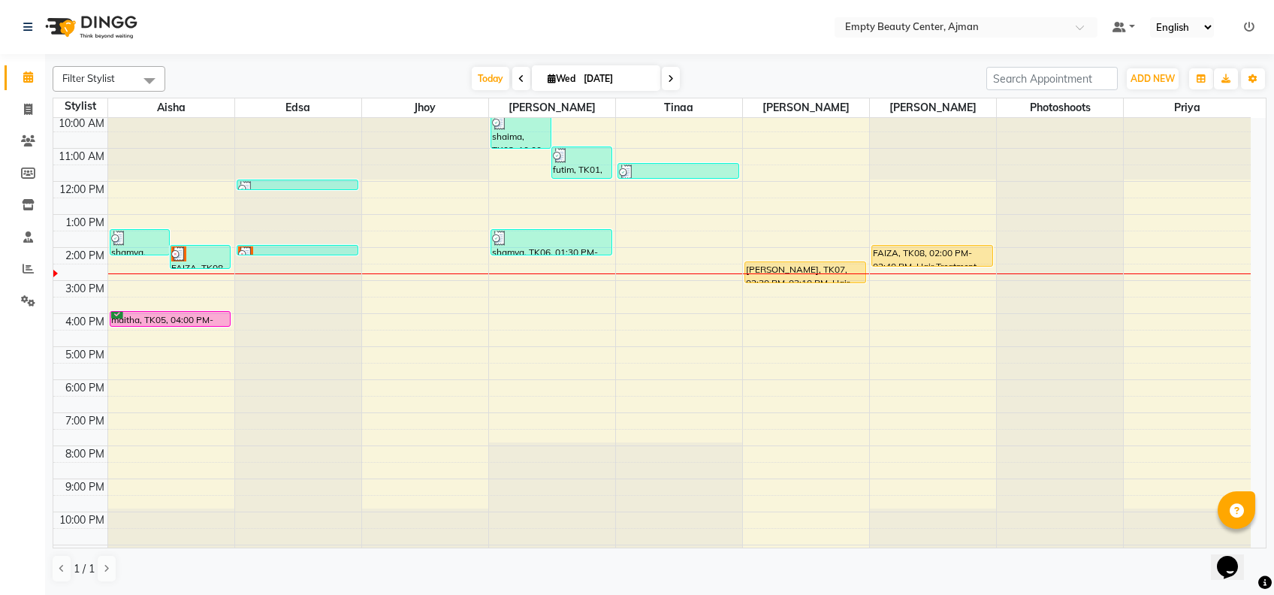
click at [559, 385] on div "12:00 AM 1:00 AM 2:00 AM 3:00 AM 4:00 AM 5:00 AM 6:00 AM 7:00 AM 8:00 AM 9:00 A…" at bounding box center [651, 181] width 1197 height 792
select select "12545"
select select "tentative"
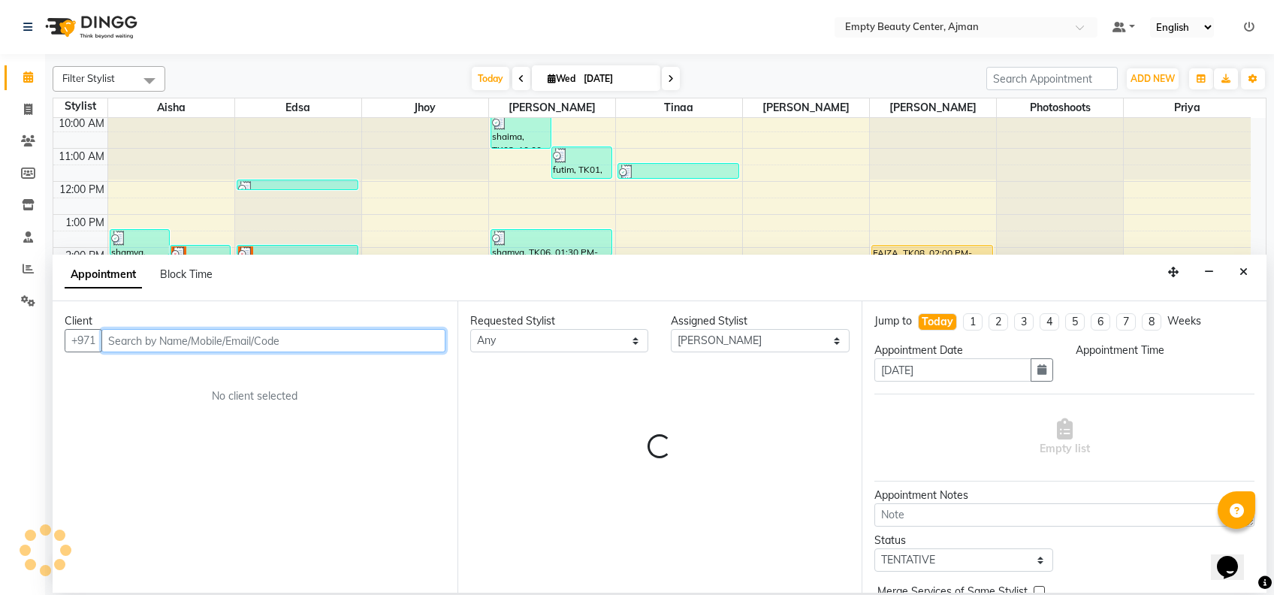
select select "1080"
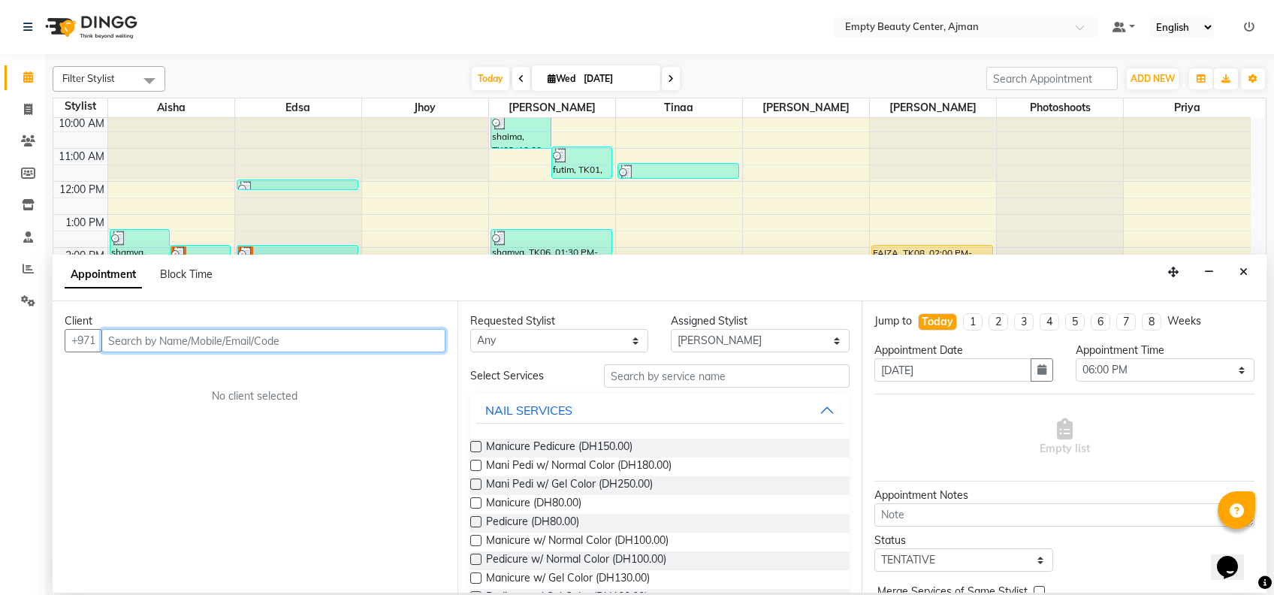
click at [338, 344] on input "text" at bounding box center [273, 340] width 344 height 23
type input "x"
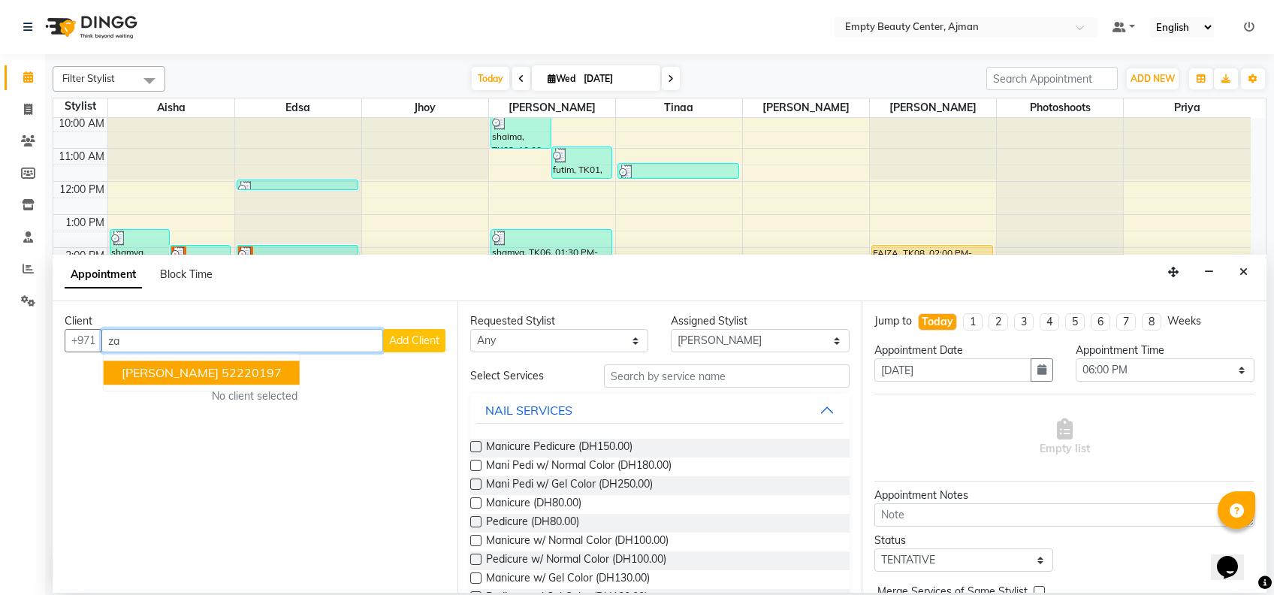
type input "z"
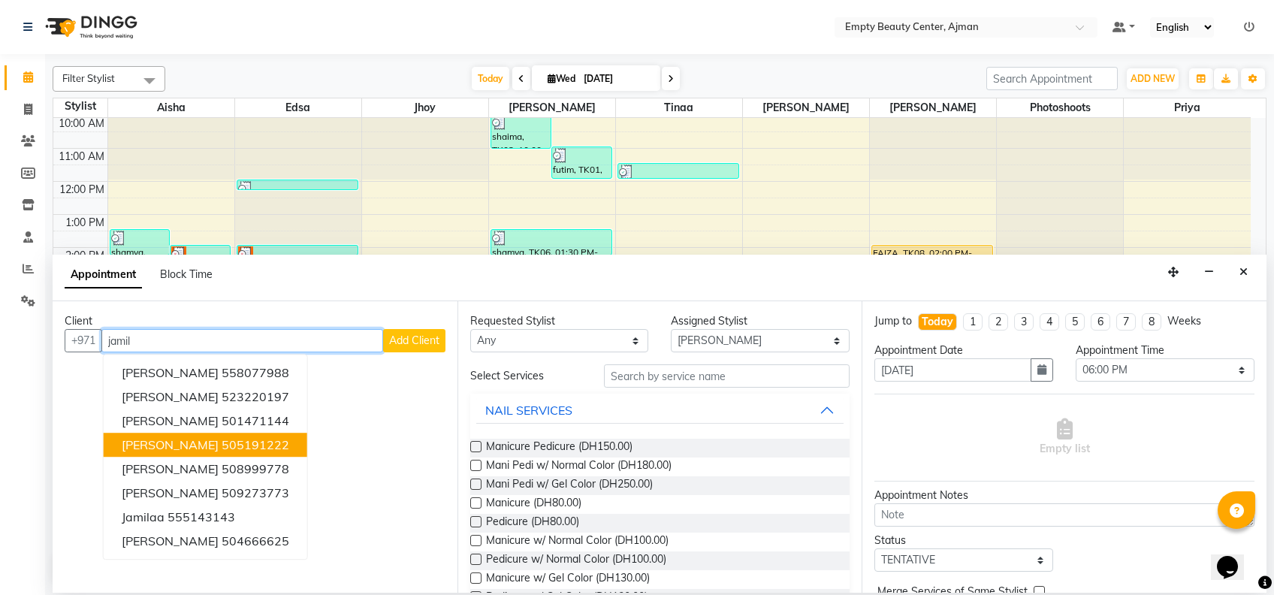
click at [235, 444] on button "[PERSON_NAME] 505191222" at bounding box center [206, 445] width 204 height 24
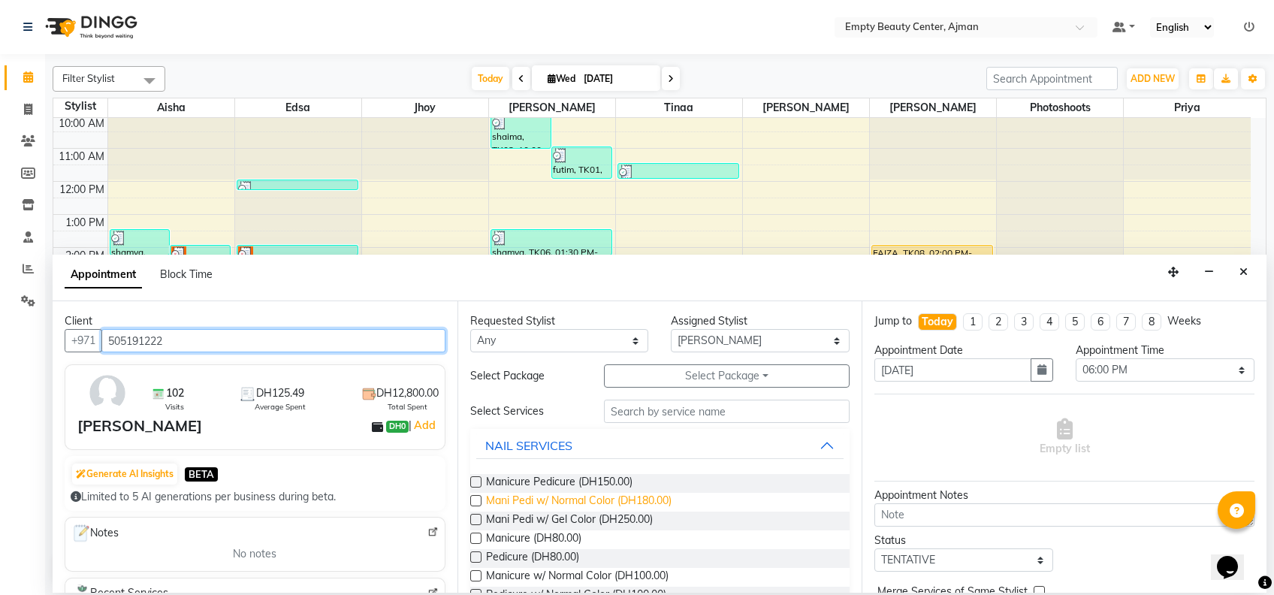
type input "505191222"
click at [589, 497] on span "Mani Pedi w/ Normal Color (DH180.00)" at bounding box center [579, 502] width 186 height 19
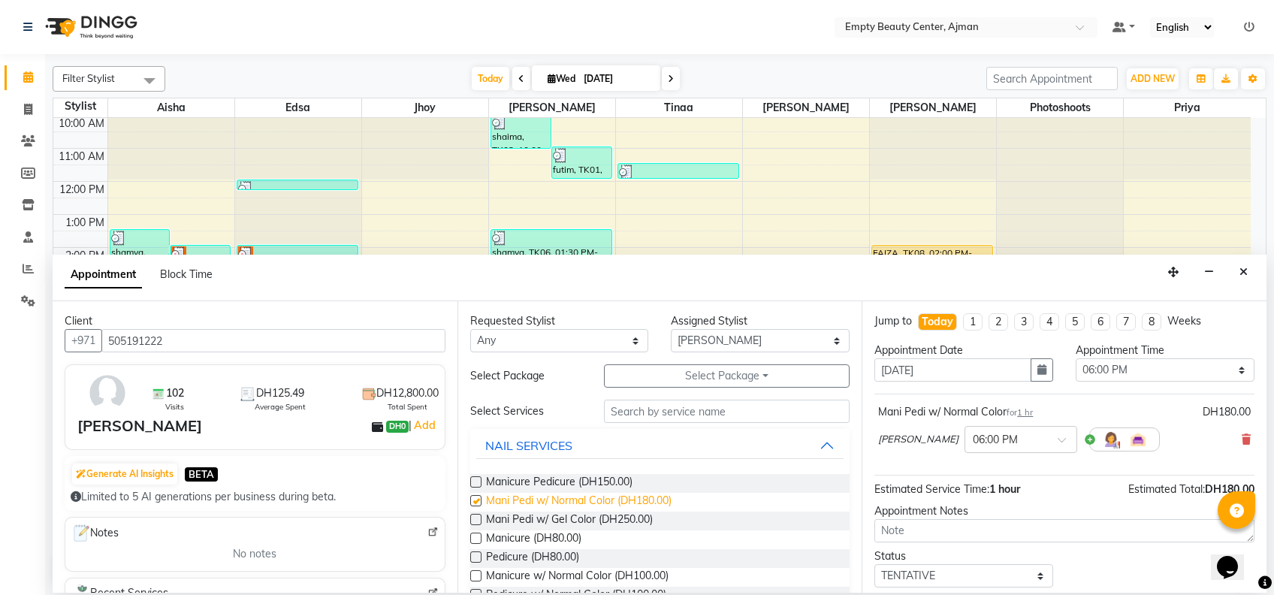
checkbox input "false"
click at [606, 344] on select "Any [PERSON_NAME] Edsa jhoy [PERSON_NAME] Photoshoots Priya [PERSON_NAME] [PERS…" at bounding box center [559, 340] width 179 height 23
select select "59636"
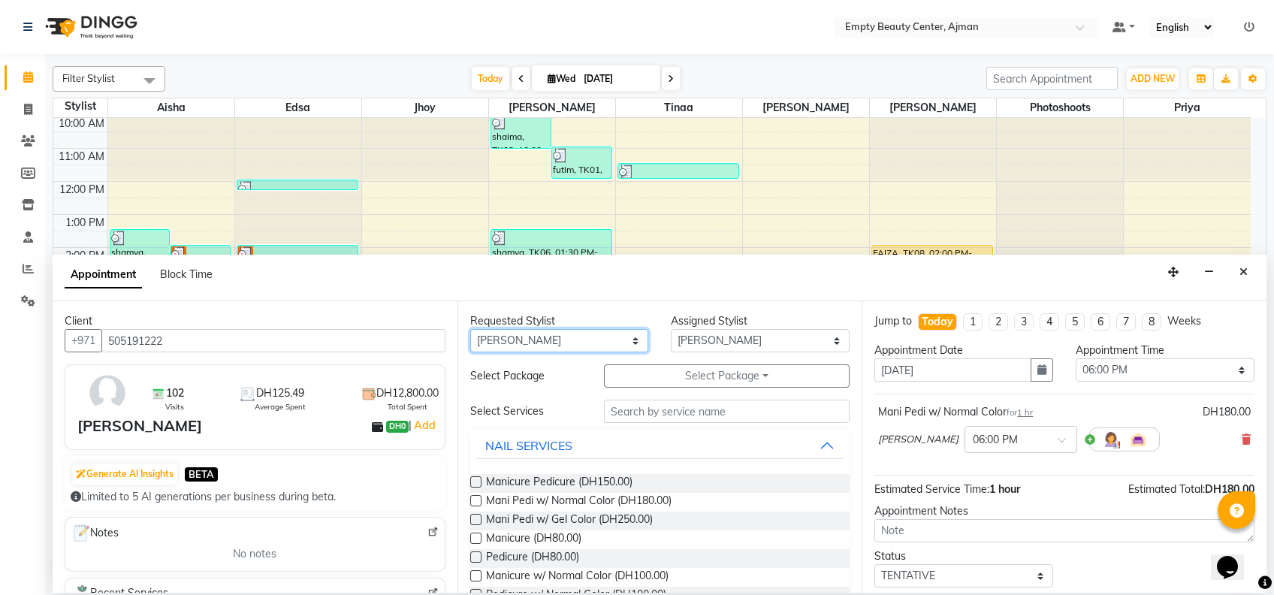
click at [470, 329] on select "Any [PERSON_NAME] Edsa jhoy [PERSON_NAME] Photoshoots Priya [PERSON_NAME] [PERS…" at bounding box center [559, 340] width 179 height 23
select select "59636"
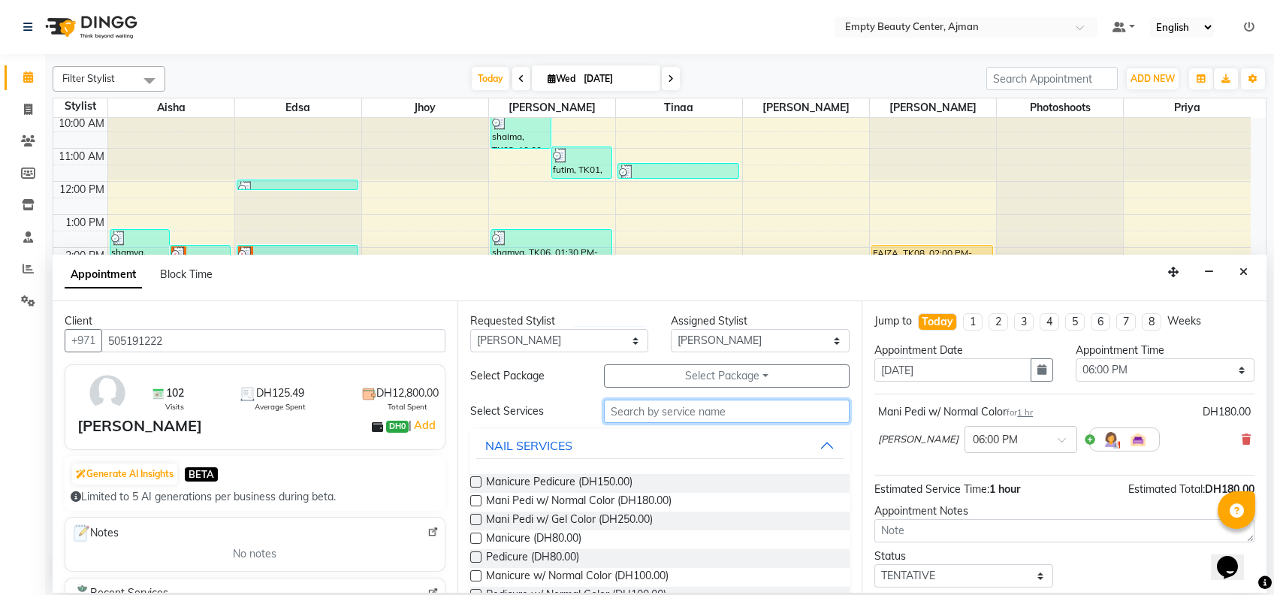
click at [641, 403] on input "text" at bounding box center [727, 411] width 246 height 23
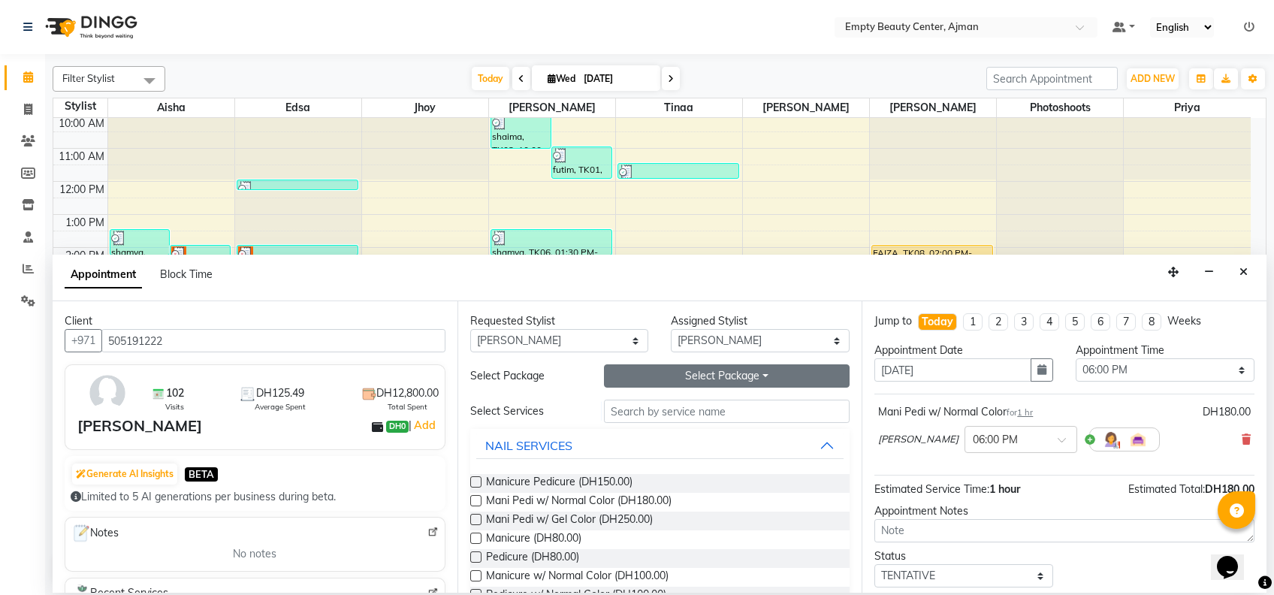
click at [673, 377] on button "Select Package Toggle Dropdown" at bounding box center [727, 375] width 246 height 23
click at [716, 401] on li "Hair Treatment 5 + 1" at bounding box center [675, 407] width 140 height 22
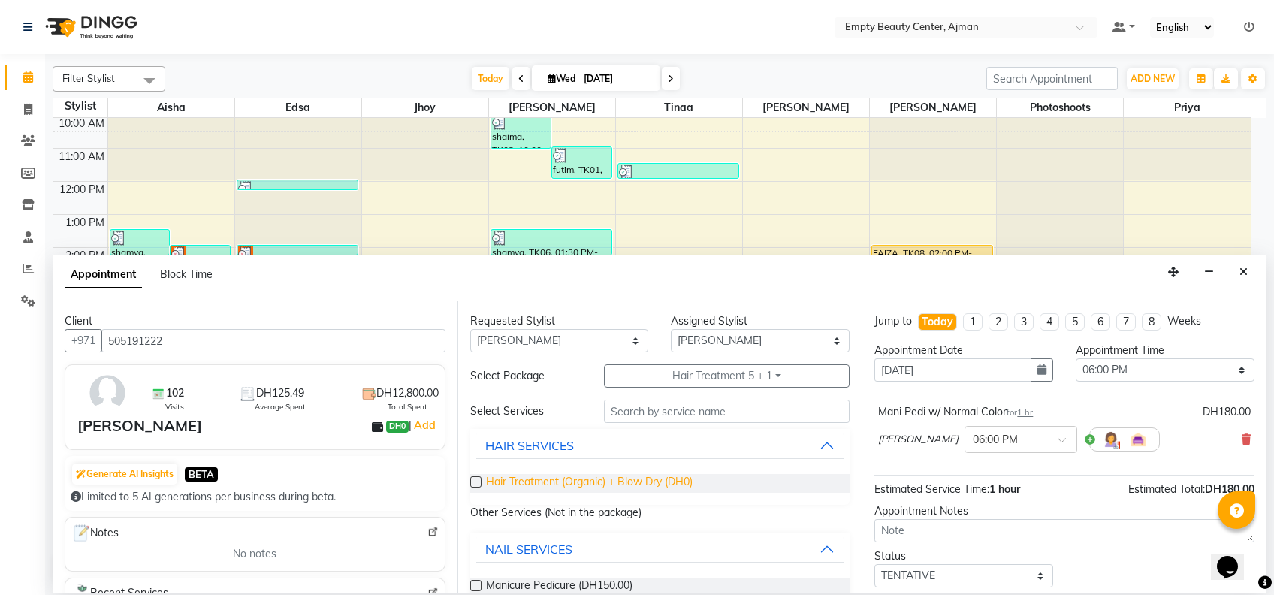
click at [620, 485] on span "Hair Treatment (Organic) + Blow Dry (DH0)" at bounding box center [589, 483] width 207 height 19
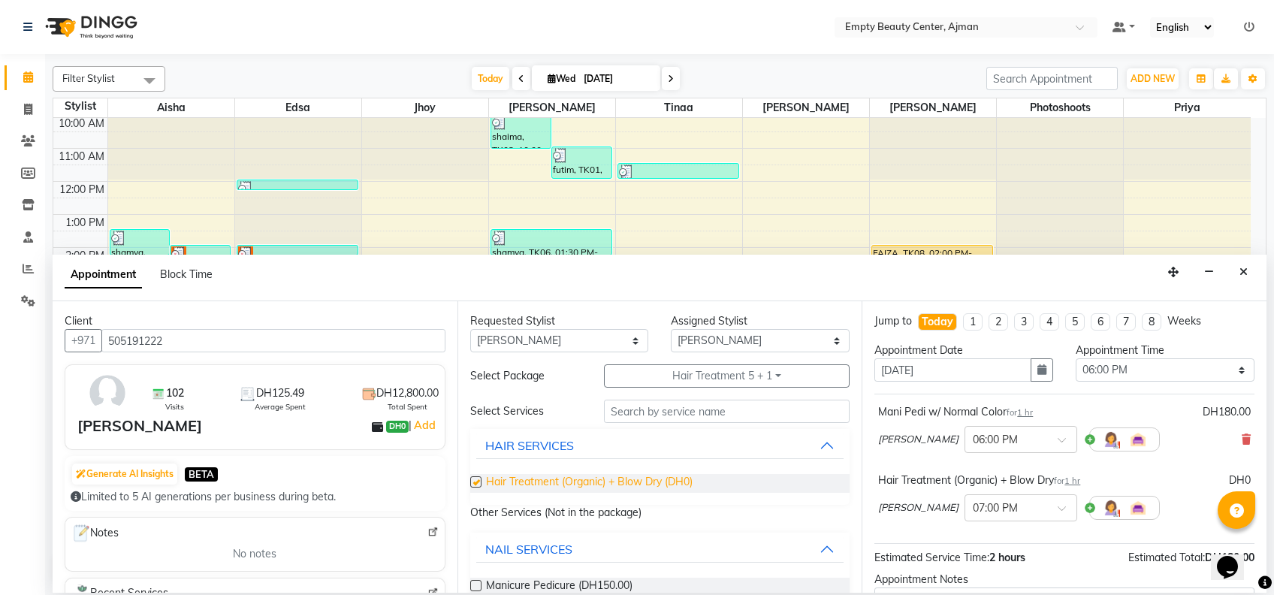
checkbox input "false"
click at [1004, 512] on div at bounding box center [1020, 507] width 111 height 16
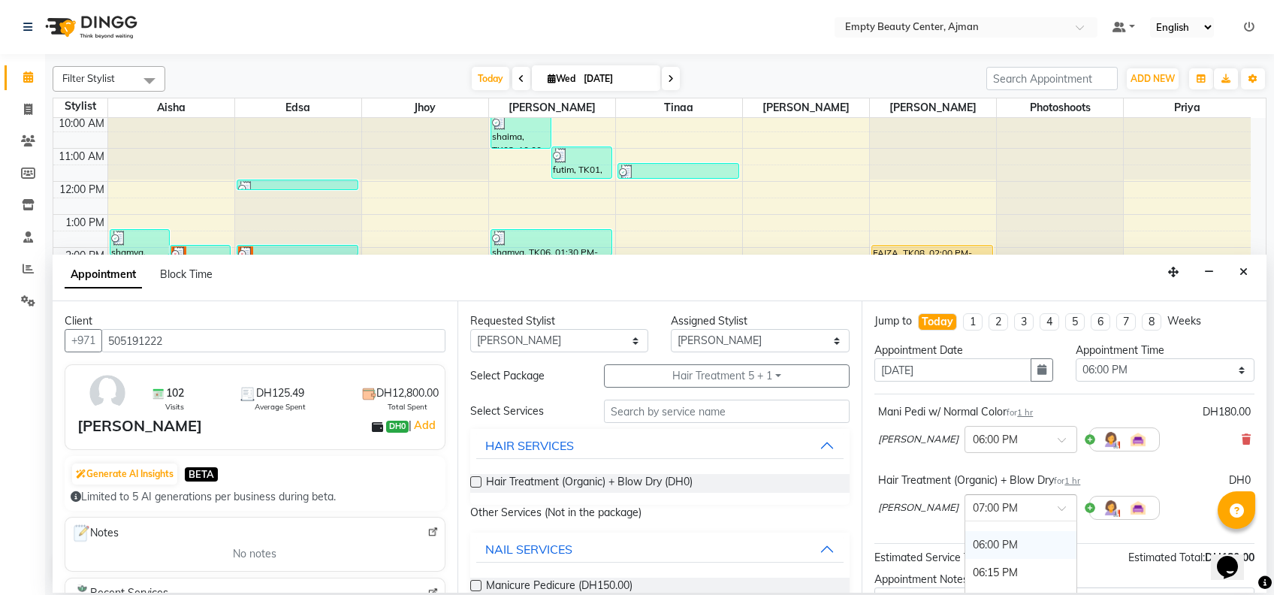
click at [988, 539] on div "06:00 PM" at bounding box center [1020, 545] width 111 height 28
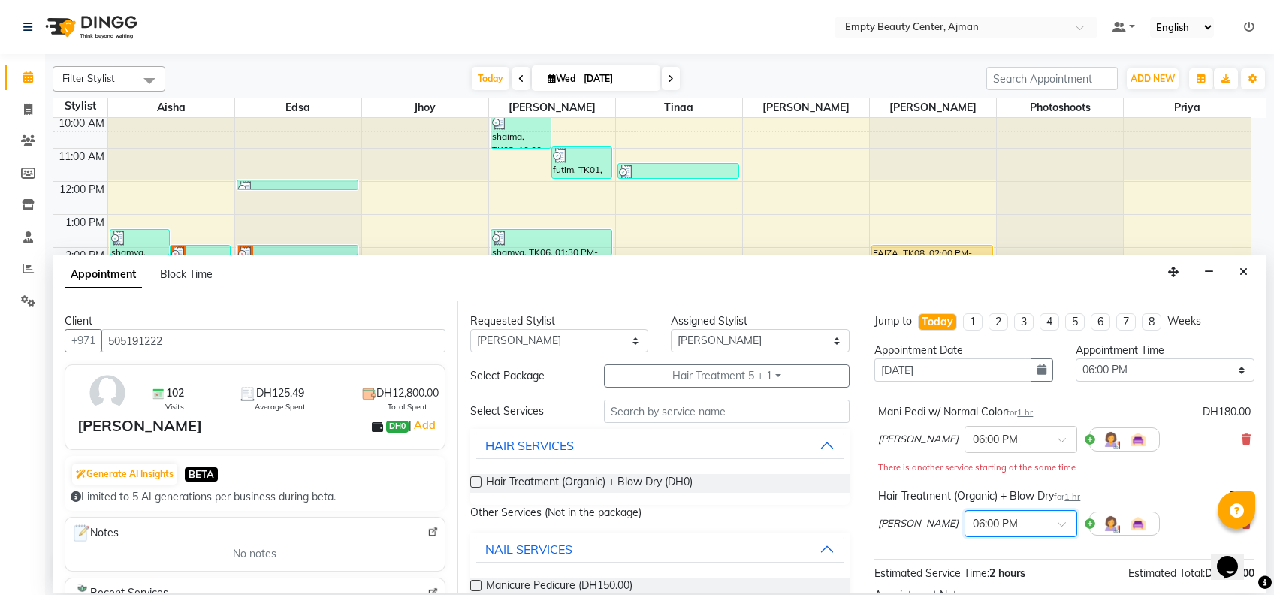
scroll to position [173, 0]
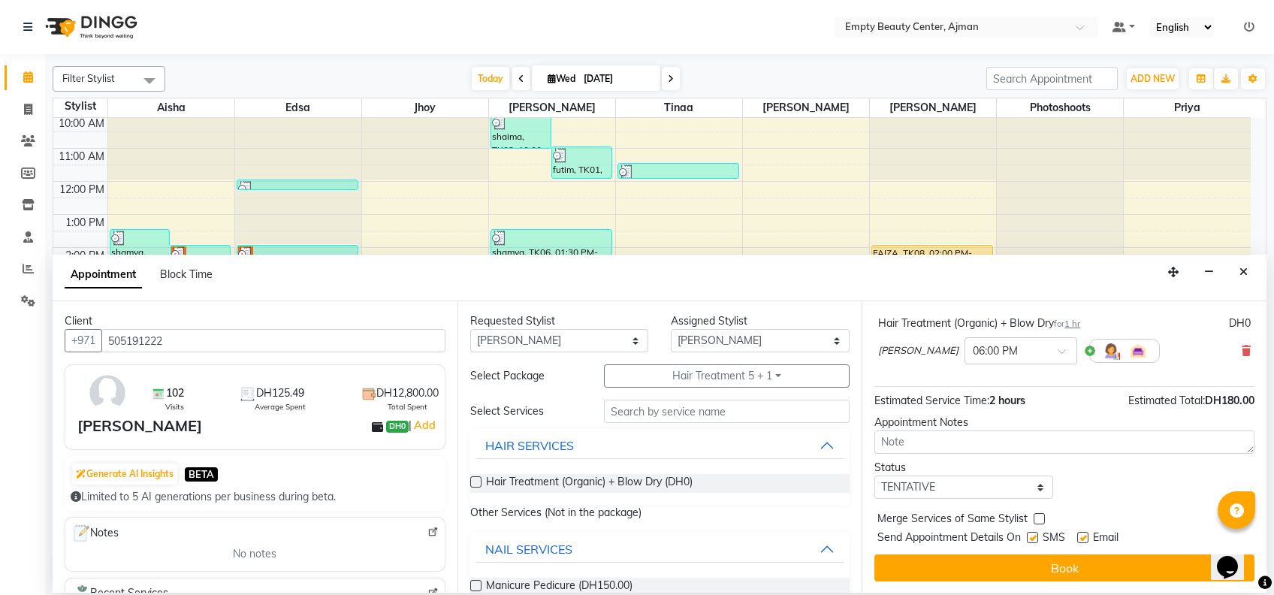
click at [1046, 481] on div "Status Select TENTATIVE CONFIRM CHECK-IN UPCOMING" at bounding box center [963, 479] width 201 height 39
click at [1040, 483] on select "Select TENTATIVE CONFIRM CHECK-IN UPCOMING" at bounding box center [963, 486] width 179 height 23
select select "confirm booking"
click at [874, 475] on select "Select TENTATIVE CONFIRM CHECK-IN UPCOMING" at bounding box center [963, 486] width 179 height 23
click at [1038, 515] on label at bounding box center [1039, 518] width 11 height 11
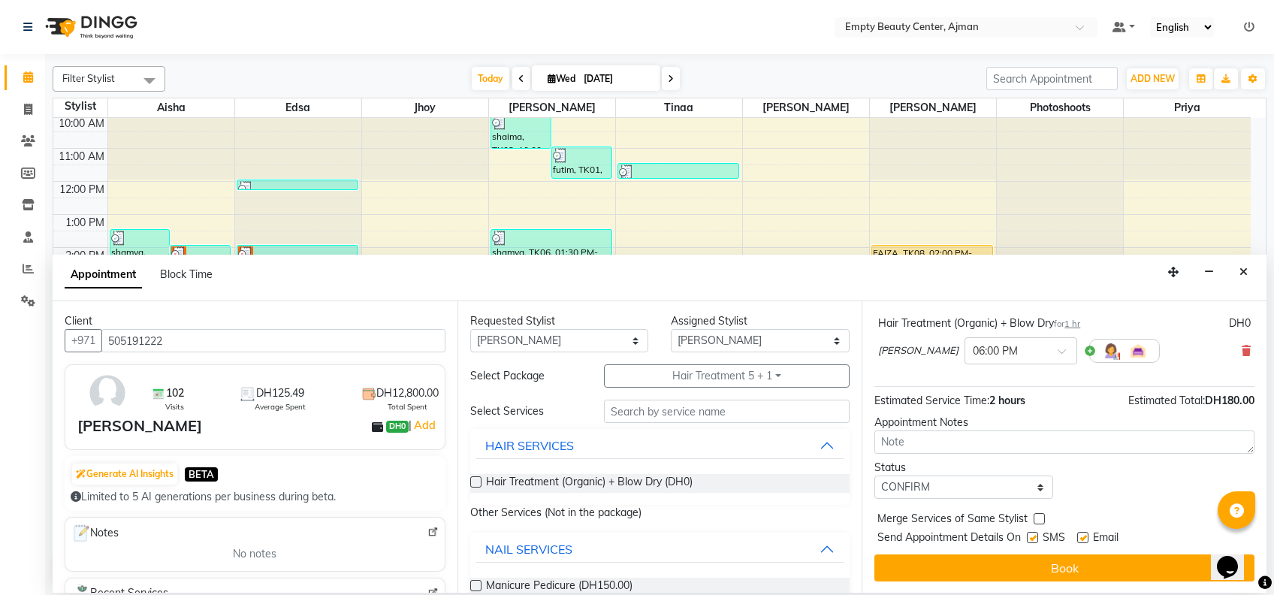
click at [1038, 515] on input "checkbox" at bounding box center [1039, 520] width 10 height 10
checkbox input "true"
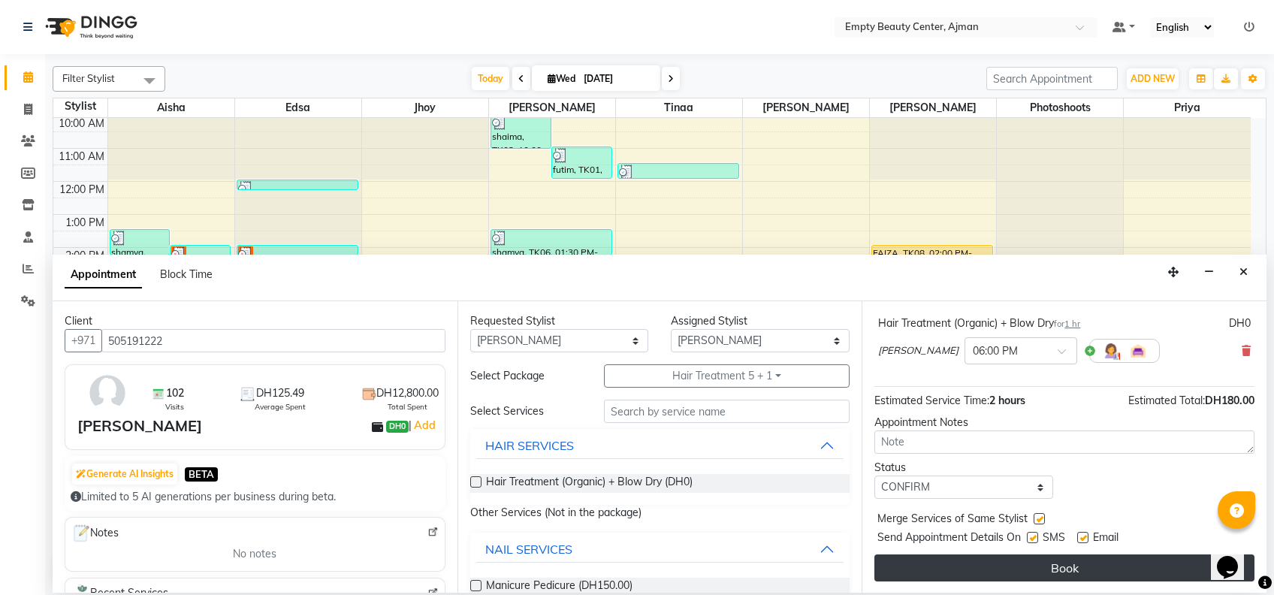
click at [1033, 570] on button "Book" at bounding box center [1064, 567] width 380 height 27
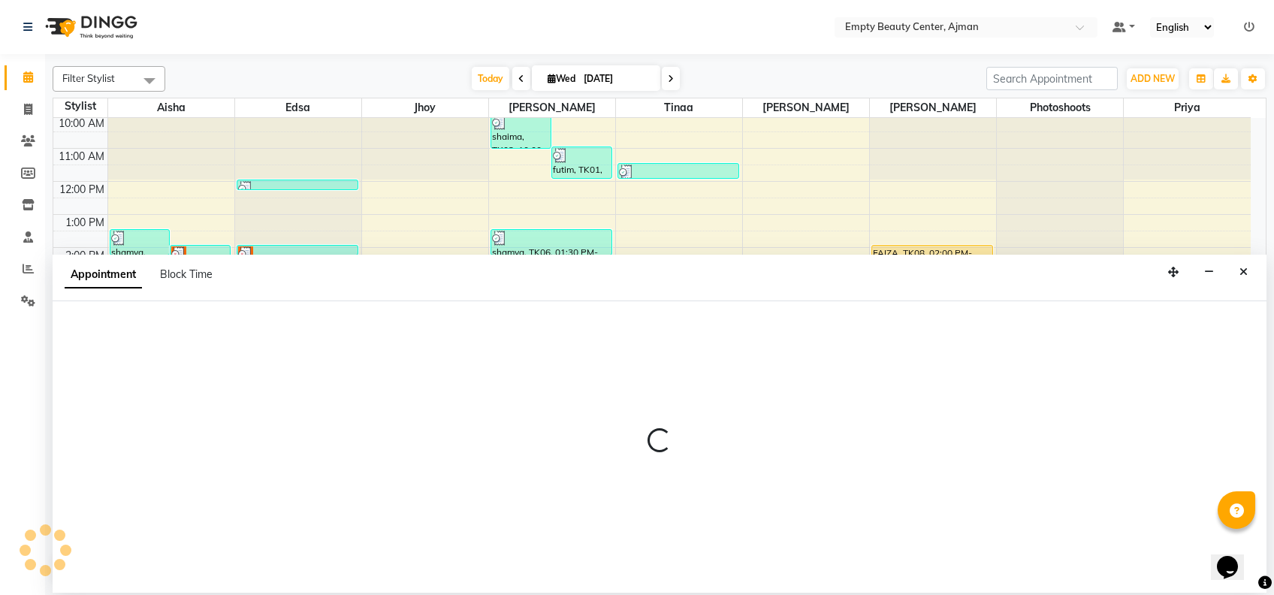
select select "26290"
select select "tentative"
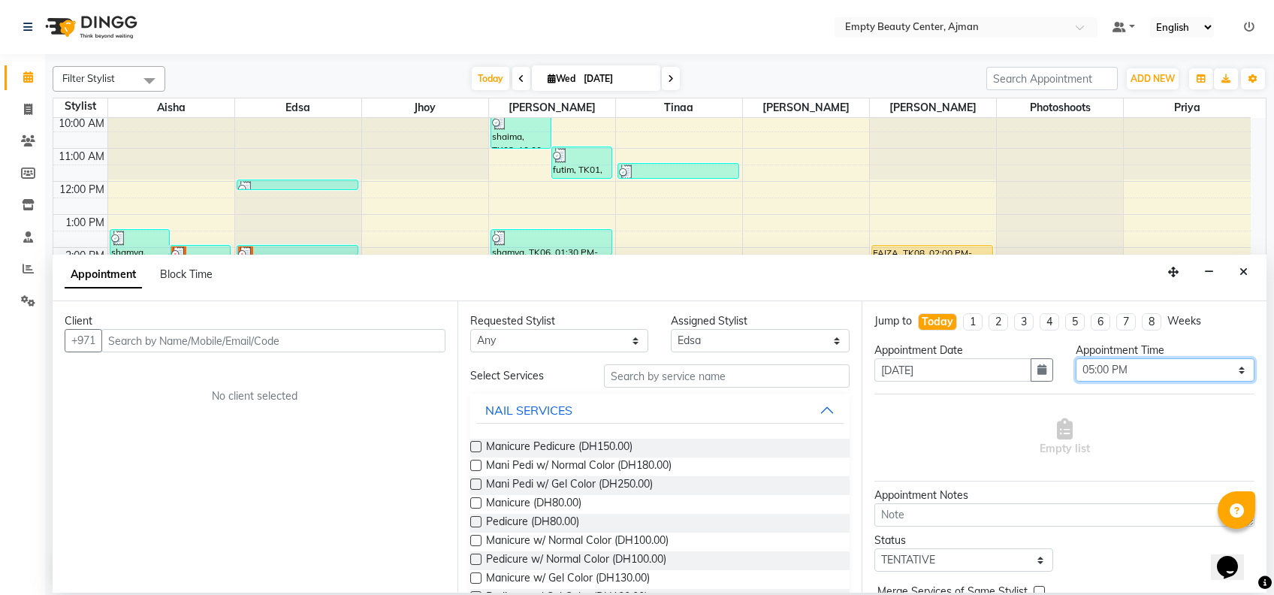
click at [1194, 366] on select "Select 01:00 AM 01:15 AM 01:30 AM 01:45 AM 02:00 AM 02:15 AM 02:30 AM 02:45 AM …" at bounding box center [1165, 369] width 179 height 23
select select "1005"
click at [1076, 358] on select "Select 01:00 AM 01:15 AM 01:30 AM 01:45 AM 02:00 AM 02:15 AM 02:30 AM 02:45 AM …" at bounding box center [1165, 369] width 179 height 23
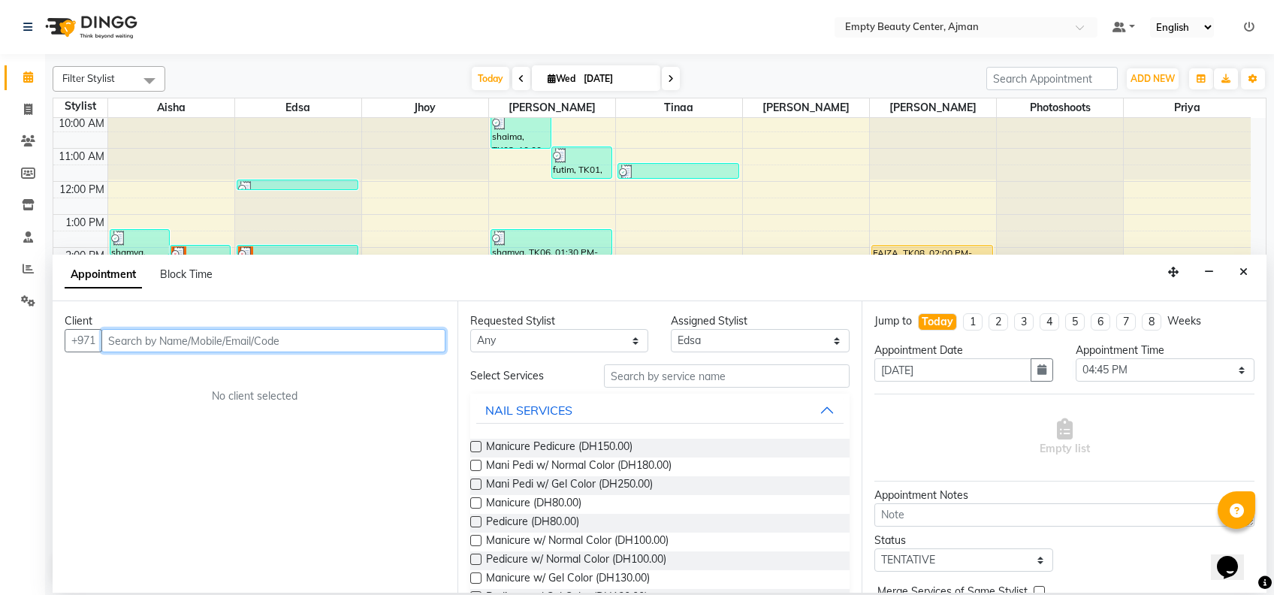
click at [411, 337] on input "text" at bounding box center [273, 340] width 344 height 23
type input "503225955"
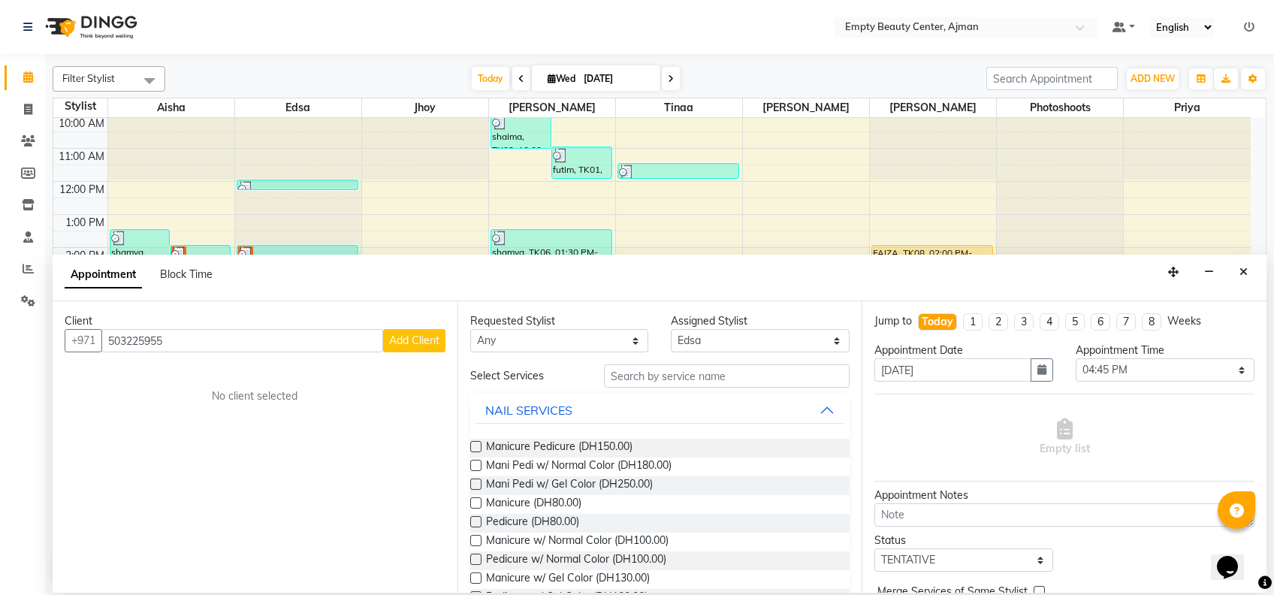
click at [411, 337] on span "Add Client" at bounding box center [414, 341] width 50 height 14
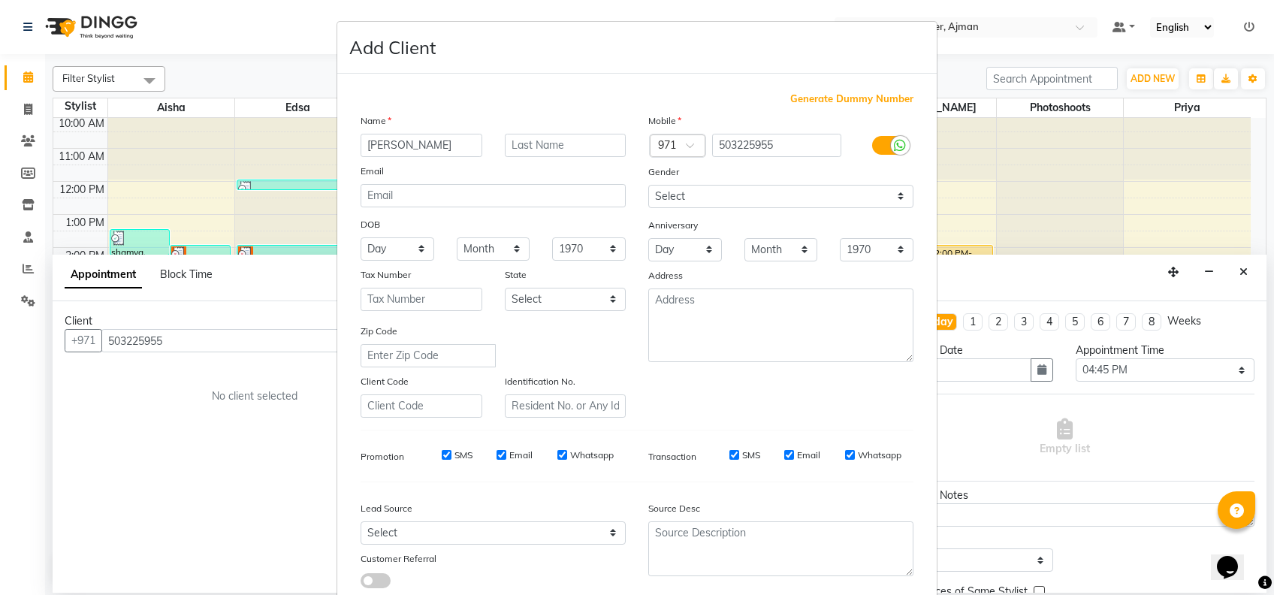
type input "[PERSON_NAME]"
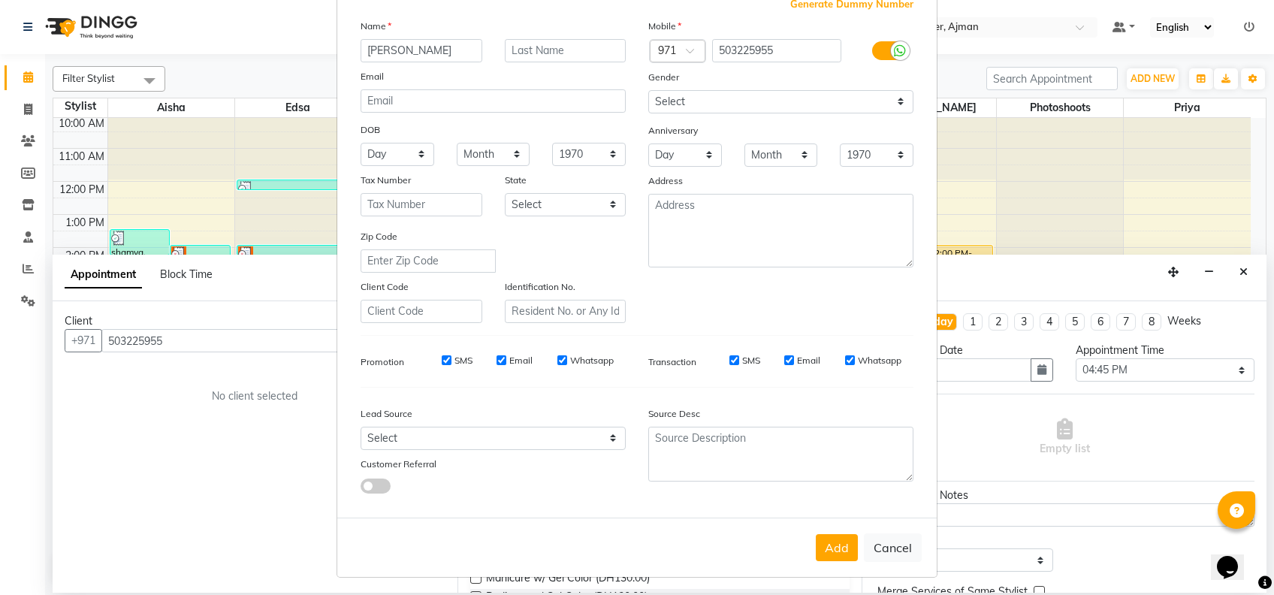
scroll to position [95, 0]
click at [824, 540] on button "Add" at bounding box center [837, 546] width 42 height 27
select select
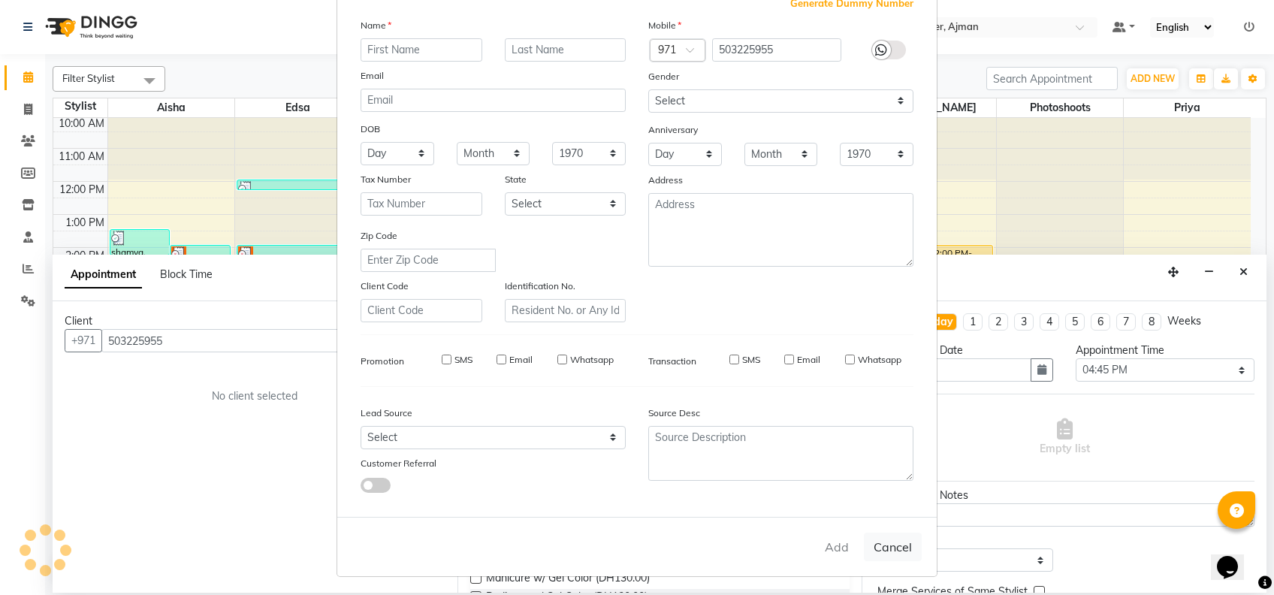
select select
checkbox input "false"
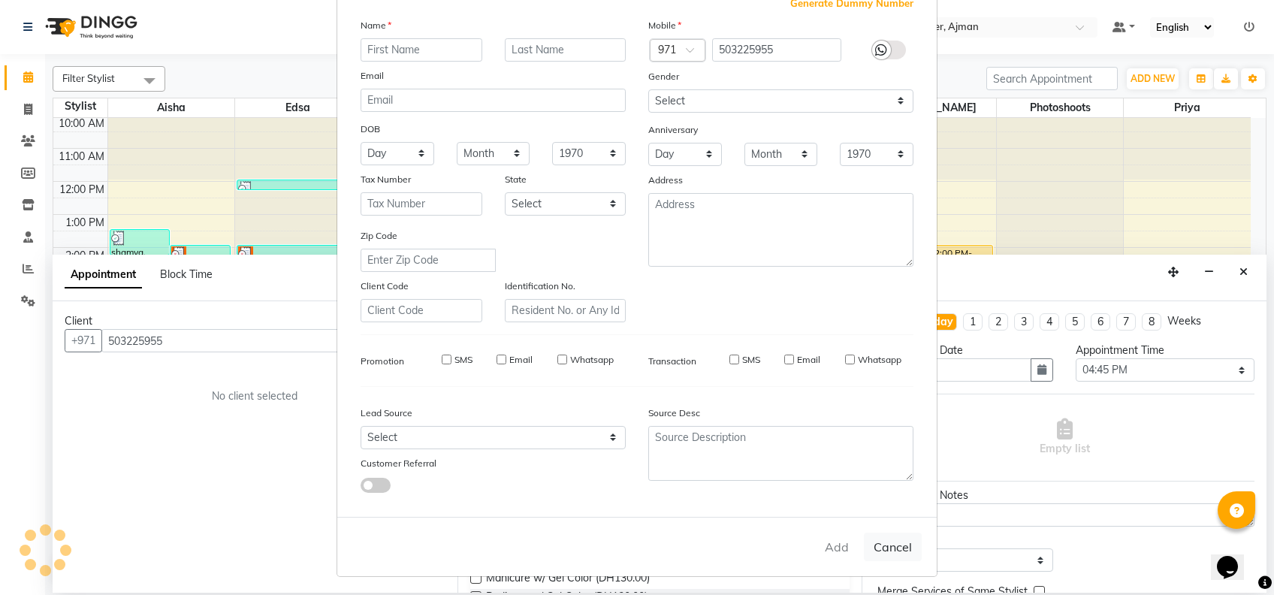
checkbox input "false"
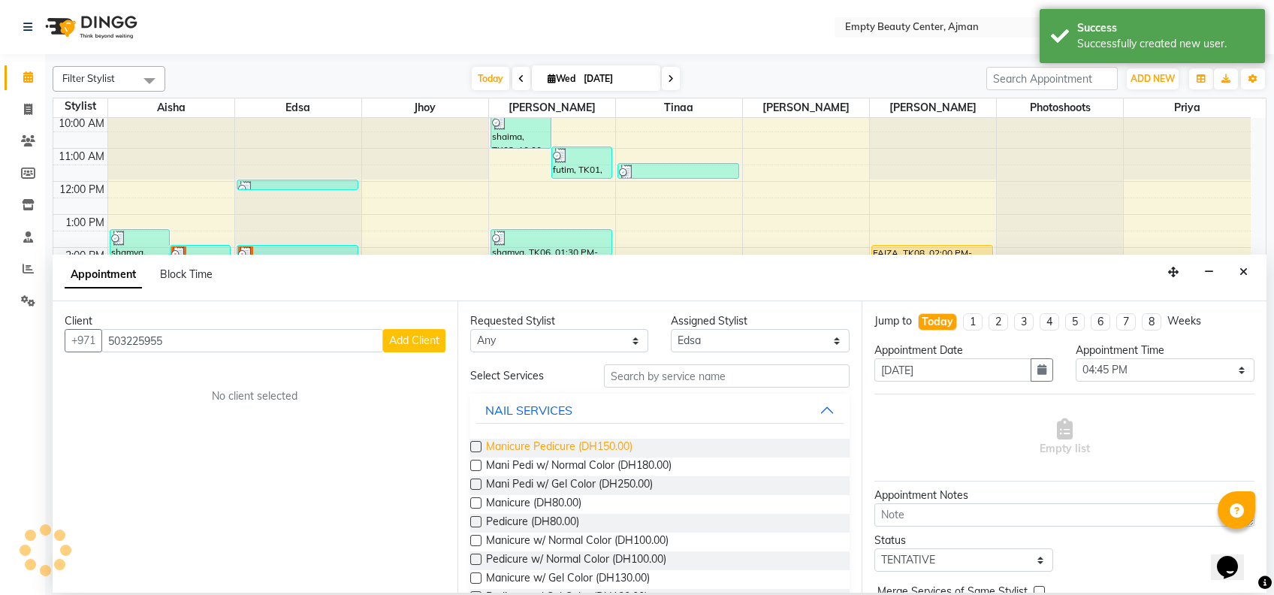
click at [609, 445] on span "Manicure Pedicure (DH150.00)" at bounding box center [559, 448] width 146 height 19
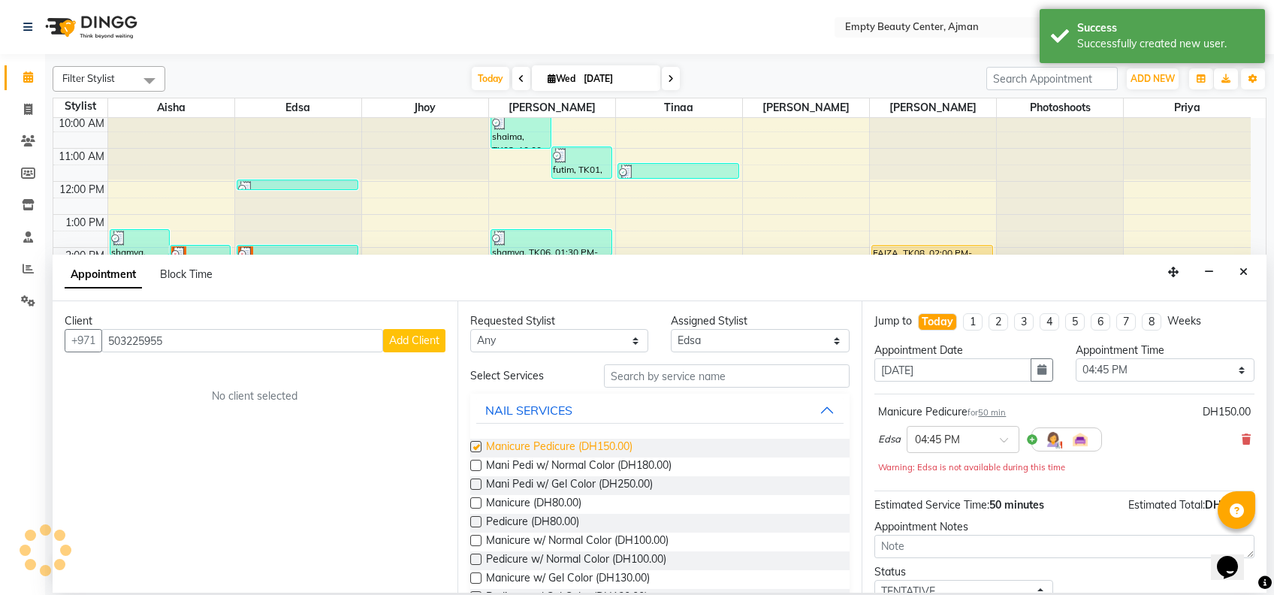
checkbox input "false"
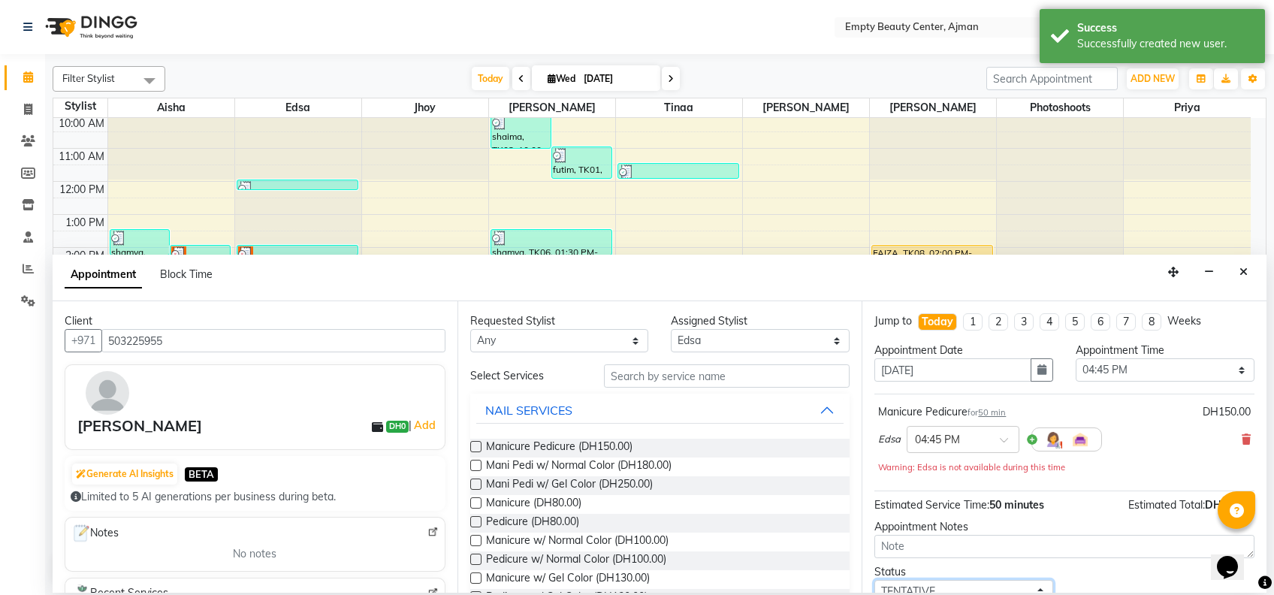
scroll to position [10, 0]
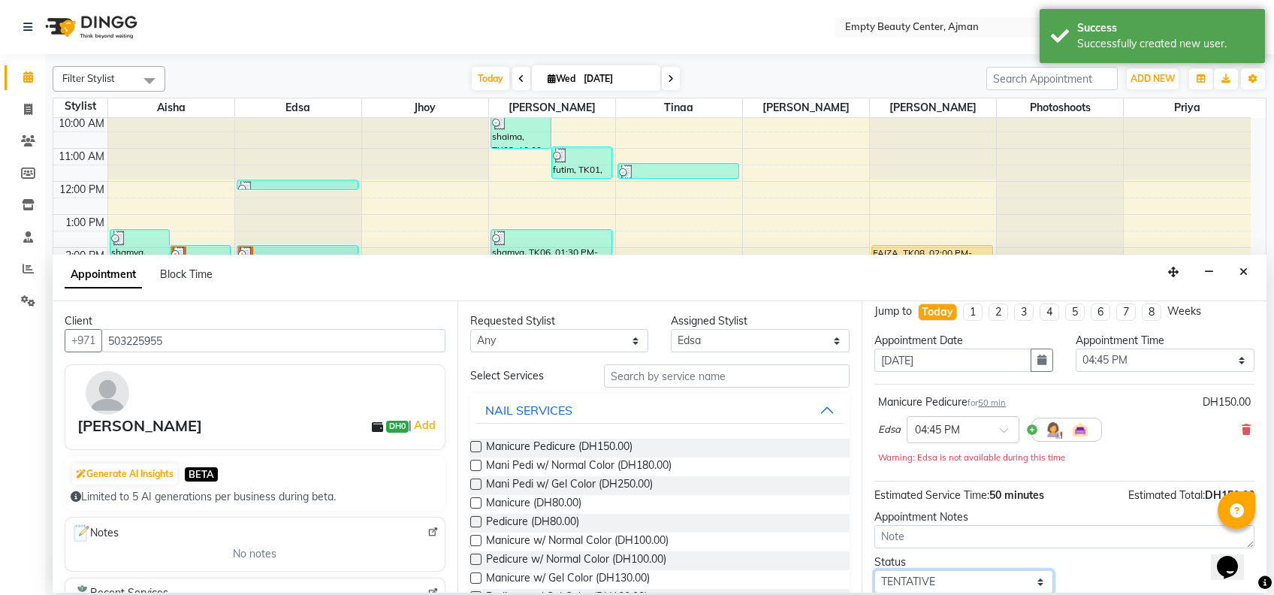
click at [962, 590] on select "Select TENTATIVE CONFIRM CHECK-IN UPCOMING" at bounding box center [963, 581] width 179 height 23
select select "confirm booking"
click at [874, 570] on select "Select TENTATIVE CONFIRM CHECK-IN UPCOMING" at bounding box center [963, 581] width 179 height 23
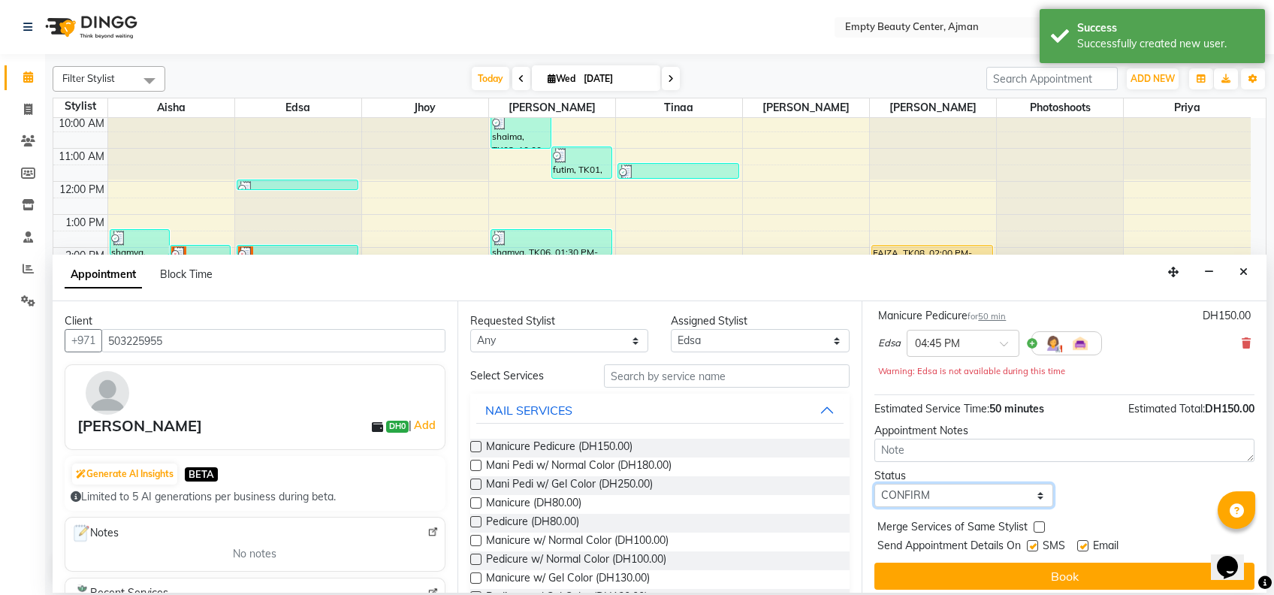
scroll to position [104, 0]
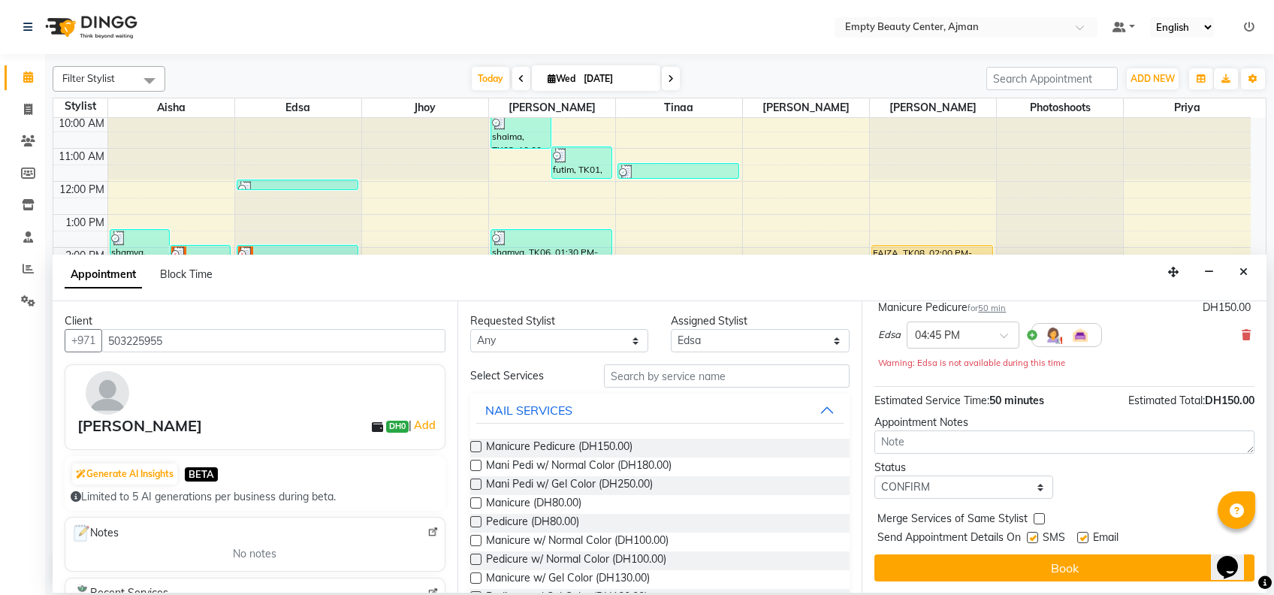
click at [1038, 518] on label at bounding box center [1039, 518] width 11 height 11
click at [1038, 518] on input "checkbox" at bounding box center [1039, 520] width 10 height 10
checkbox input "true"
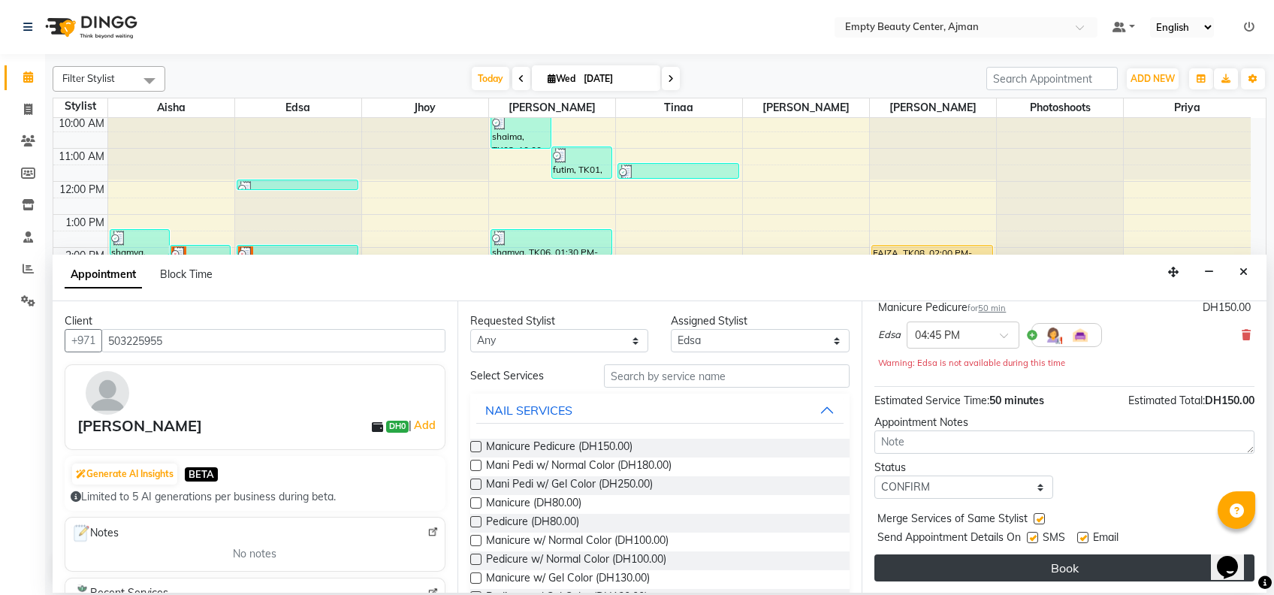
click at [1040, 575] on button "Book" at bounding box center [1064, 567] width 380 height 27
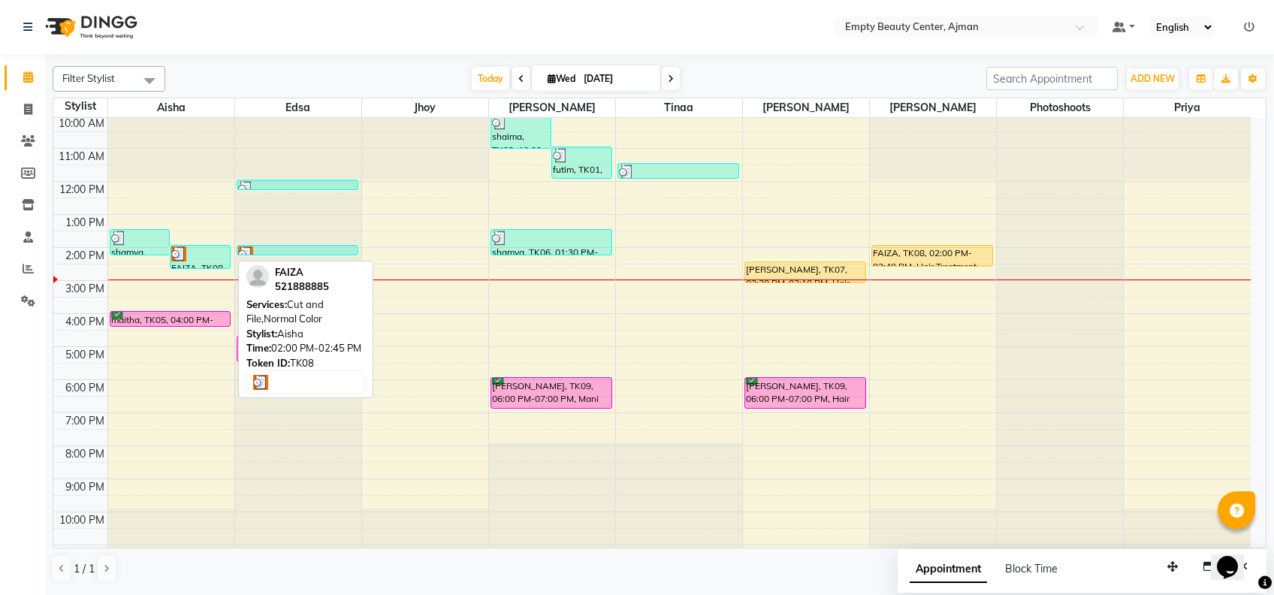
click at [192, 255] on div at bounding box center [200, 253] width 58 height 15
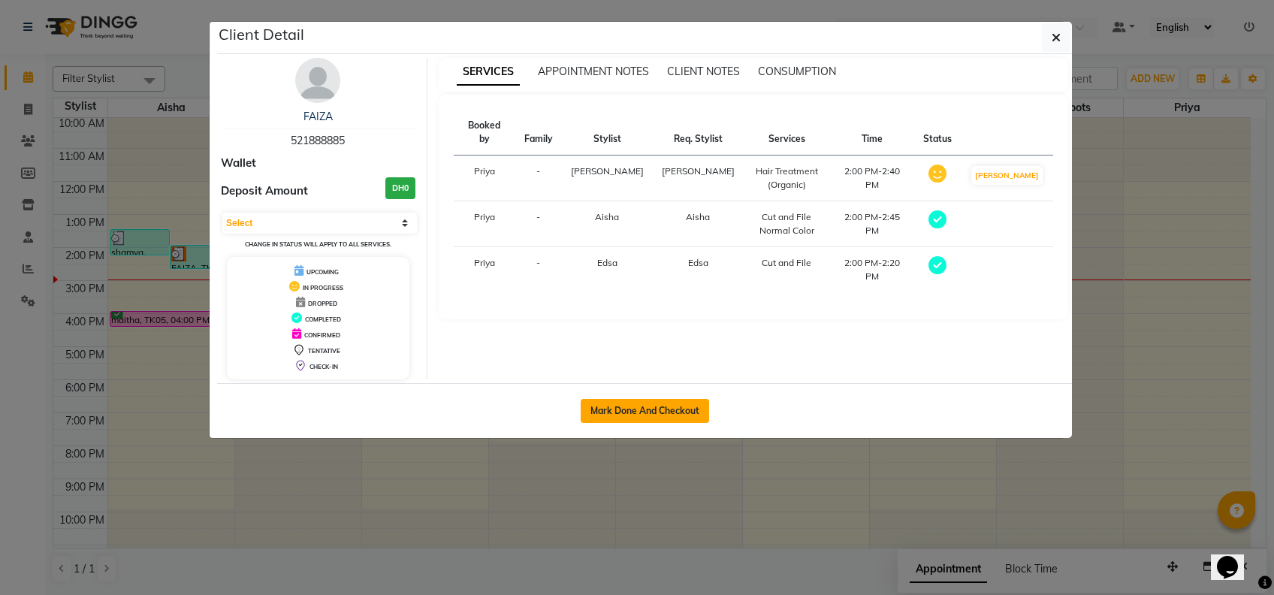
click at [630, 403] on button "Mark Done And Checkout" at bounding box center [645, 411] width 128 height 24
select select "service"
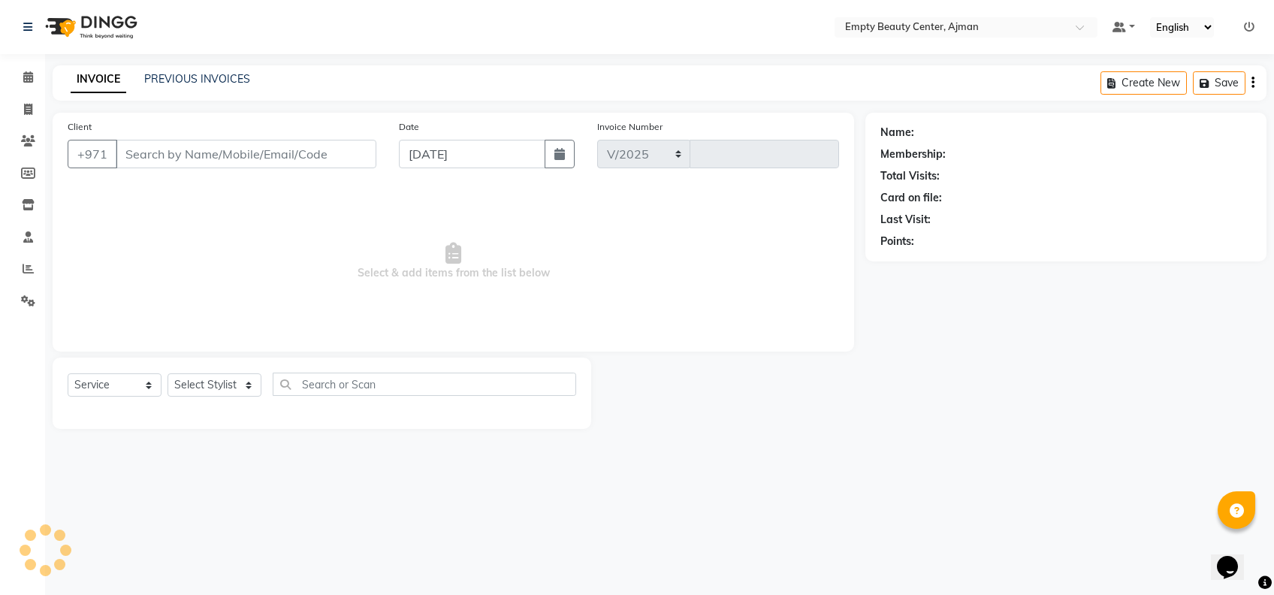
select select "769"
type input "2200"
type input "521888885"
select select "57154"
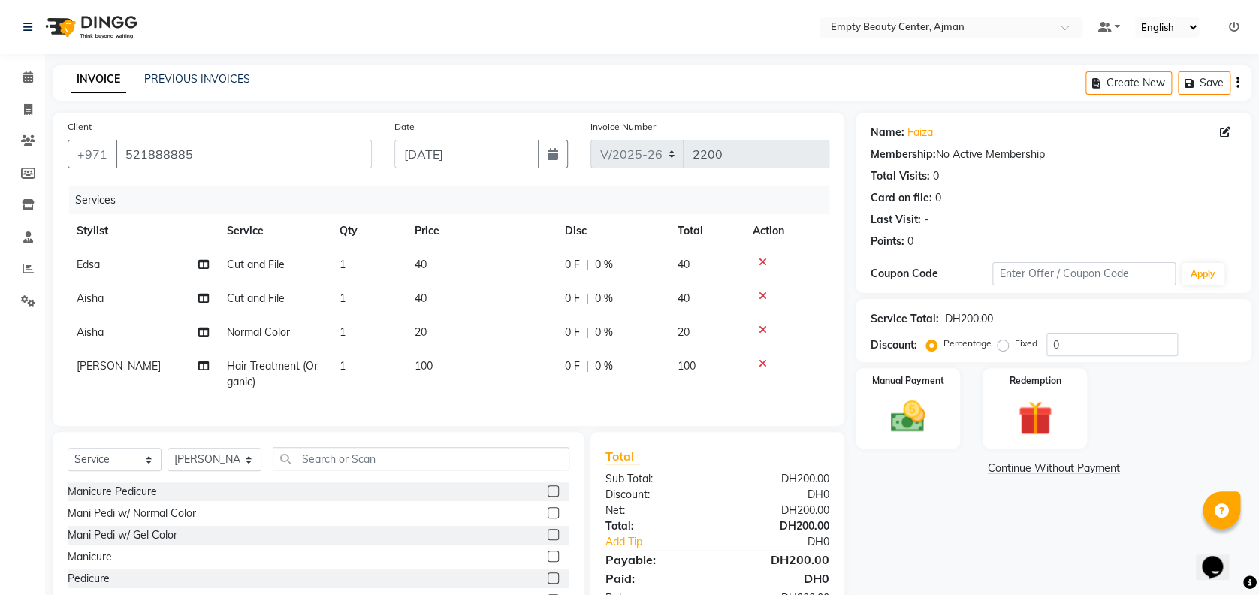
click at [239, 364] on span "Hair Treatment (Organic)" at bounding box center [272, 373] width 91 height 29
select select "57154"
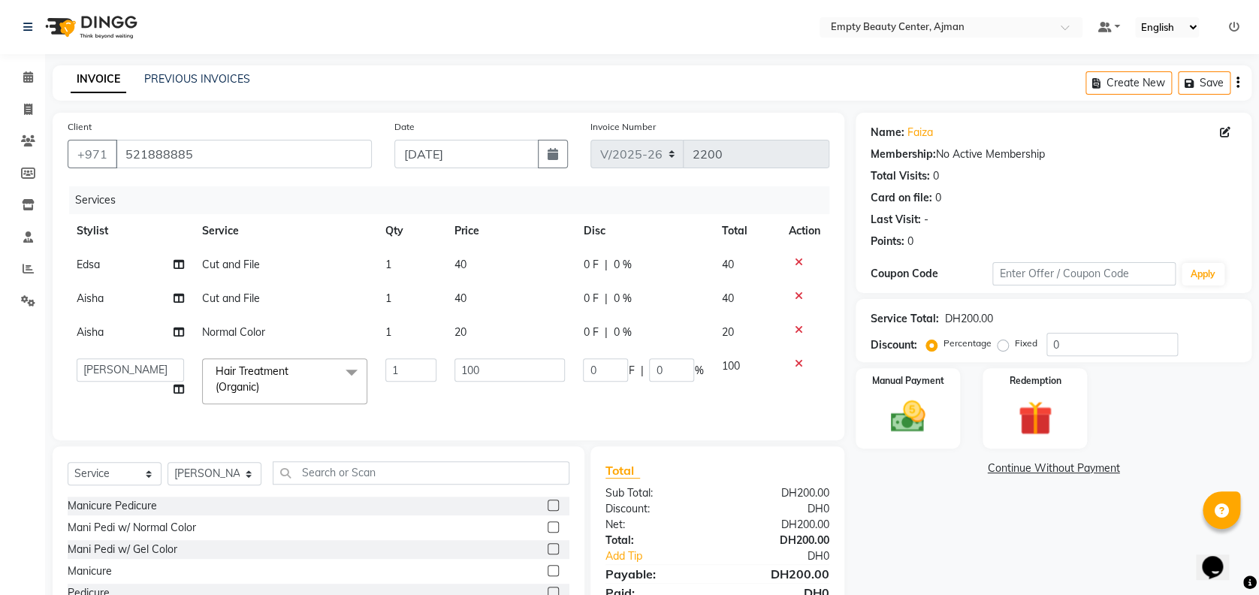
click at [306, 368] on span "Hair Treatment (Organic) x" at bounding box center [278, 380] width 132 height 32
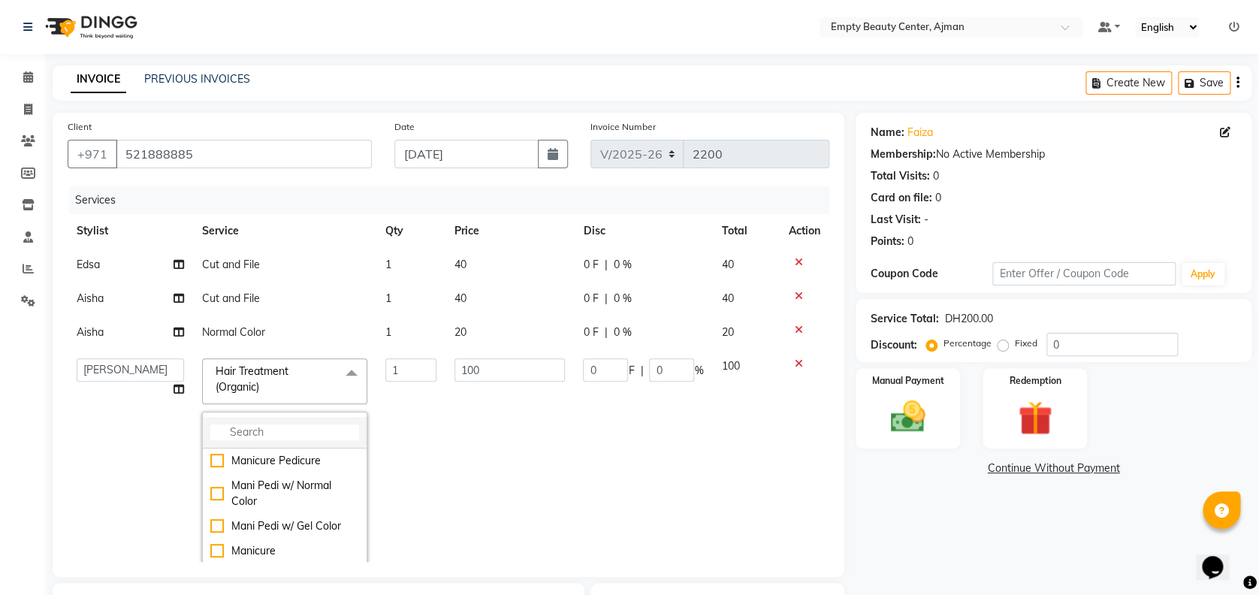
click at [306, 435] on input "multiselect-search" at bounding box center [284, 432] width 149 height 16
type input "org"
click at [291, 505] on div "Hair Treatment (Organic) + Blow Dry" at bounding box center [284, 494] width 149 height 32
checkbox input "false"
checkbox input "true"
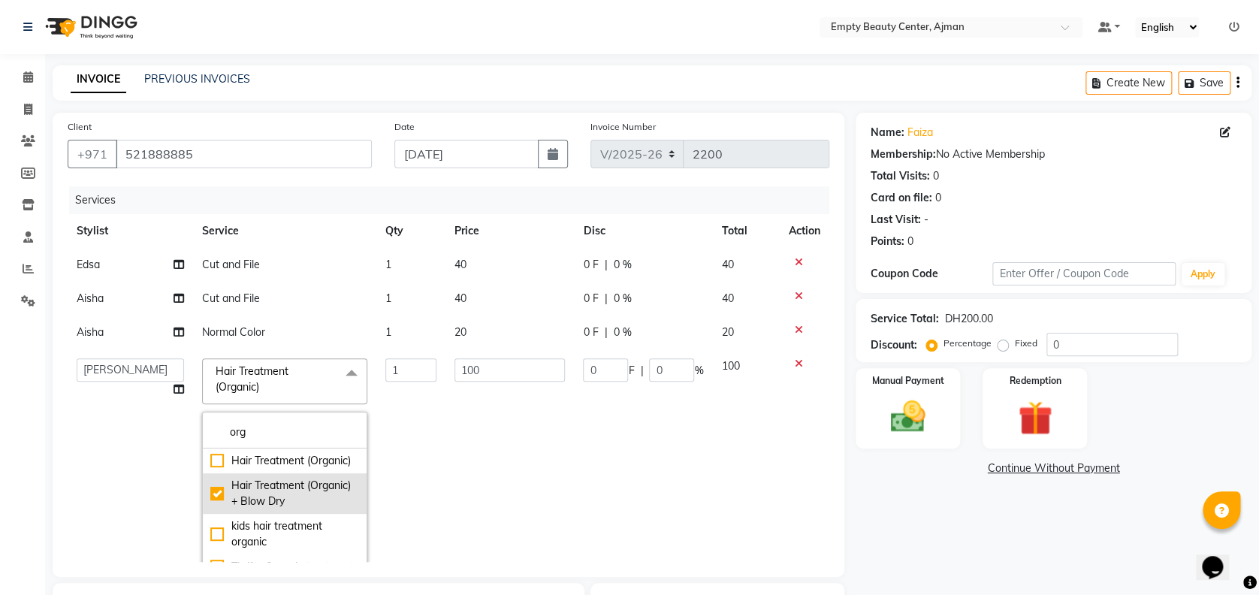
type input "0"
click at [792, 473] on td at bounding box center [805, 477] width 50 height 257
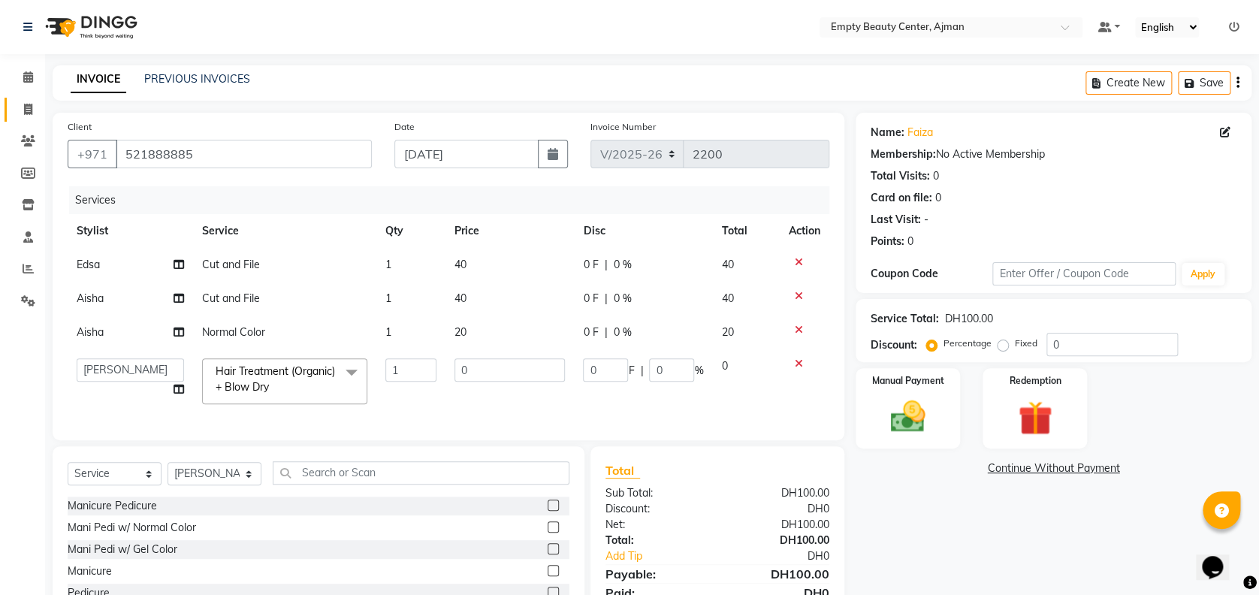
click at [14, 114] on link "Invoice" at bounding box center [23, 110] width 36 height 25
select select "service"
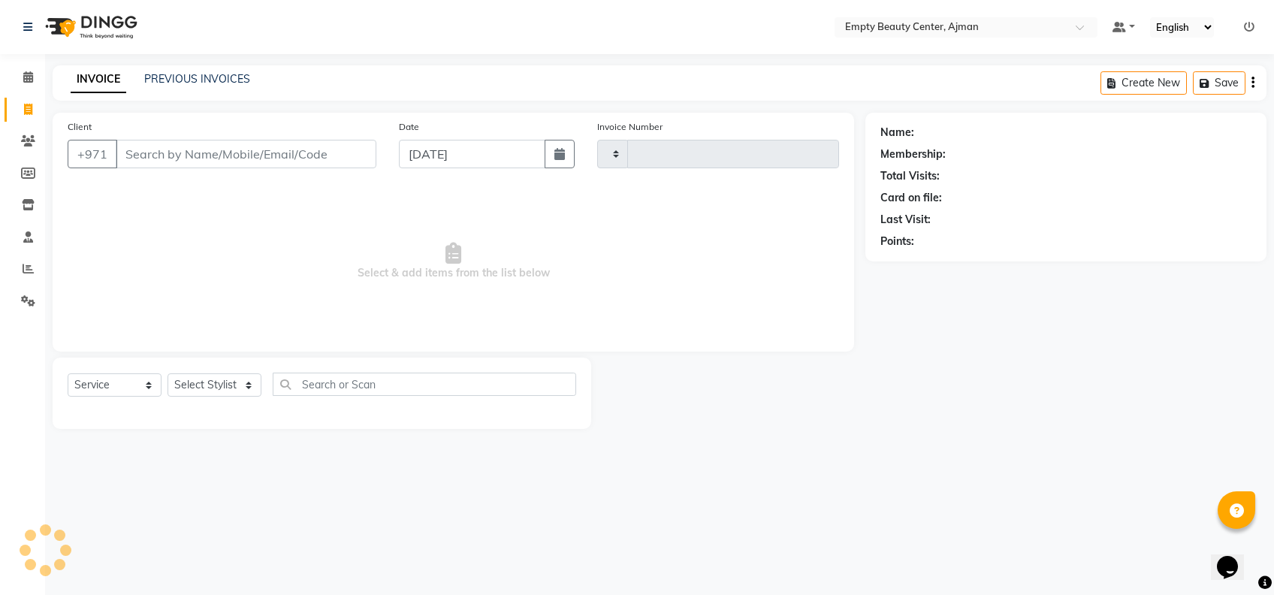
type input "2200"
select select "769"
click at [18, 76] on span at bounding box center [28, 77] width 26 height 17
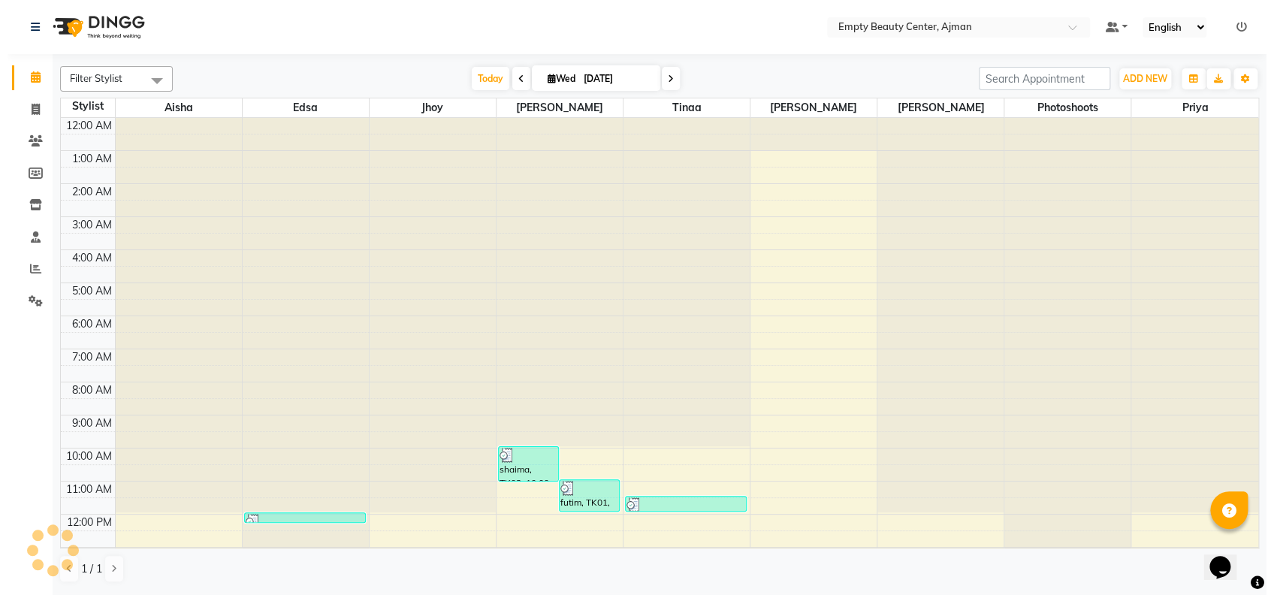
scroll to position [198, 0]
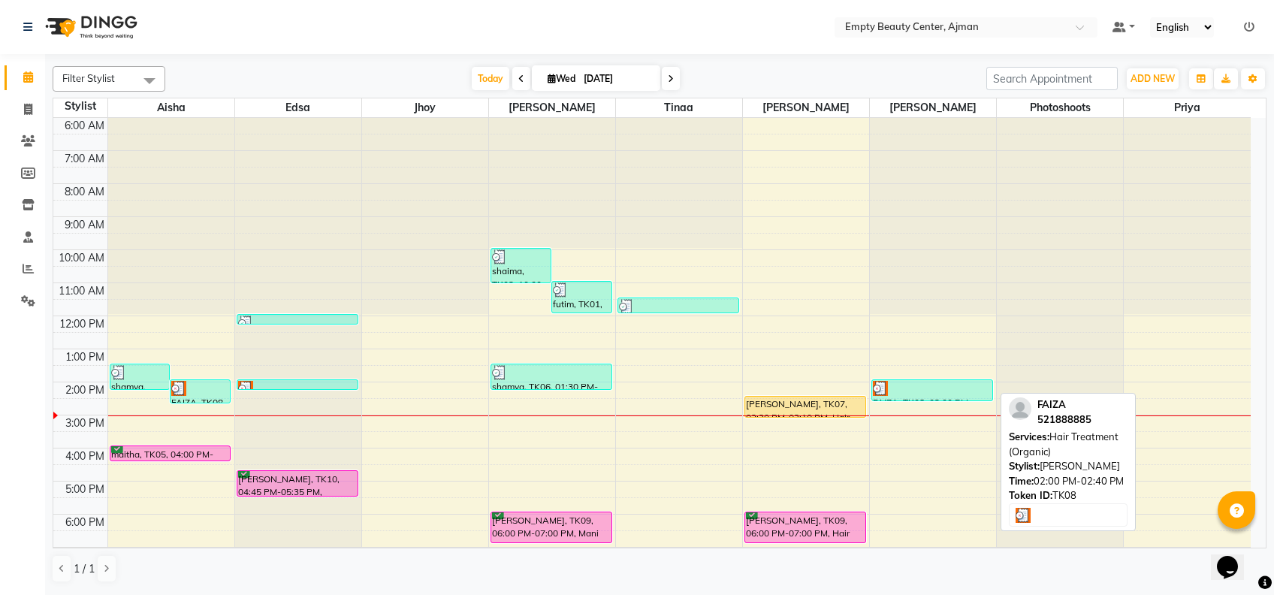
click at [889, 387] on div at bounding box center [932, 388] width 119 height 15
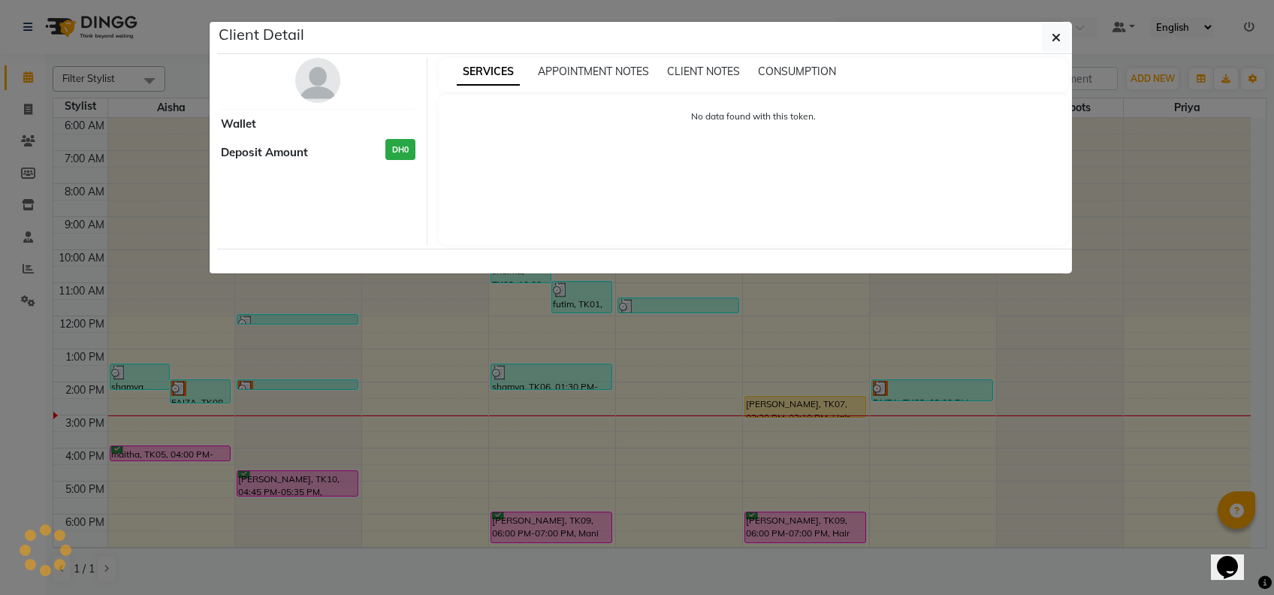
select select "3"
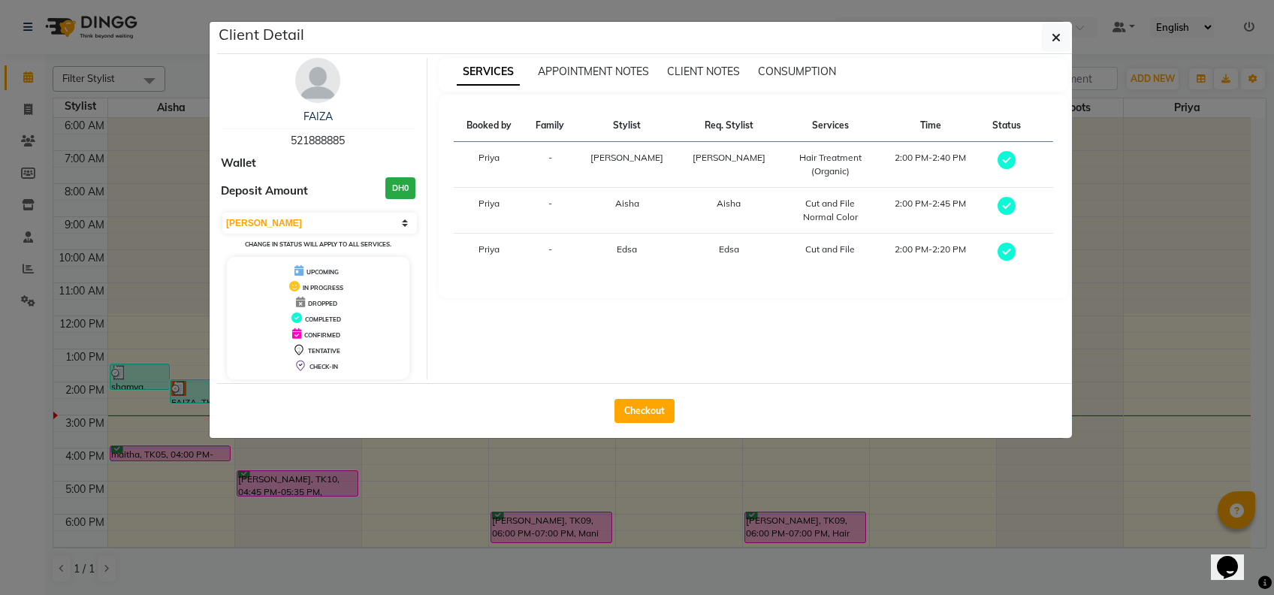
drag, startPoint x: 288, startPoint y: 130, endPoint x: 358, endPoint y: 138, distance: 70.3
click at [358, 138] on div "FAIZA 521888885" at bounding box center [318, 129] width 195 height 40
copy span "521888885"
click at [26, 99] on ngb-modal-window "Client Detail FAIZA 521888885 Wallet Deposit Amount DH0 Select MARK DONE UPCOMI…" at bounding box center [637, 297] width 1274 height 595
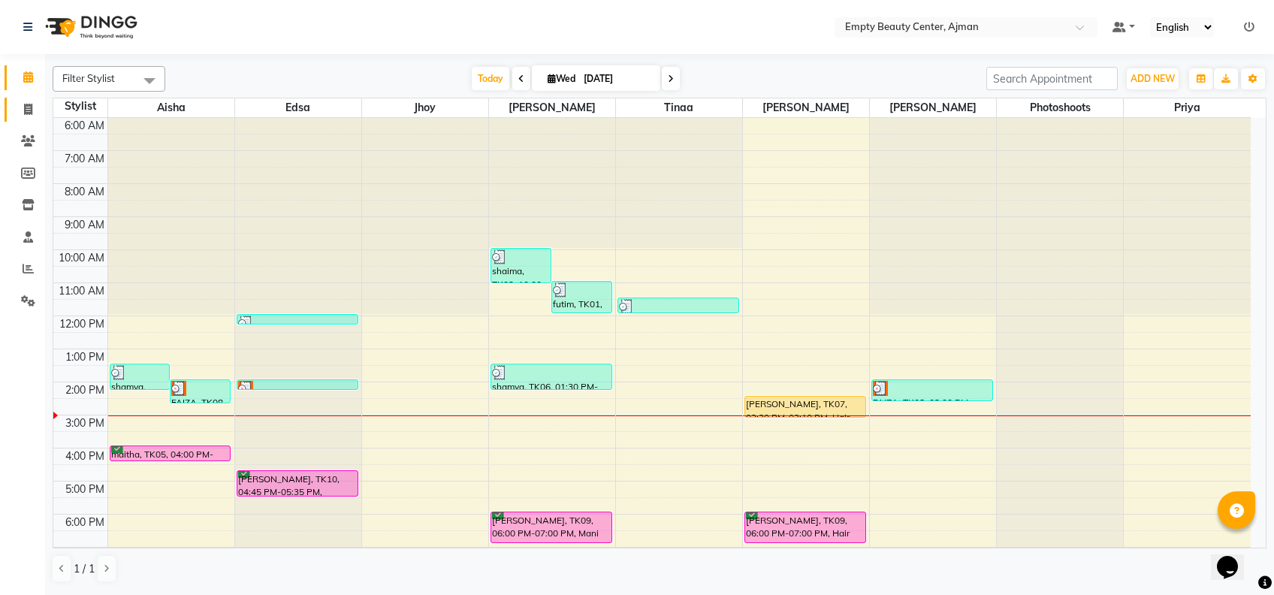
click at [27, 111] on icon at bounding box center [28, 109] width 8 height 11
select select "service"
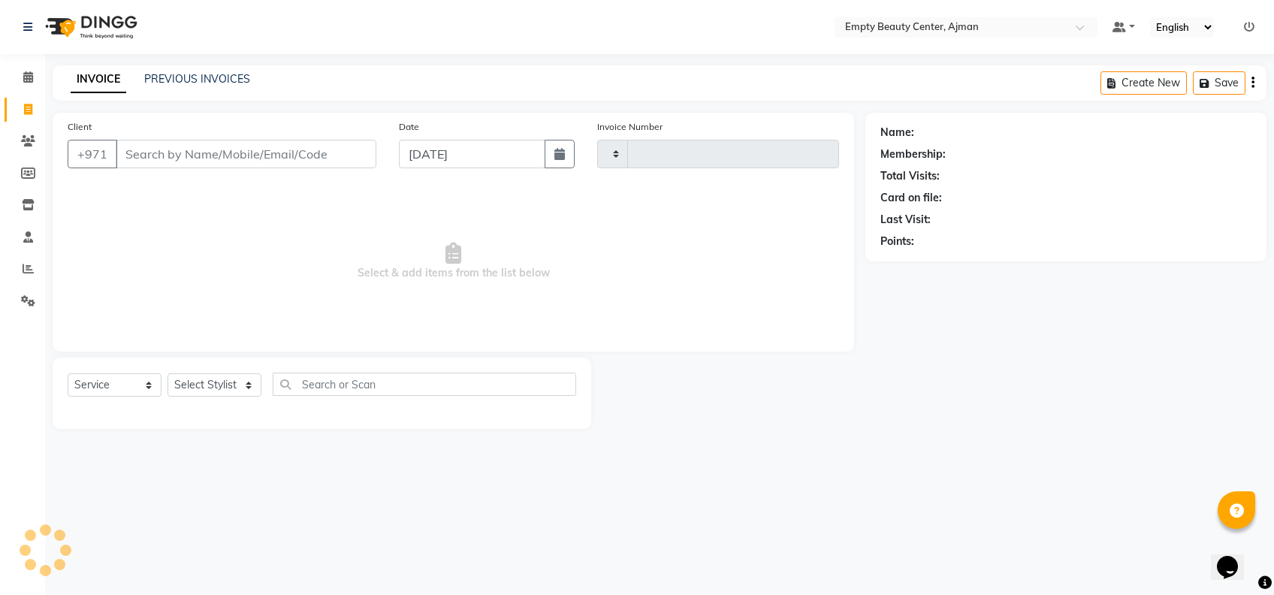
type input "2200"
select select "769"
type input "521888885"
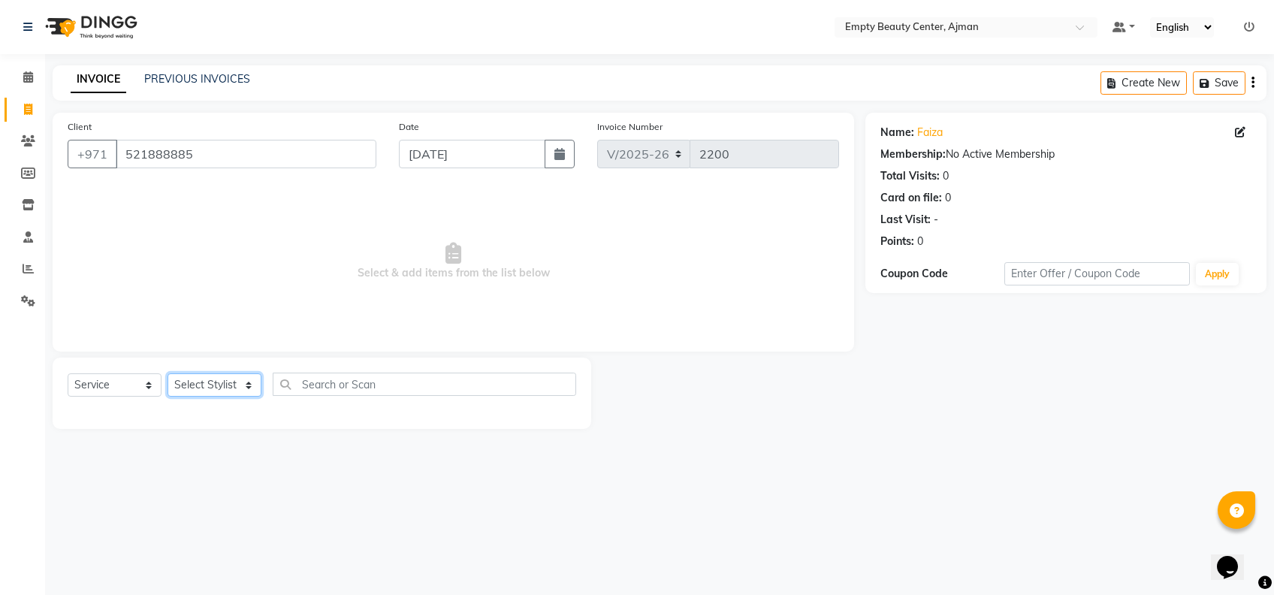
click at [253, 388] on select "Select Stylist [PERSON_NAME] Edsa jhoy [PERSON_NAME] Photoshoots [PERSON_NAME] …" at bounding box center [215, 384] width 94 height 23
select select "57154"
click at [168, 373] on select "Select Stylist [PERSON_NAME] Edsa jhoy [PERSON_NAME] Photoshoots [PERSON_NAME] …" at bounding box center [215, 384] width 94 height 23
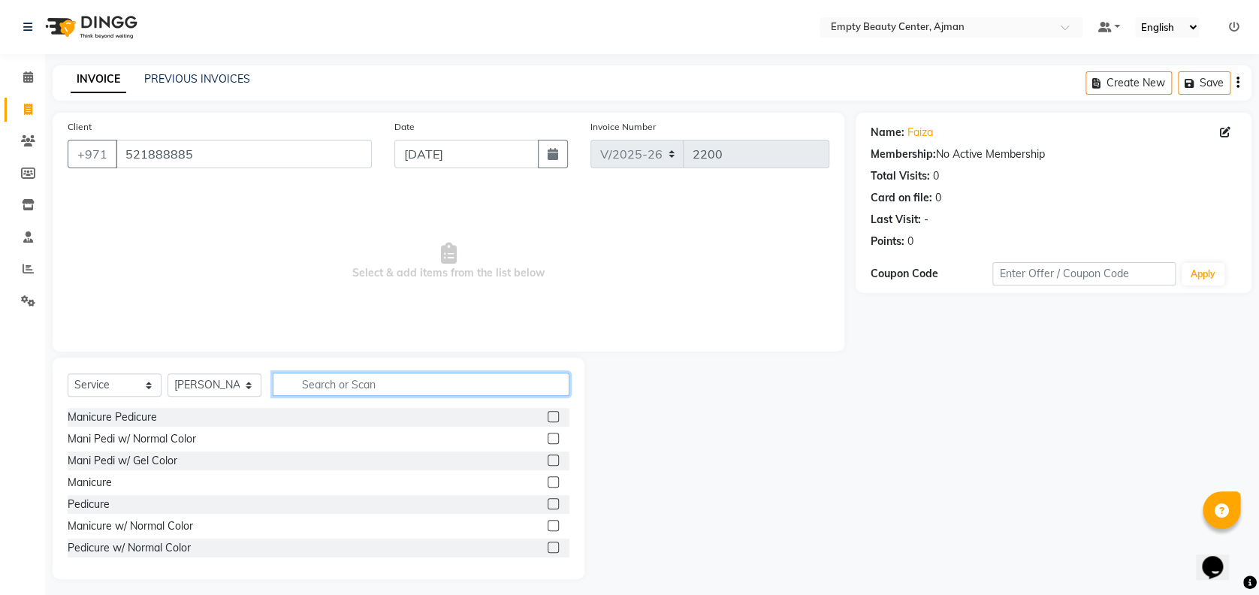
click at [345, 387] on input "text" at bounding box center [421, 384] width 297 height 23
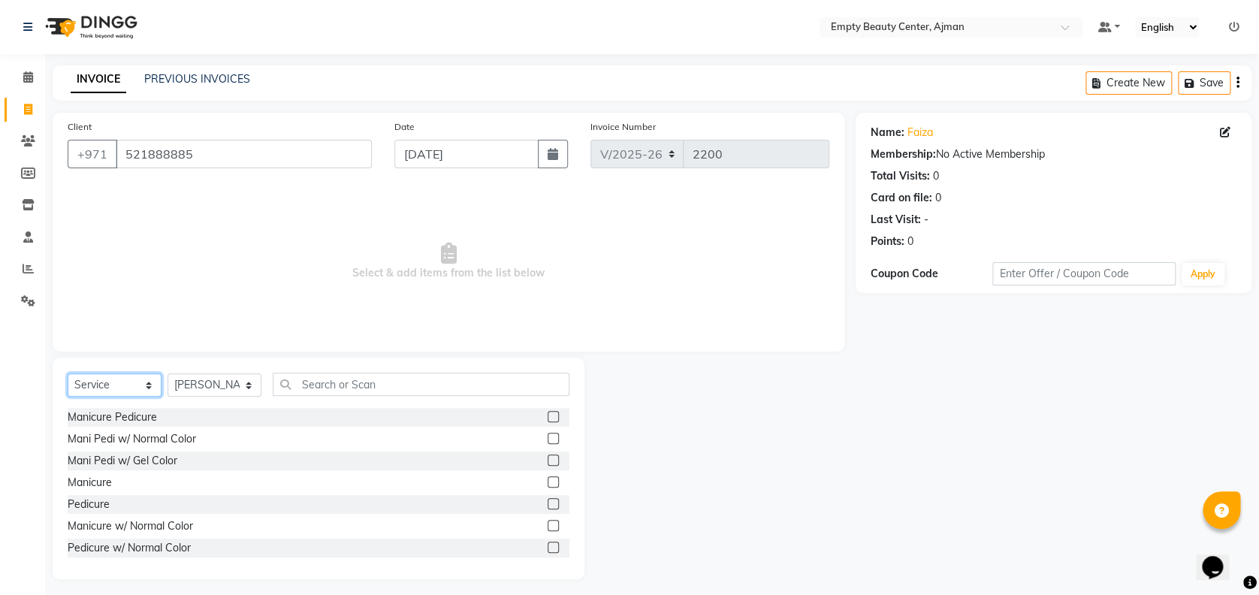
click at [146, 387] on select "Select Service Product Membership Package Voucher Prepaid Gift Card" at bounding box center [115, 384] width 94 height 23
select select "package"
click at [68, 373] on select "Select Service Product Membership Package Voucher Prepaid Gift Card" at bounding box center [115, 384] width 94 height 23
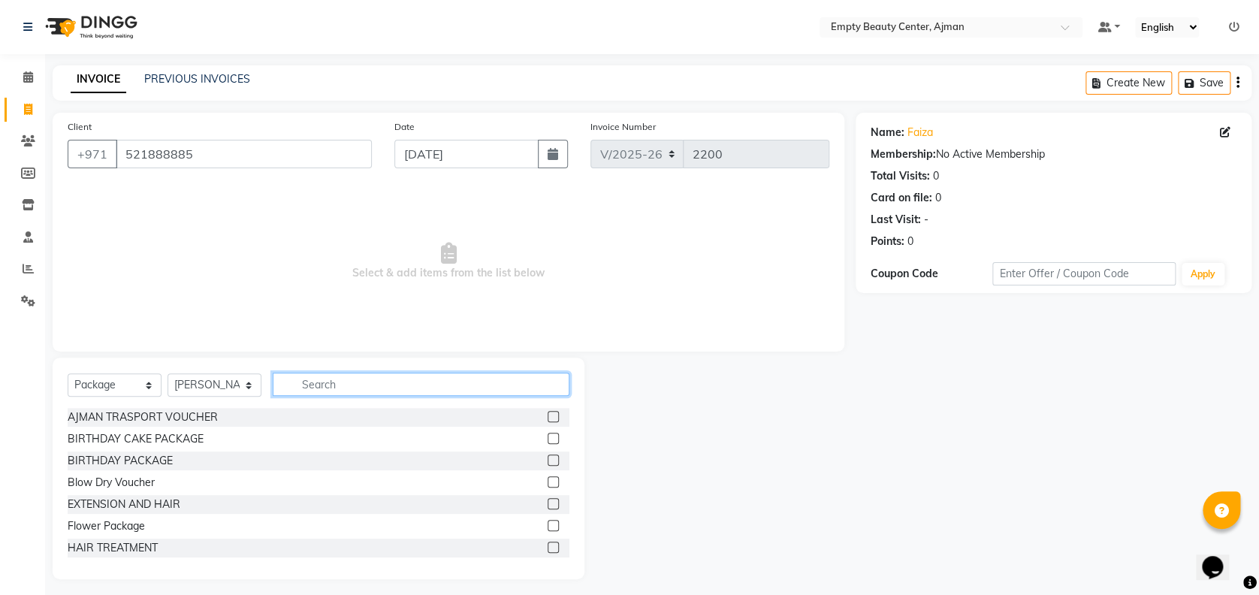
click at [344, 387] on input "text" at bounding box center [421, 384] width 297 height 23
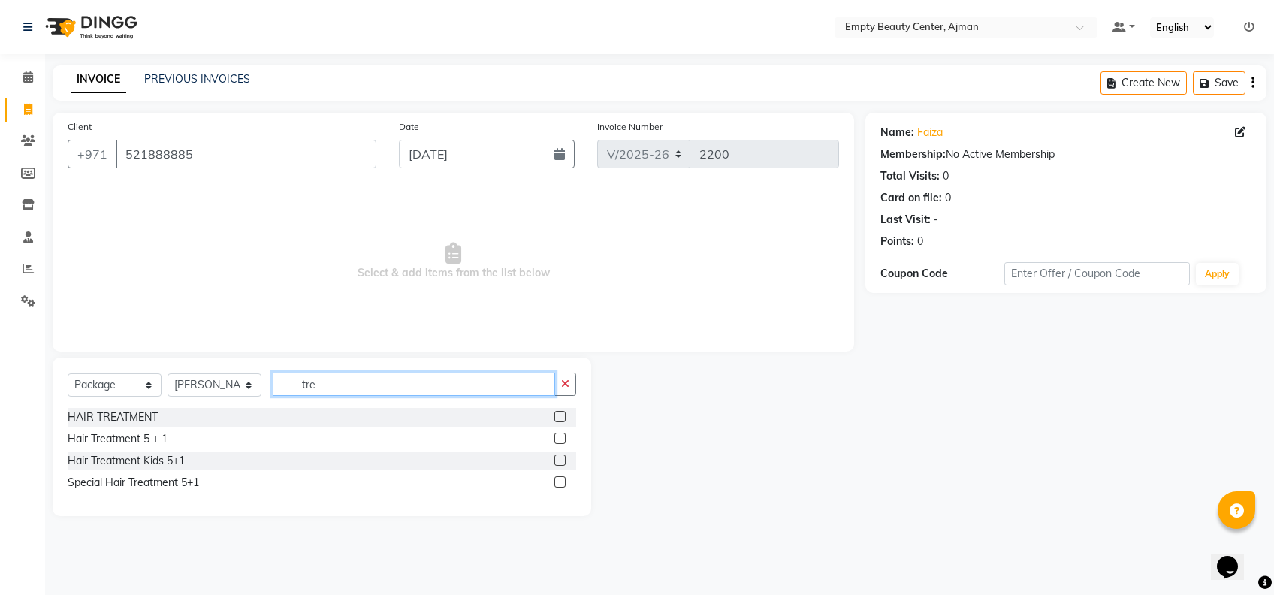
type input "tre"
click at [556, 438] on label at bounding box center [559, 438] width 11 height 11
click at [556, 438] on input "checkbox" at bounding box center [559, 439] width 10 height 10
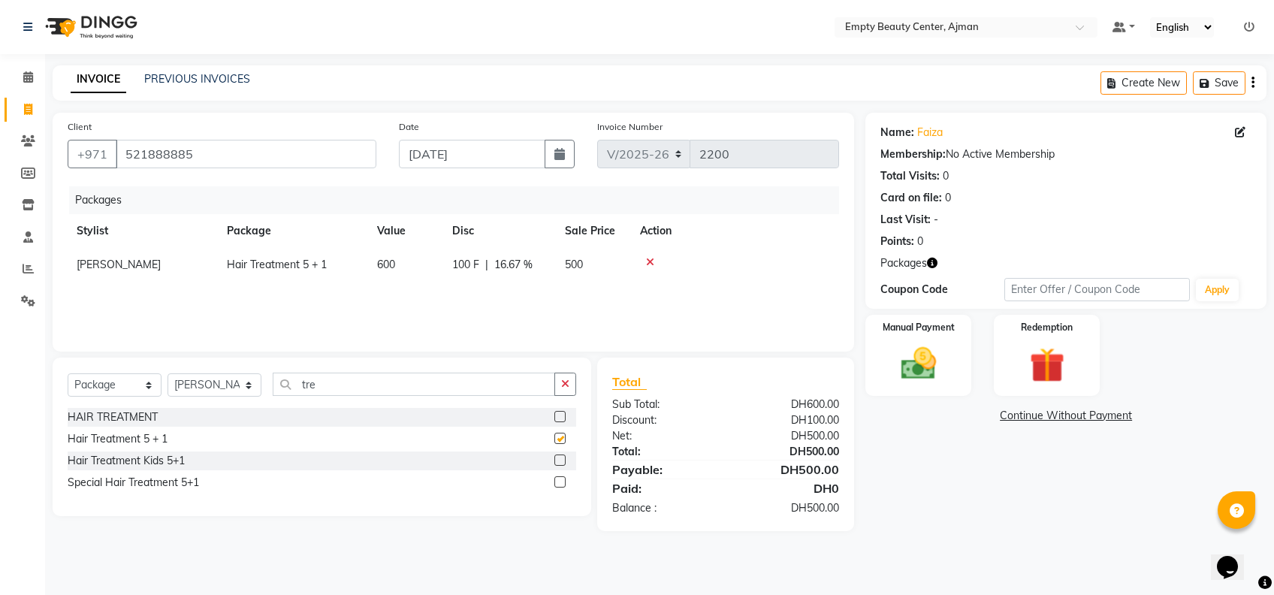
checkbox input "false"
click at [931, 373] on img at bounding box center [918, 364] width 59 height 42
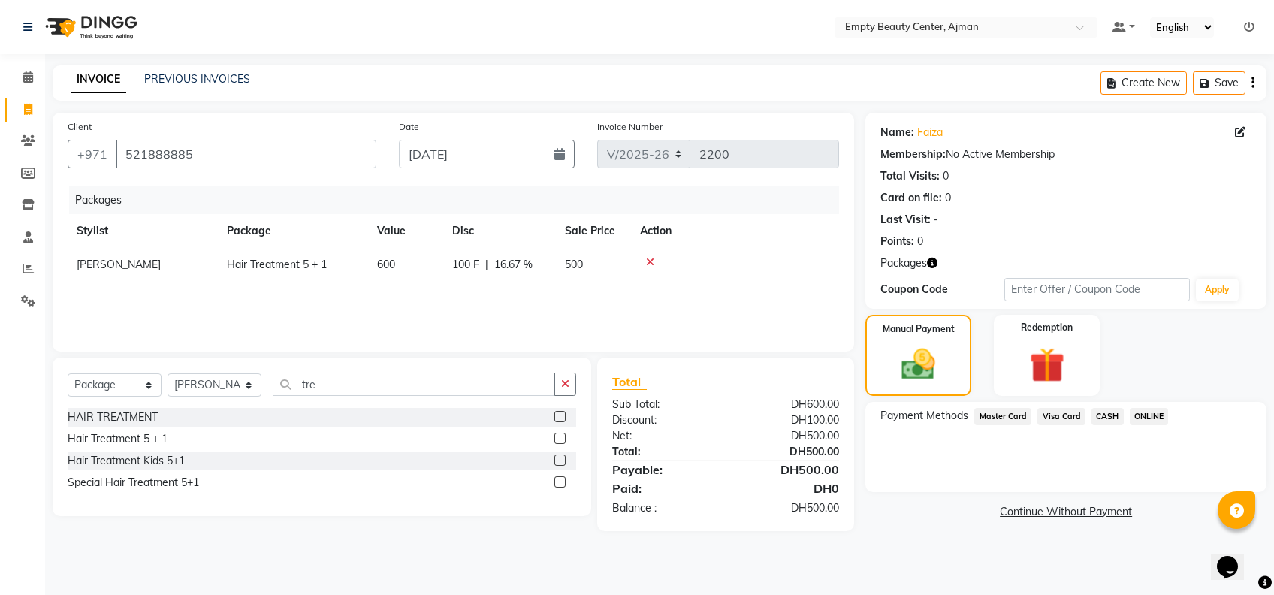
click at [1051, 409] on span "Visa Card" at bounding box center [1061, 416] width 48 height 17
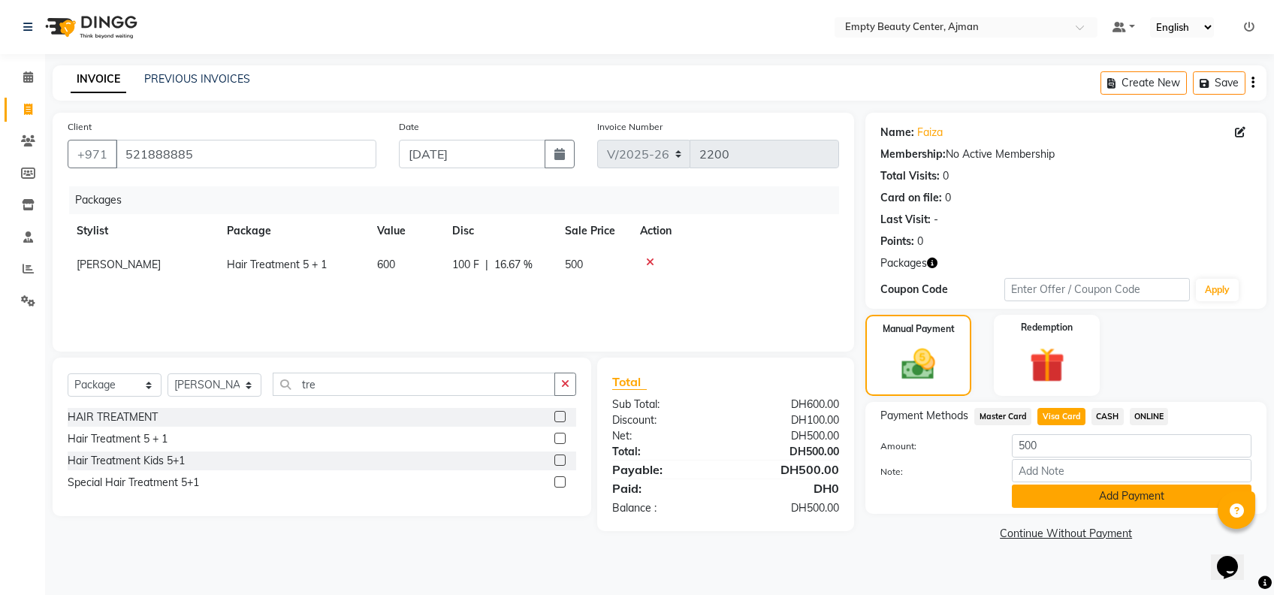
click at [1094, 489] on button "Add Payment" at bounding box center [1132, 495] width 240 height 23
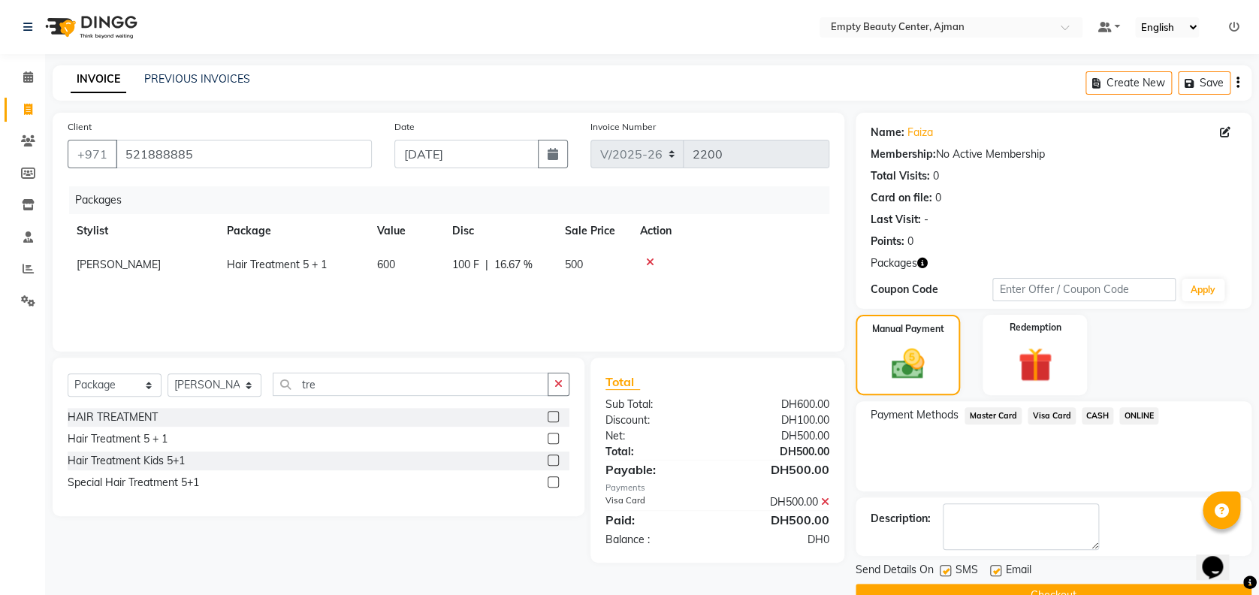
click at [1161, 590] on button "Checkout" at bounding box center [1054, 595] width 396 height 23
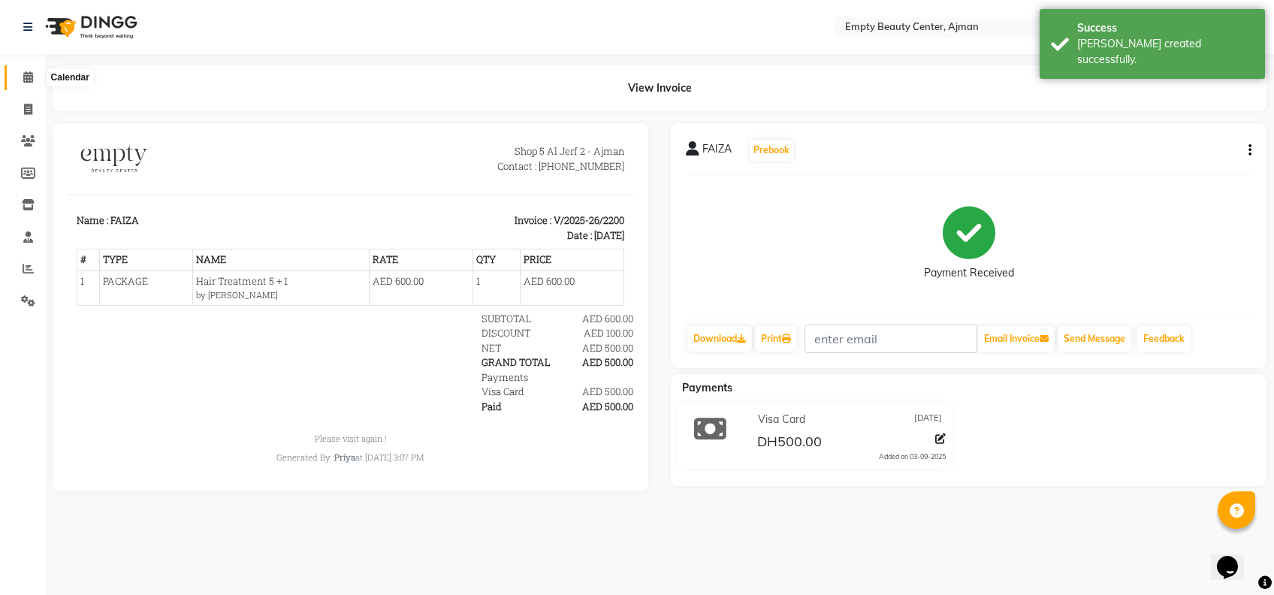
click at [34, 73] on span at bounding box center [28, 77] width 26 height 17
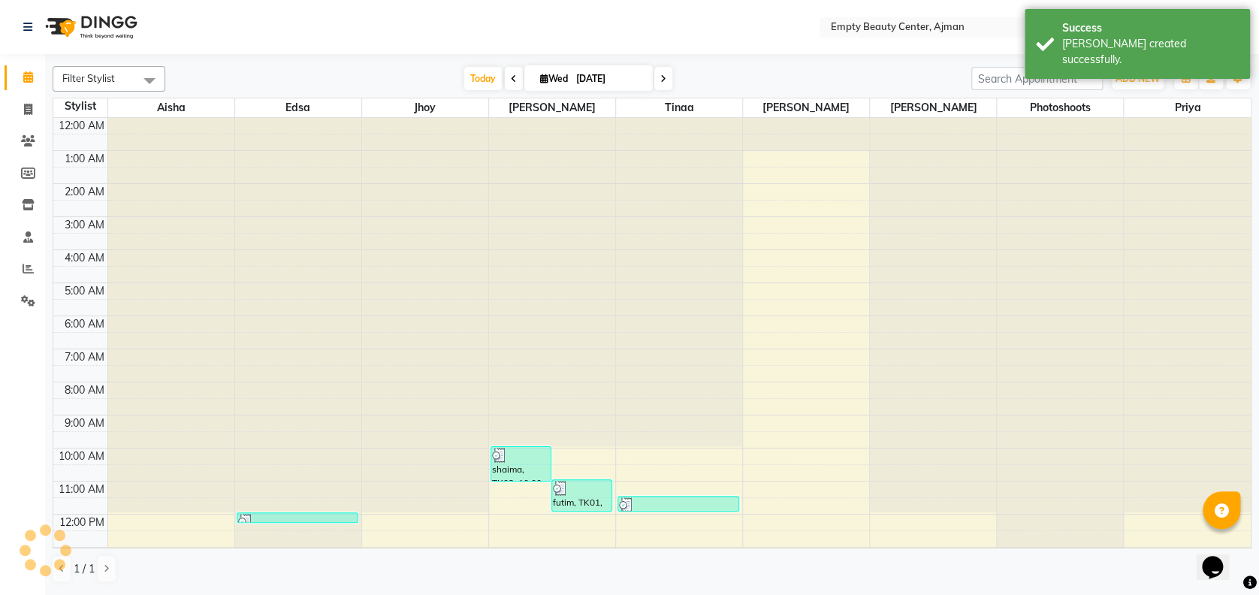
scroll to position [198, 0]
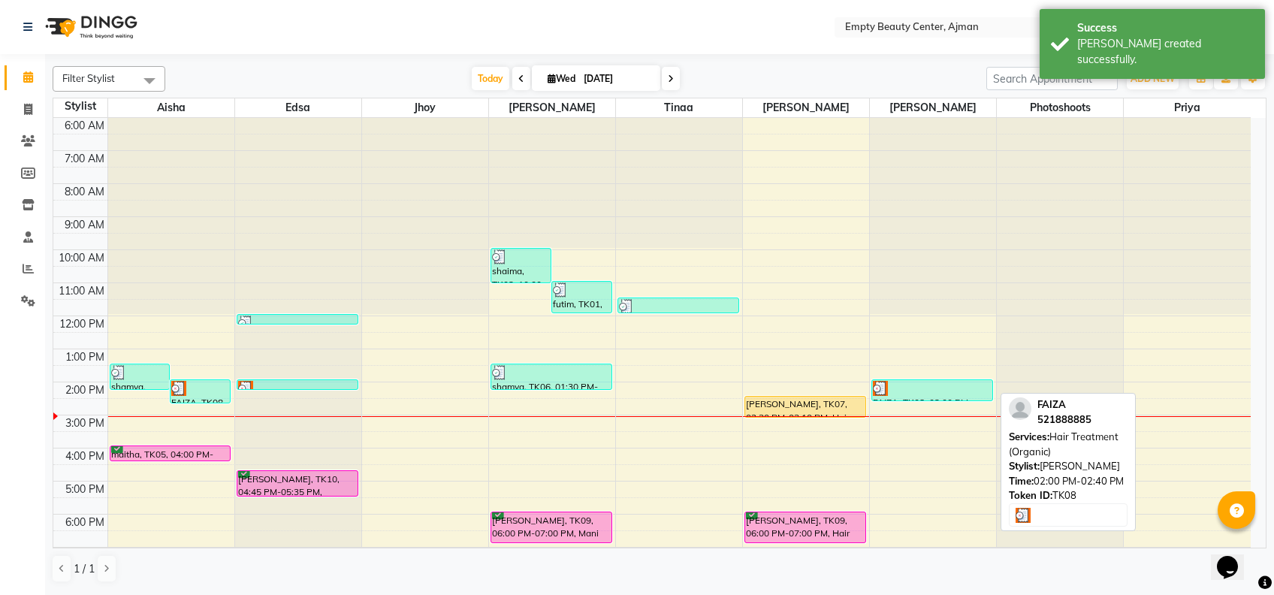
click at [907, 388] on div at bounding box center [932, 388] width 119 height 15
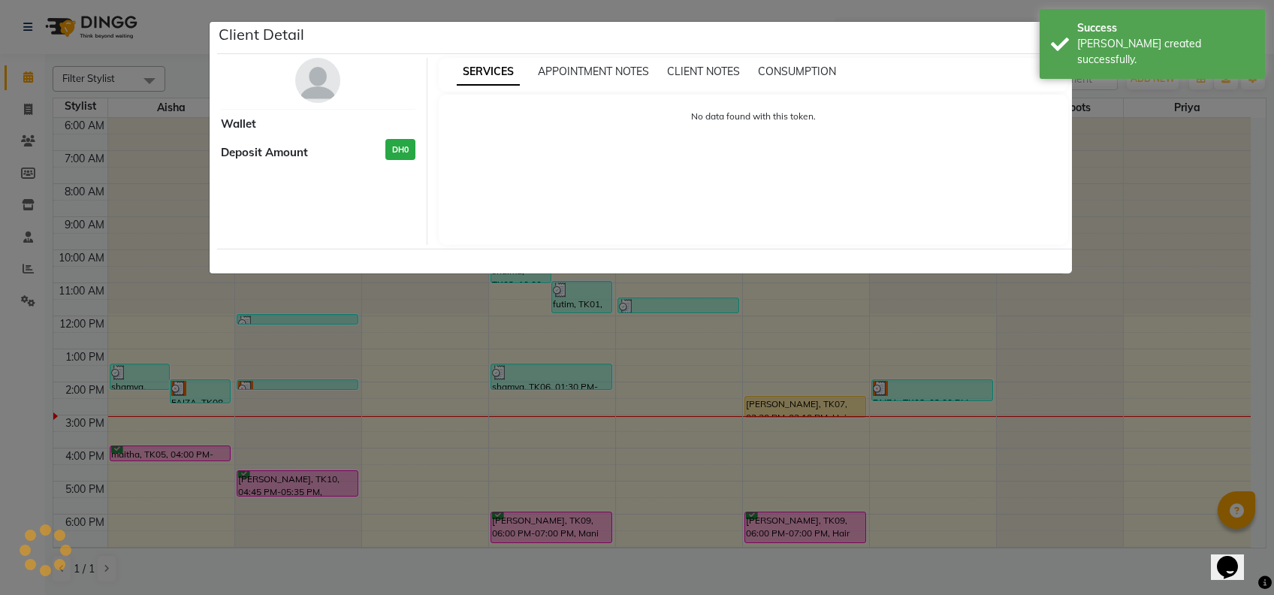
select select "3"
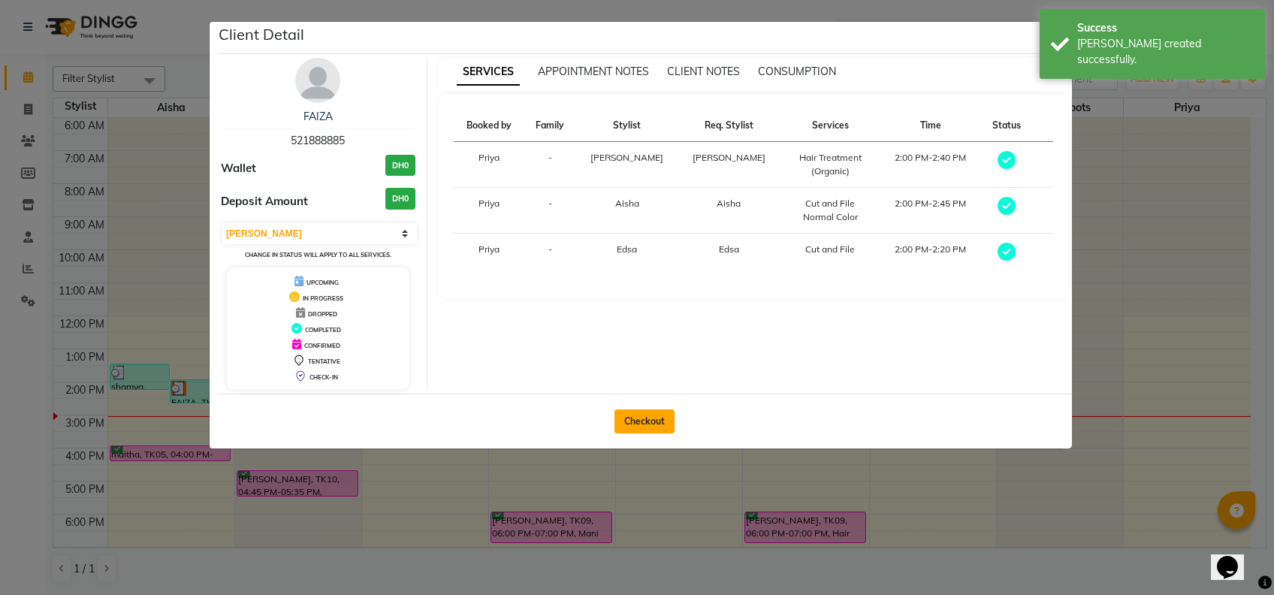
click at [635, 425] on button "Checkout" at bounding box center [644, 421] width 60 height 24
select select "service"
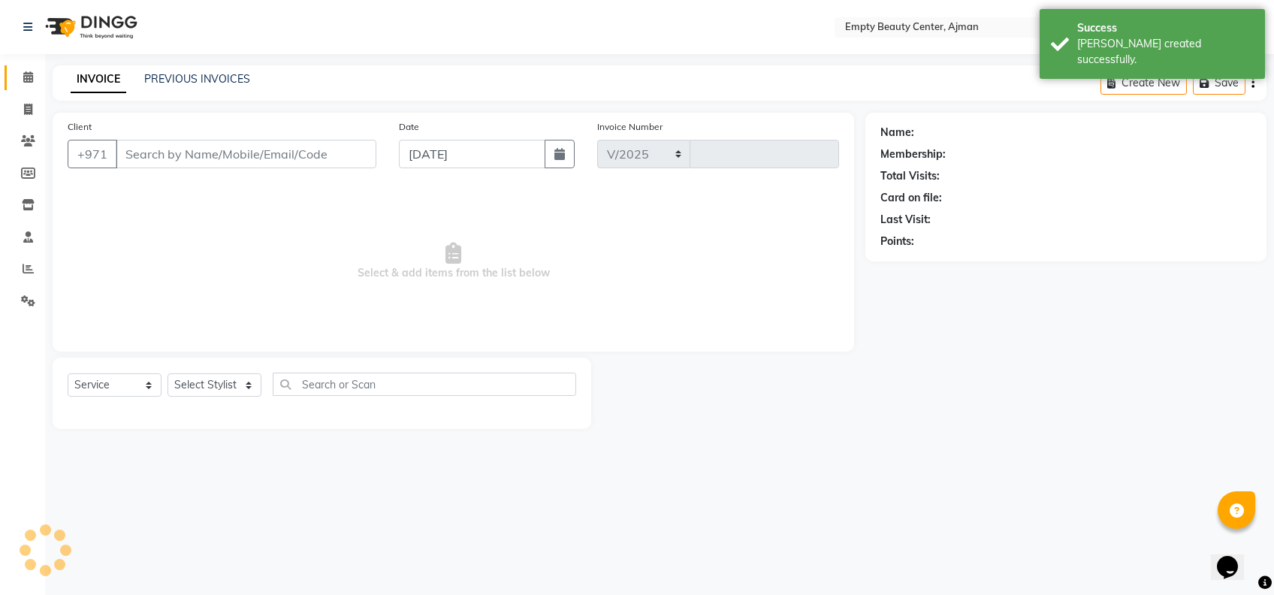
select select "769"
type input "2201"
type input "521888885"
select select "57154"
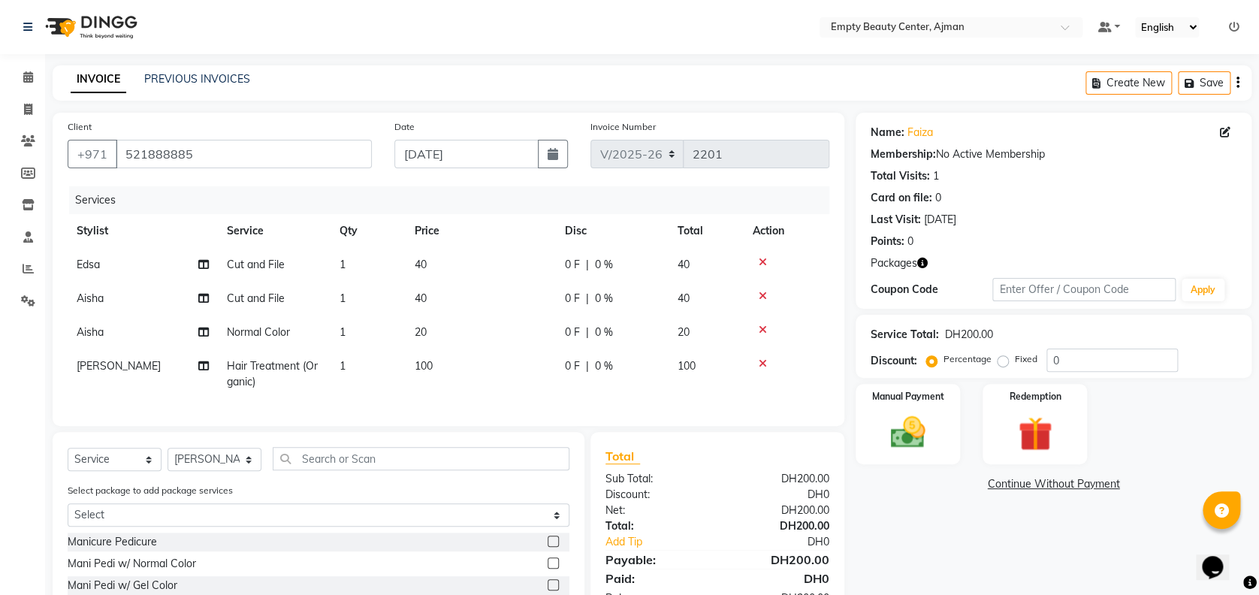
click at [249, 367] on span "Hair Treatment (Organic)" at bounding box center [272, 373] width 91 height 29
select select "57154"
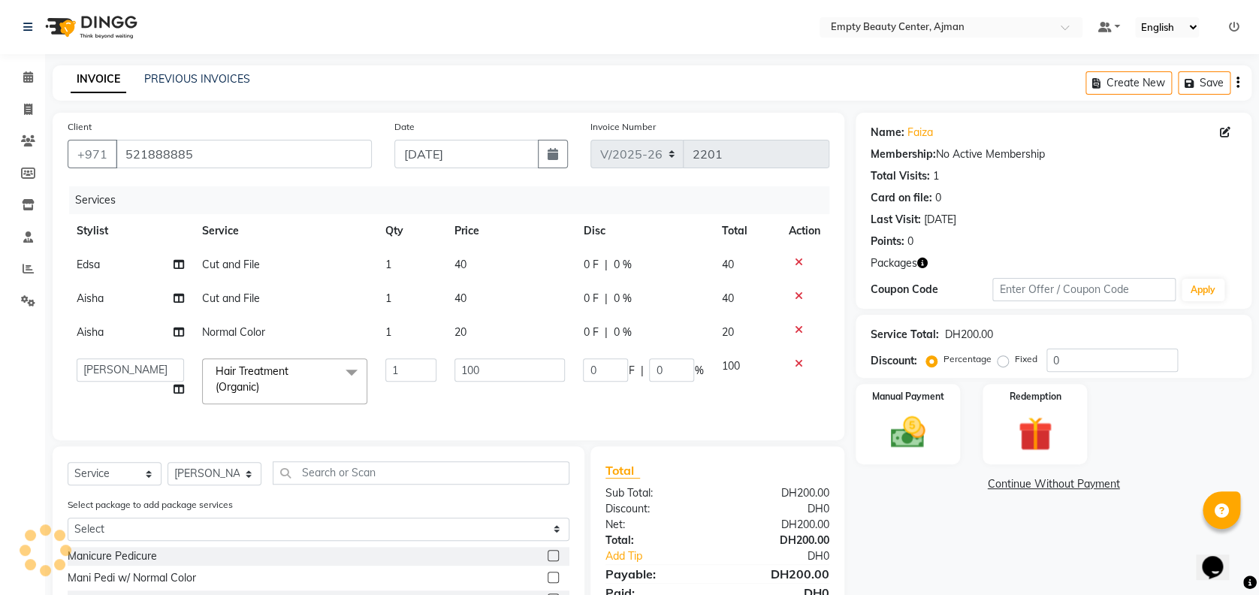
click at [297, 394] on span "Hair Treatment (Organic) x" at bounding box center [278, 380] width 132 height 32
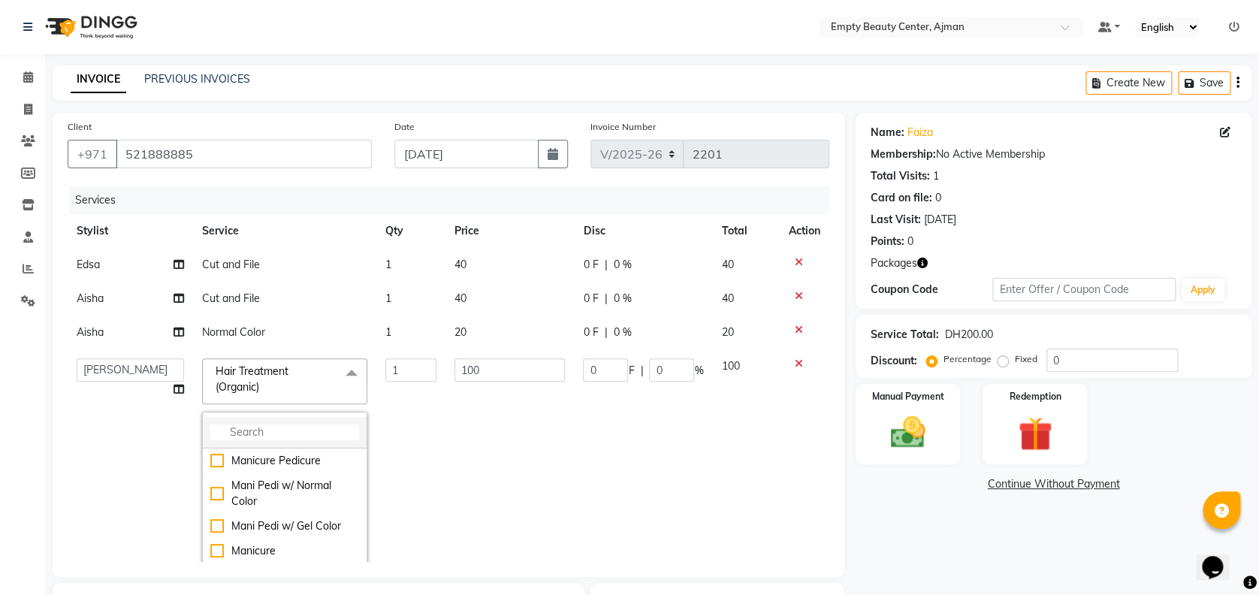
click at [325, 421] on li at bounding box center [285, 433] width 164 height 32
click at [325, 427] on input "multiselect-search" at bounding box center [284, 432] width 149 height 16
type input "org"
click at [282, 514] on li "Hair Treatment (Organic) + Blow Dry" at bounding box center [285, 493] width 164 height 41
checkbox input "false"
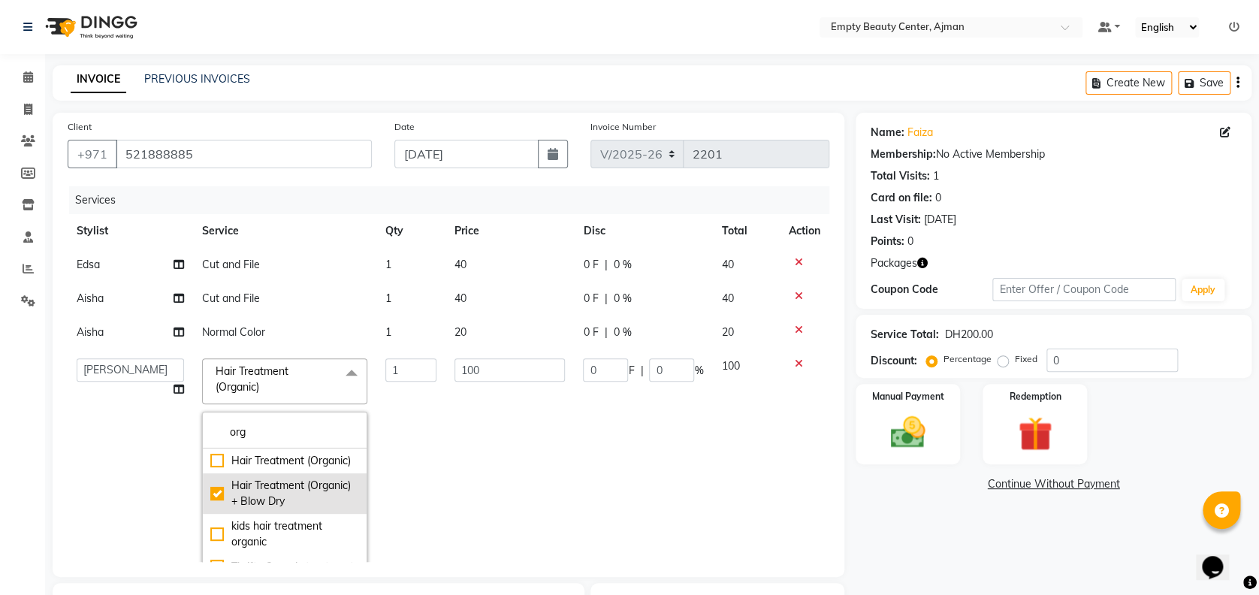
checkbox input "true"
type input "0"
click at [458, 509] on td "0" at bounding box center [509, 477] width 128 height 257
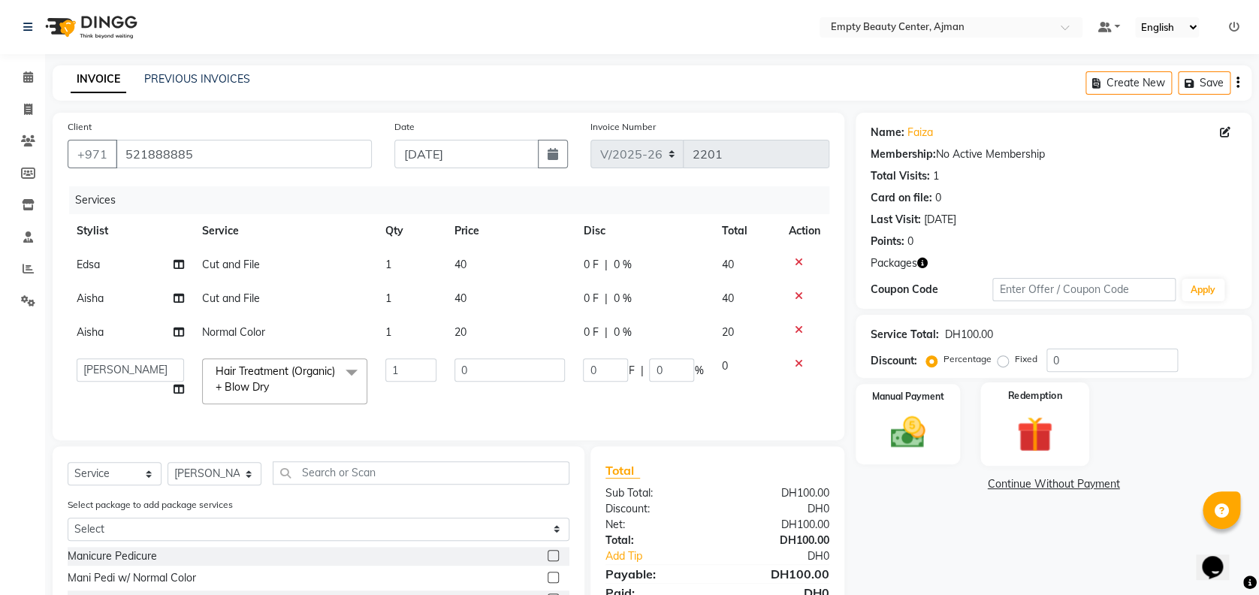
click at [1013, 439] on img at bounding box center [1035, 434] width 58 height 44
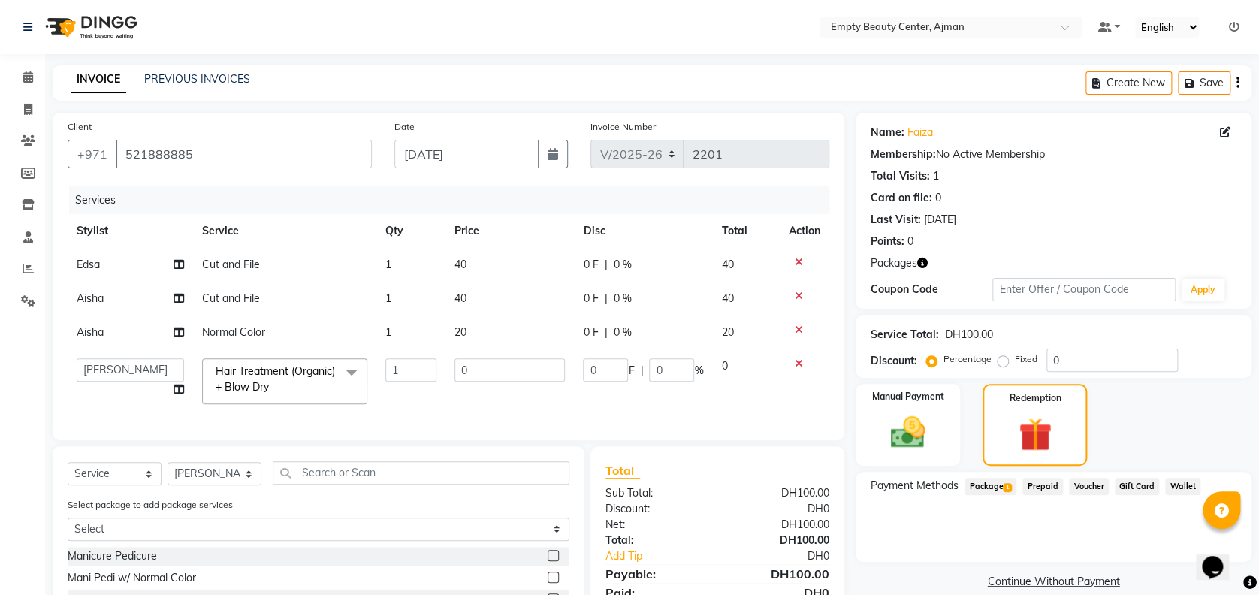
click at [998, 484] on span "Package 1" at bounding box center [990, 486] width 52 height 17
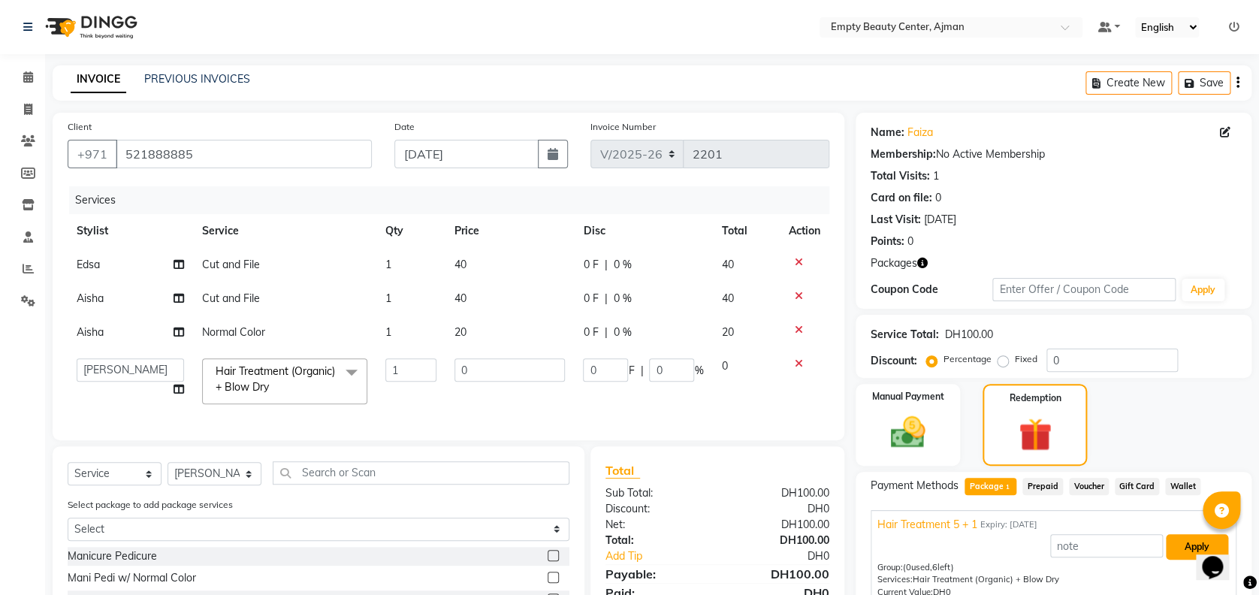
click at [1184, 544] on button "Apply" at bounding box center [1197, 547] width 62 height 26
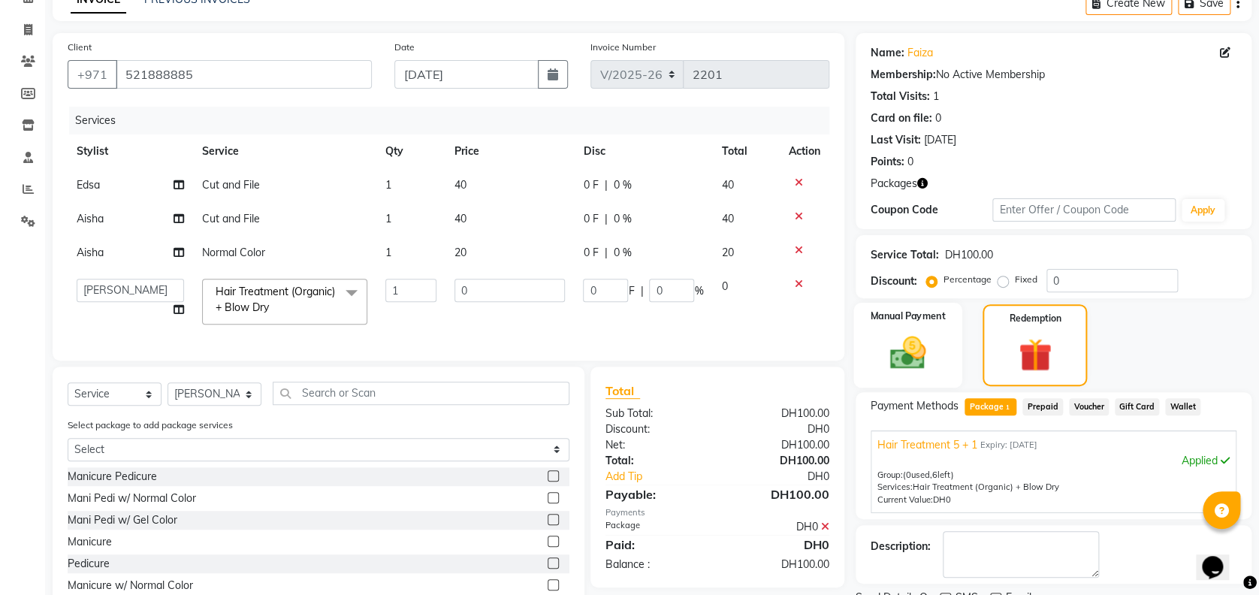
click at [879, 352] on img at bounding box center [908, 352] width 58 height 41
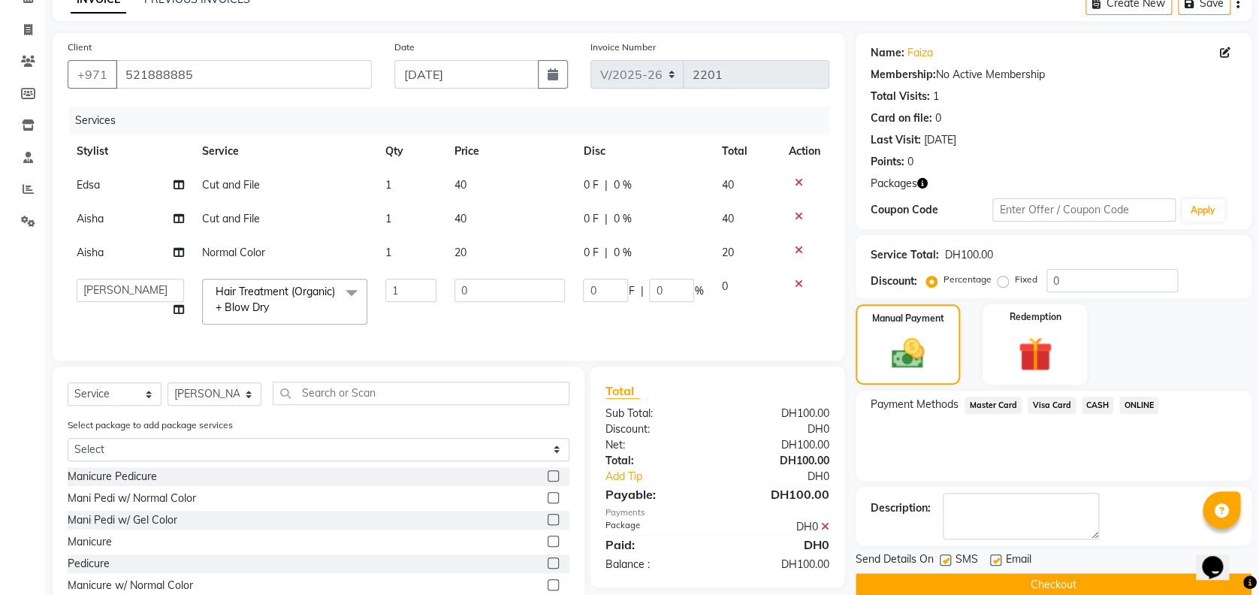
click at [1057, 397] on span "Visa Card" at bounding box center [1052, 405] width 48 height 17
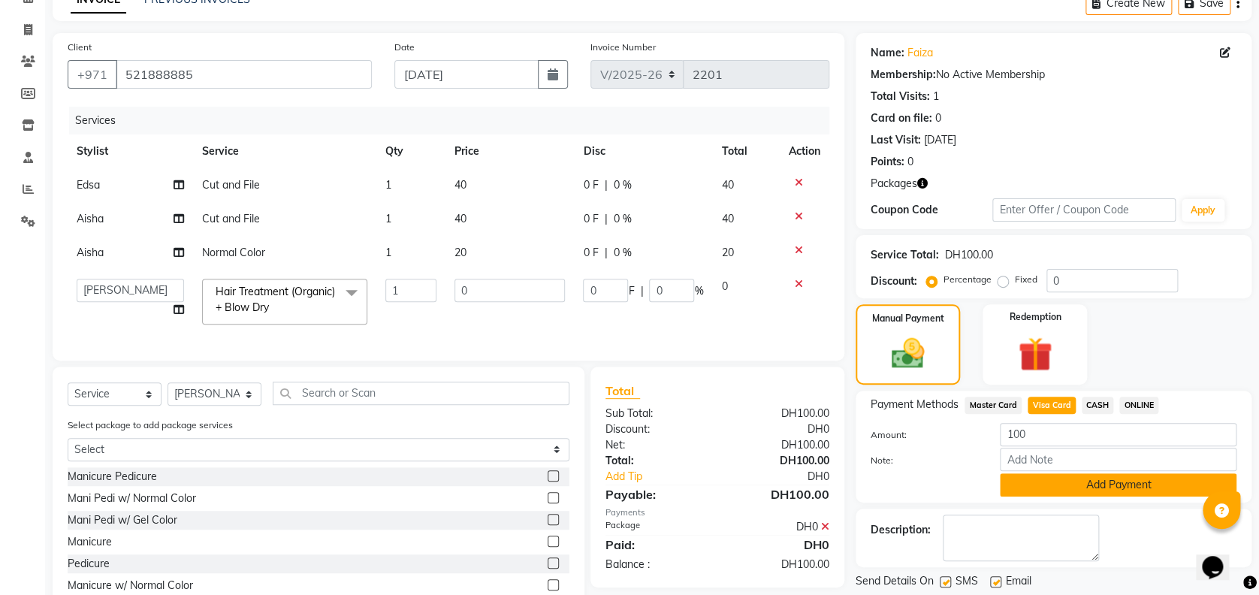
click at [1064, 473] on button "Add Payment" at bounding box center [1118, 484] width 237 height 23
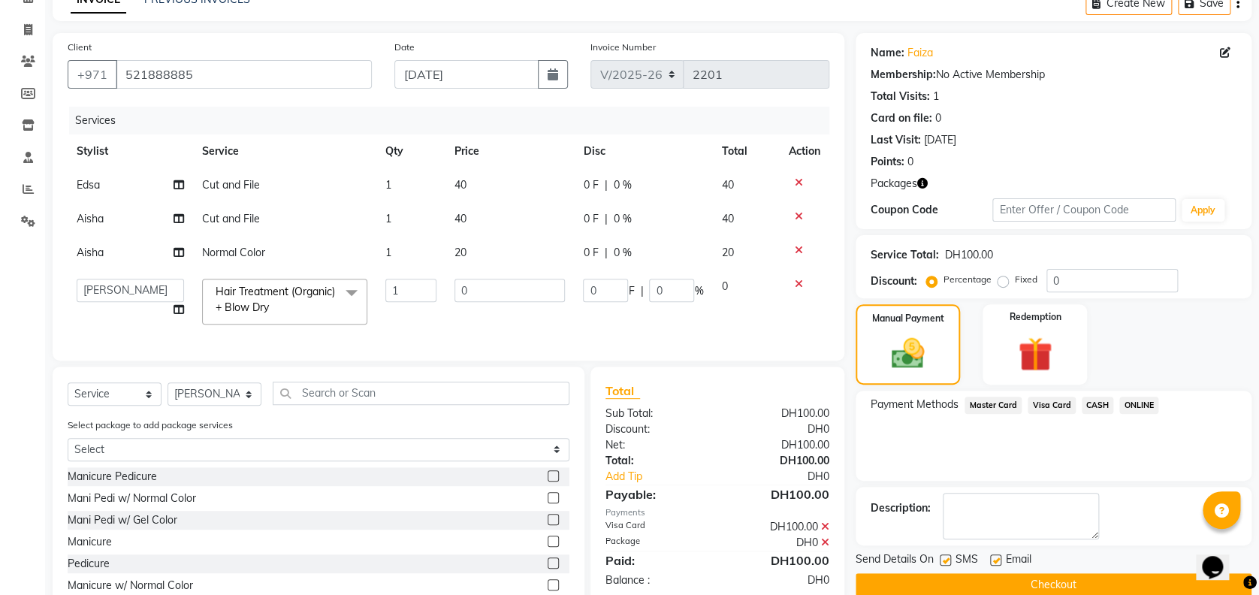
click at [1064, 473] on div "Payment Methods Master Card Visa Card CASH ONLINE" at bounding box center [1054, 436] width 396 height 90
click at [1105, 578] on button "Checkout" at bounding box center [1054, 584] width 396 height 23
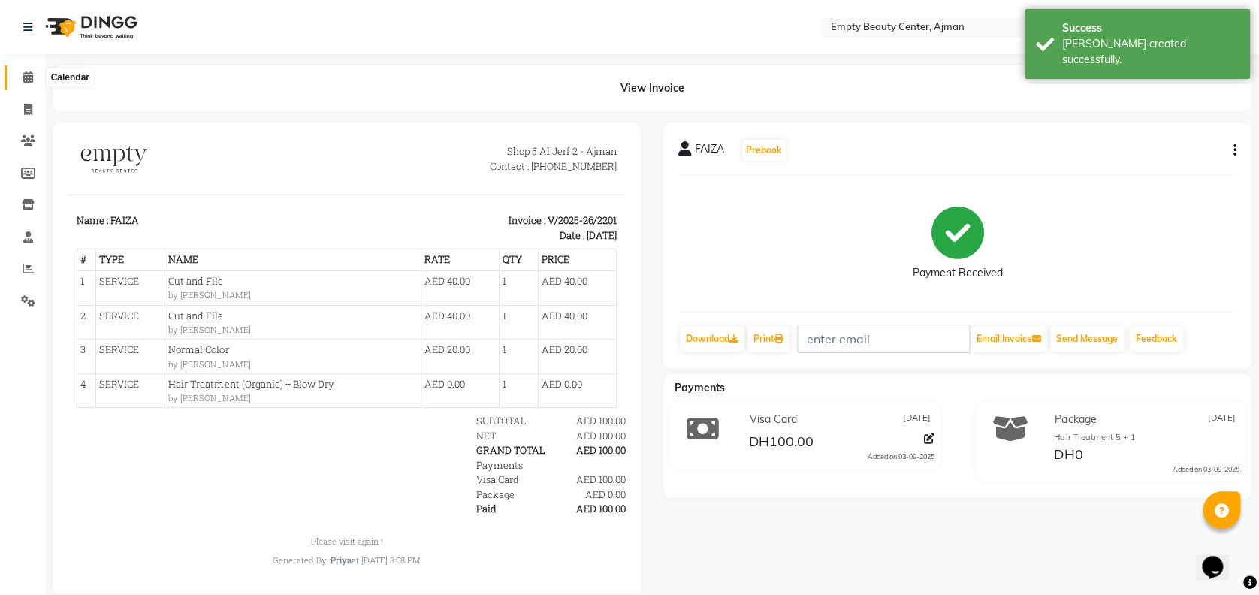
click at [29, 74] on icon at bounding box center [28, 76] width 10 height 11
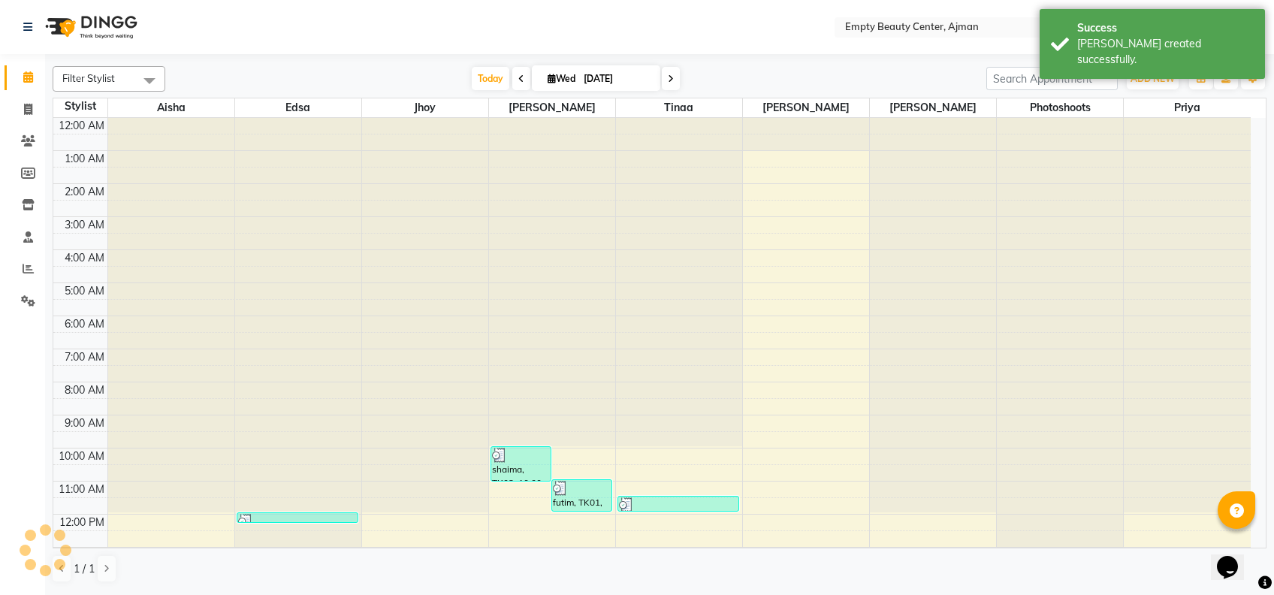
scroll to position [333, 0]
